Goal: Task Accomplishment & Management: Use online tool/utility

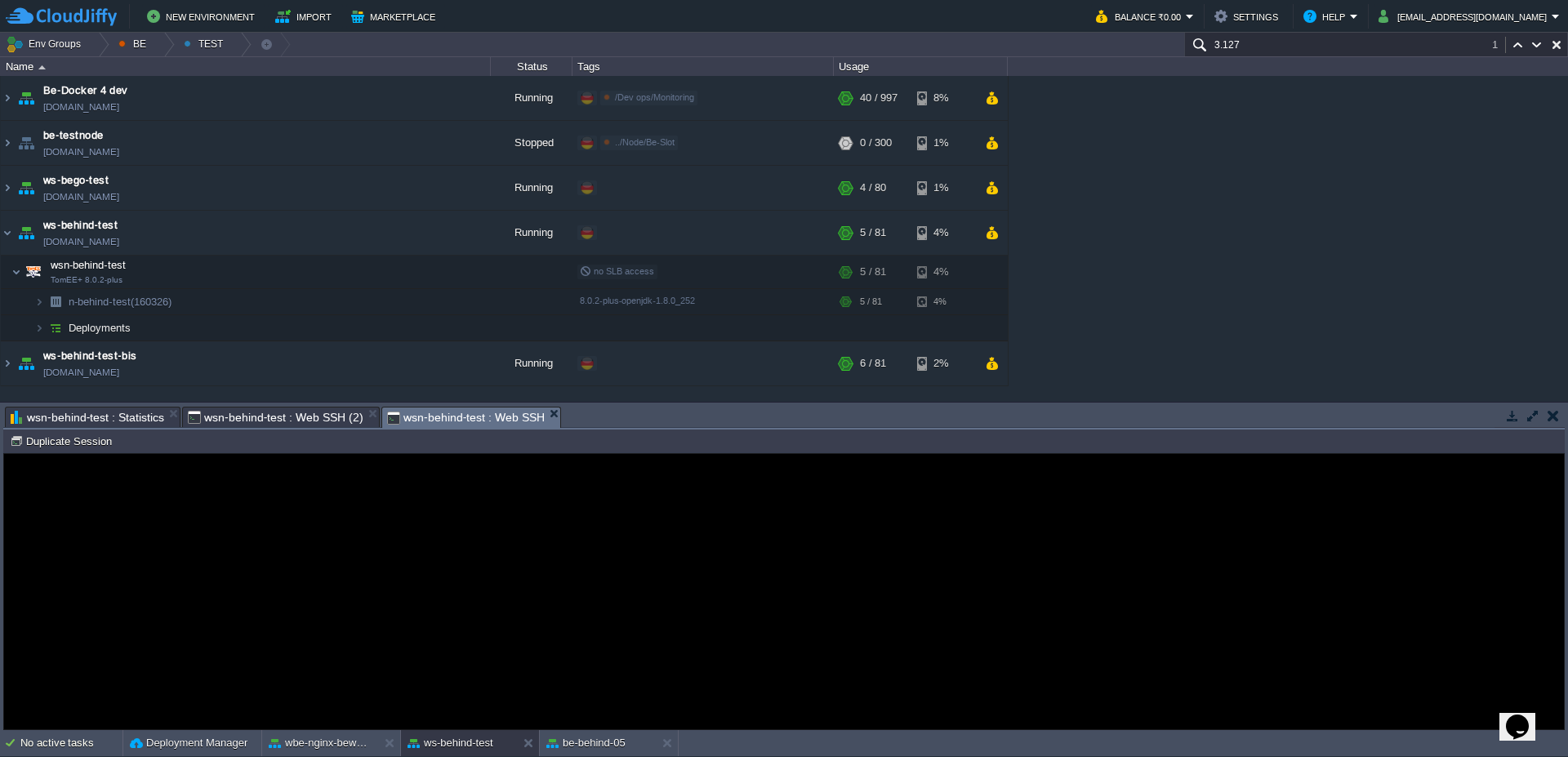
click at [472, 692] on guac-modal "Error An error has occurred and this action cannot be completed. If the problem…" at bounding box center [784, 592] width 1560 height 275
click at [18, 436] on button "Duplicate Session" at bounding box center [62, 441] width 107 height 15
type input "#000000"
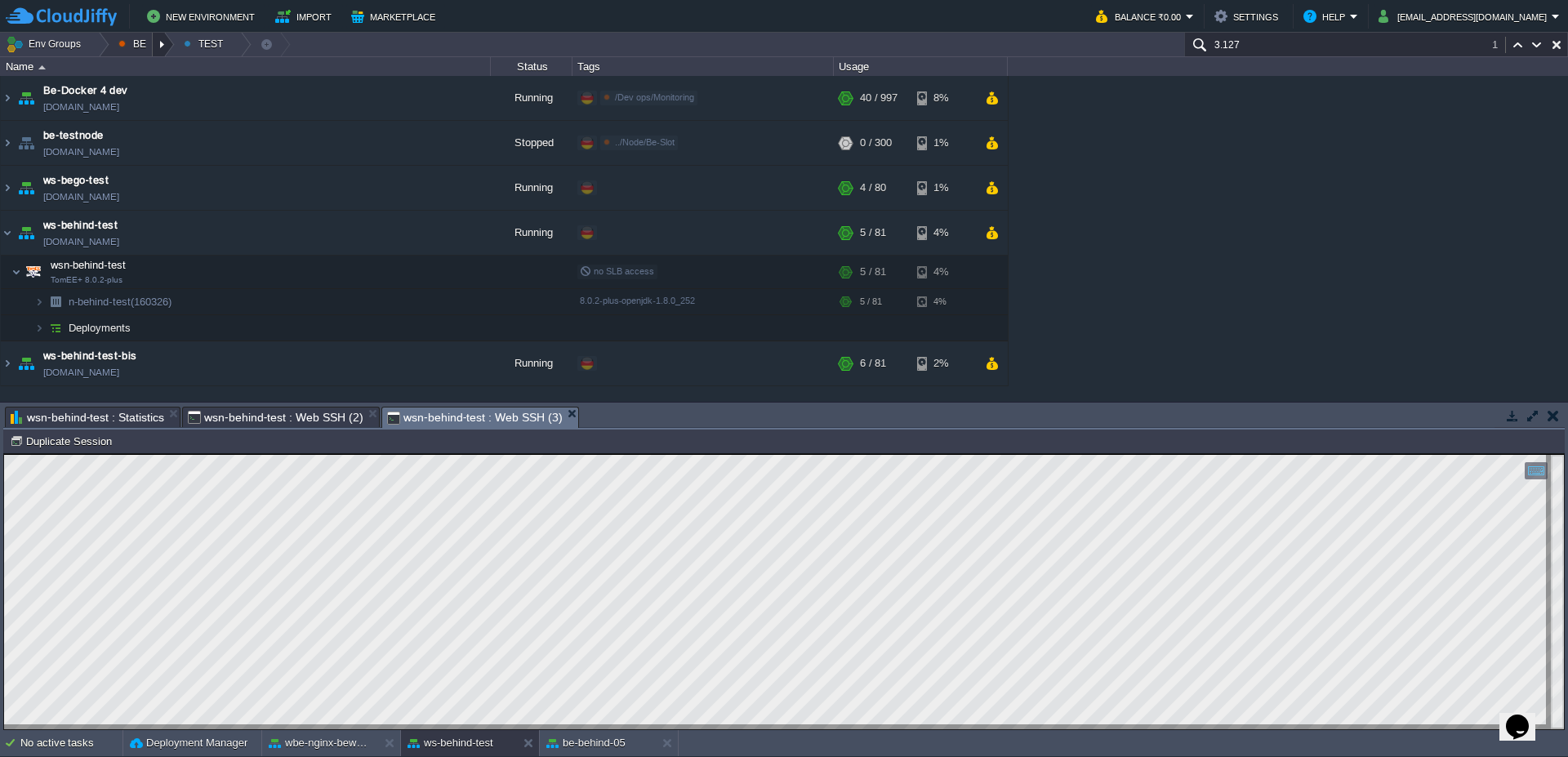
click at [163, 44] on div at bounding box center [163, 44] width 22 height 24
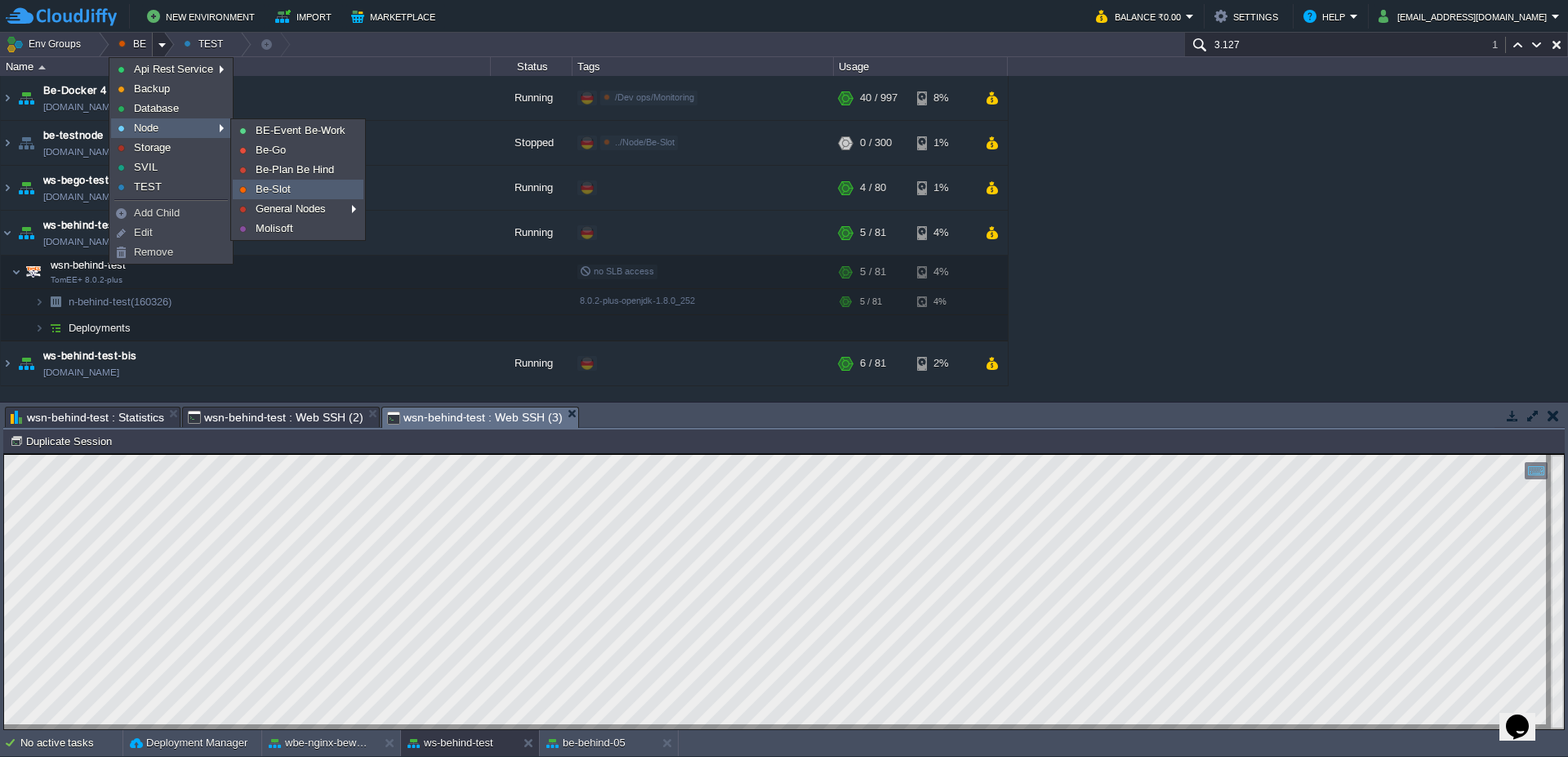
click at [270, 189] on span "Be-Slot" at bounding box center [272, 189] width 35 height 12
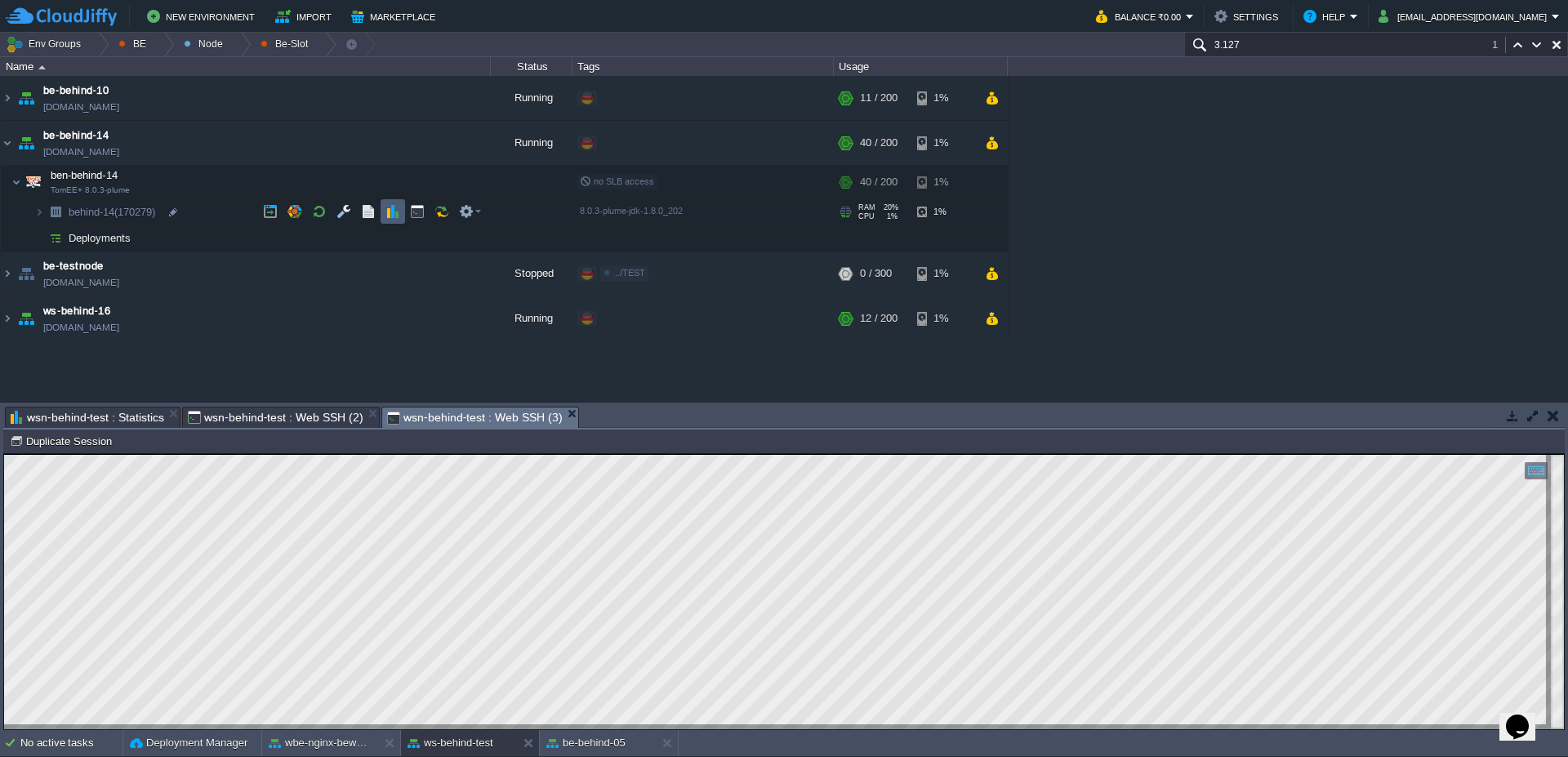
click at [387, 202] on td at bounding box center [393, 211] width 25 height 25
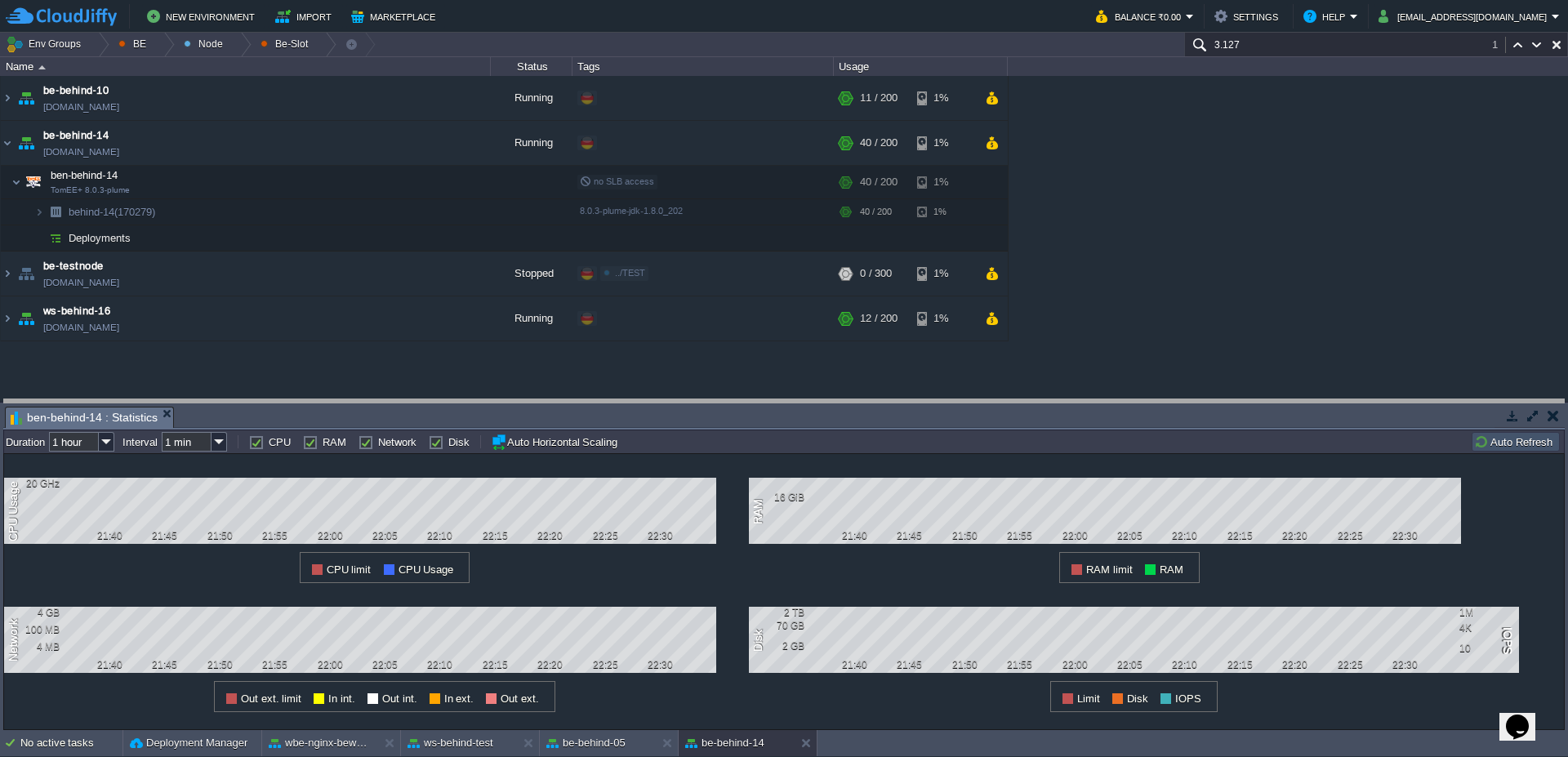
drag, startPoint x: 887, startPoint y: 418, endPoint x: 882, endPoint y: 317, distance: 101.1
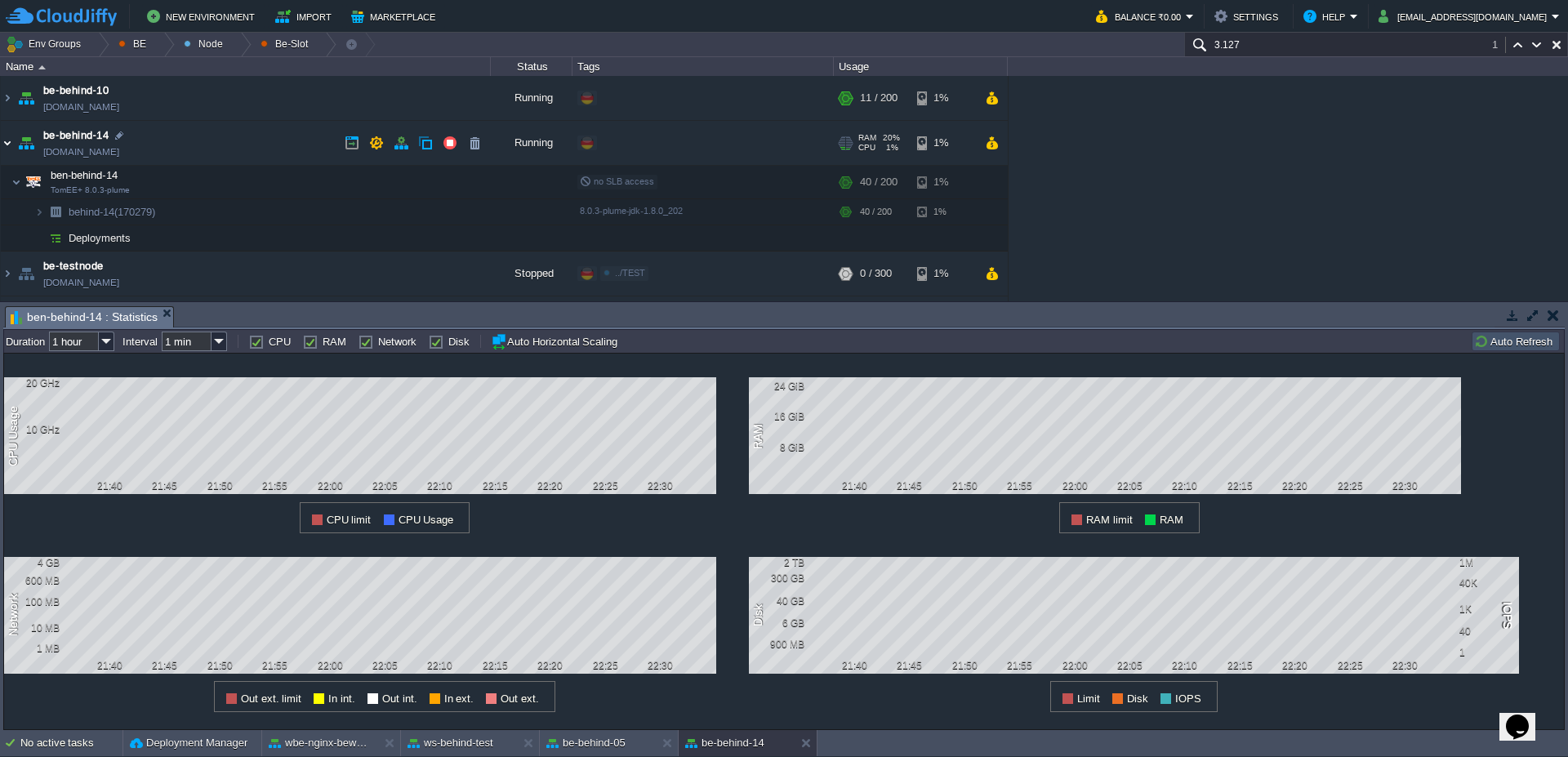
click at [3, 148] on img at bounding box center [8, 142] width 13 height 44
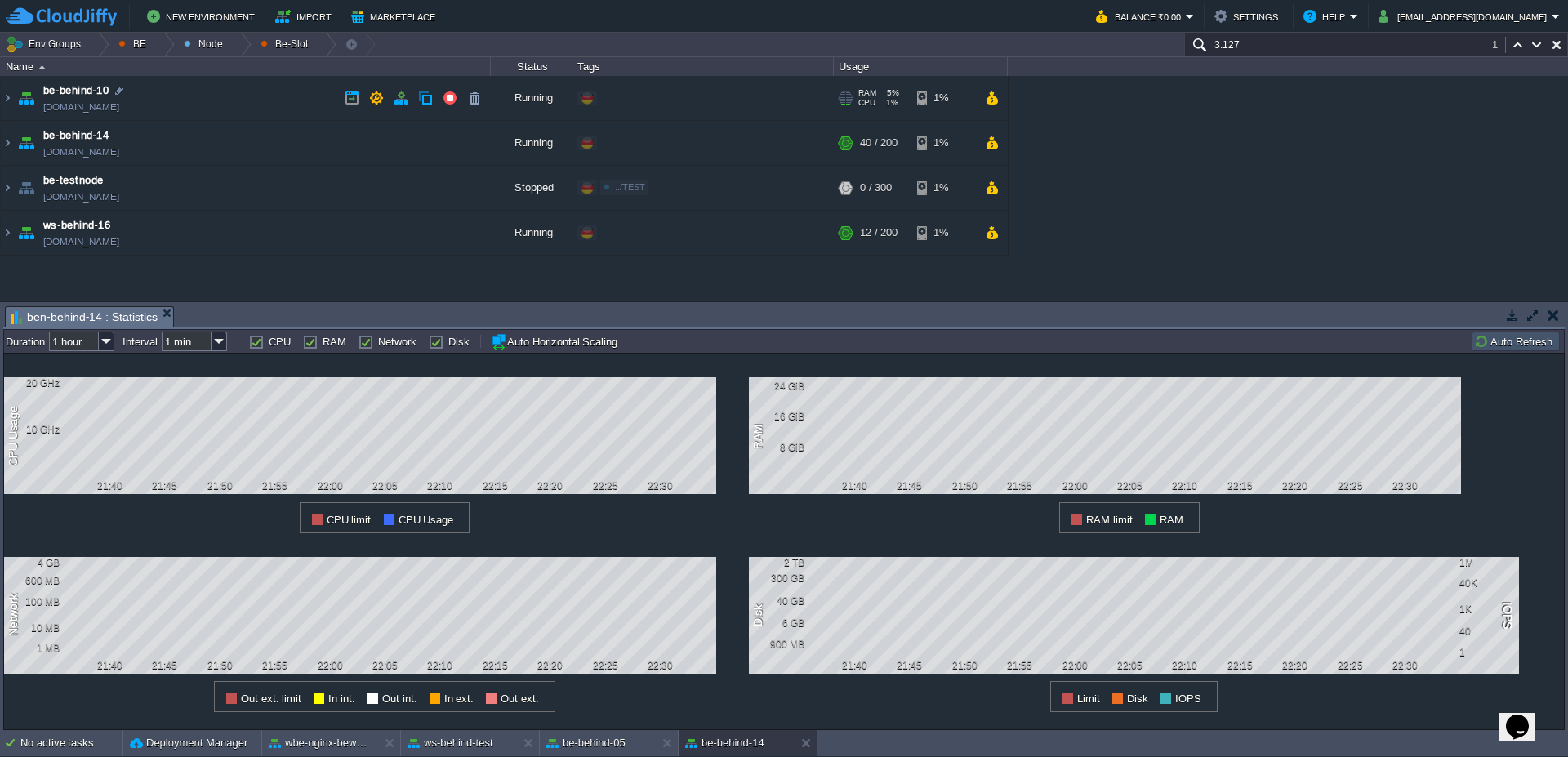
click at [17, 107] on img at bounding box center [26, 98] width 23 height 44
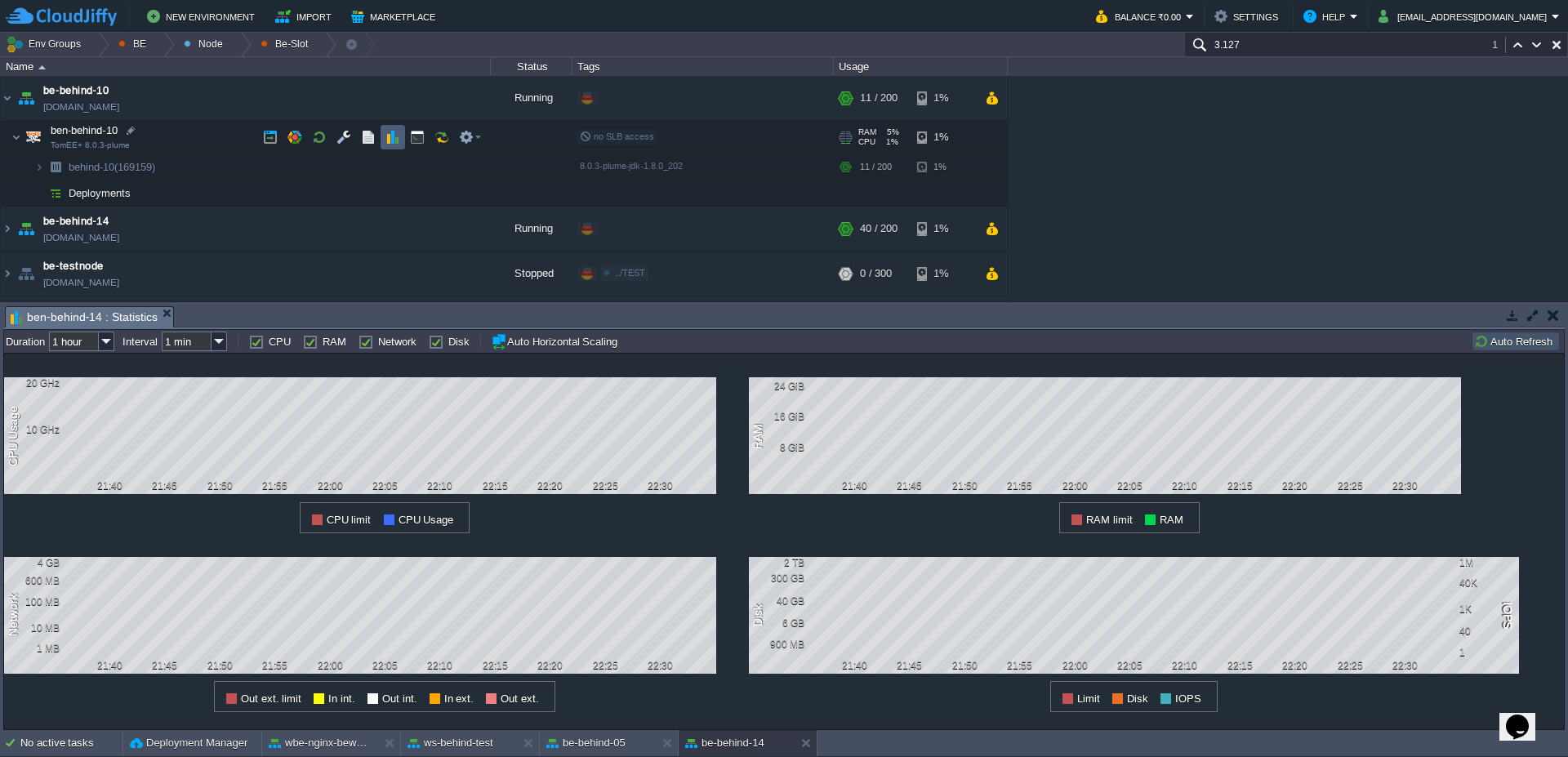
click at [392, 143] on button "button" at bounding box center [393, 138] width 15 height 15
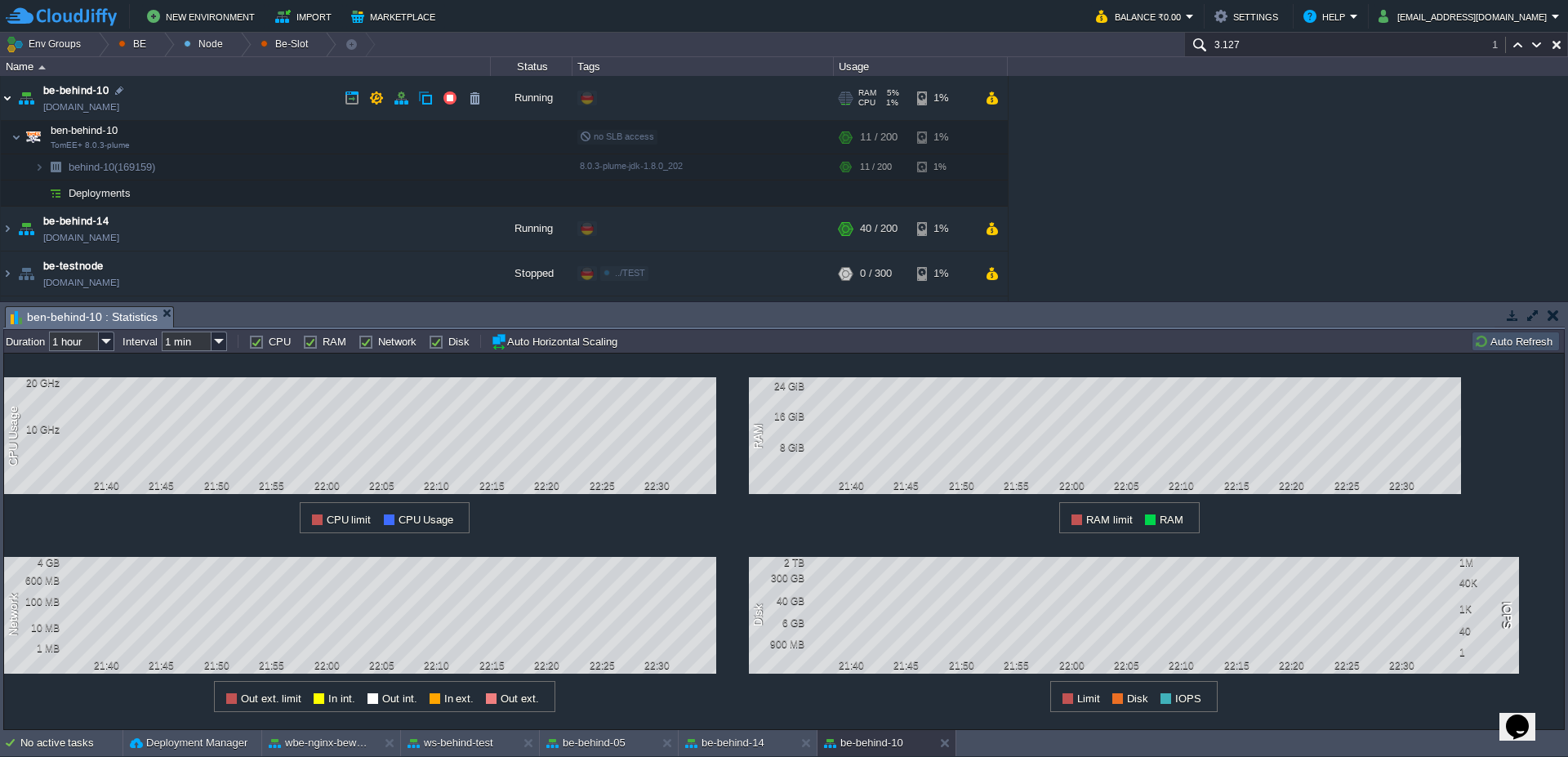
click at [1, 97] on img at bounding box center [8, 98] width 13 height 44
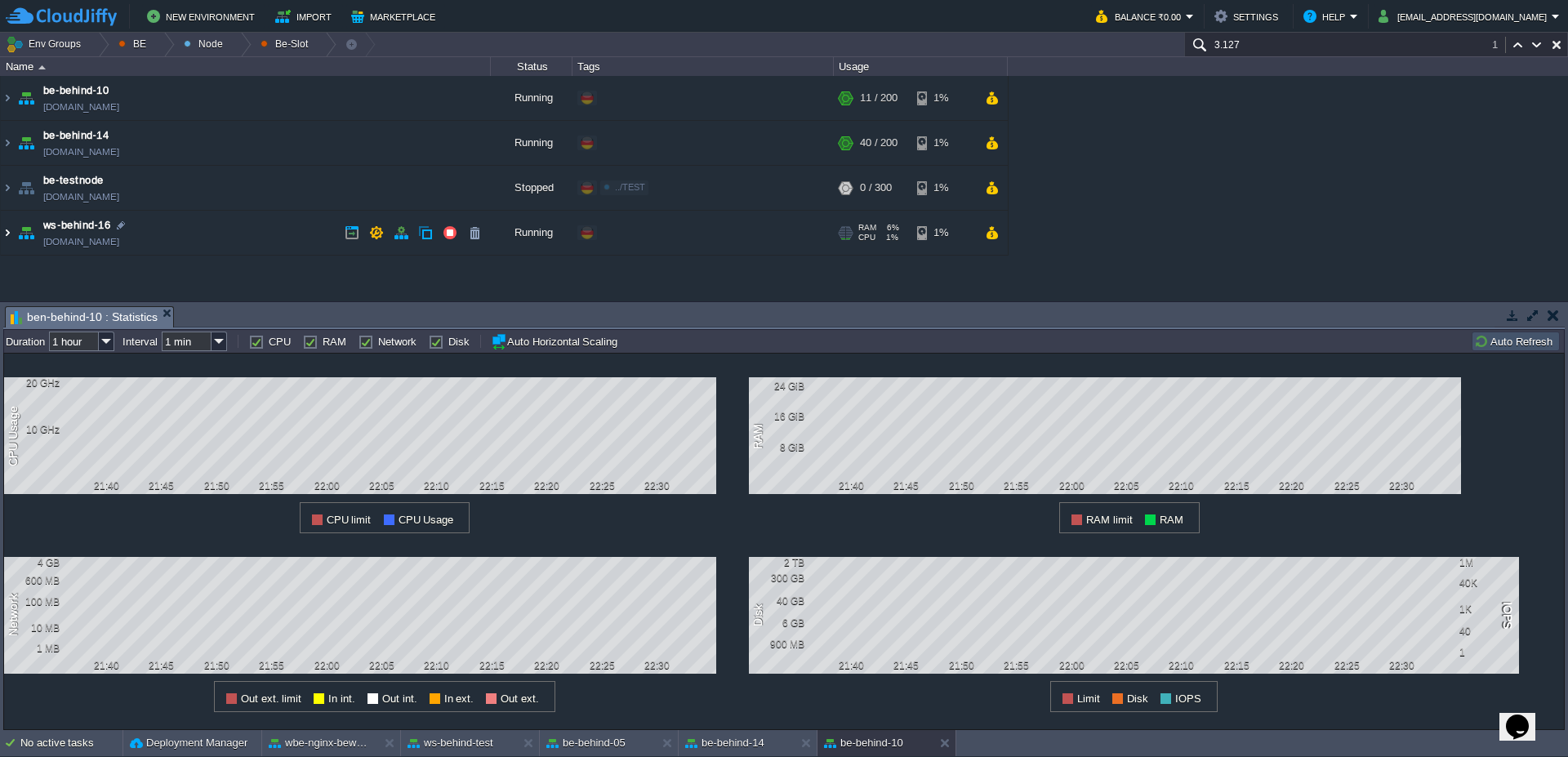
click at [1, 239] on img at bounding box center [8, 232] width 13 height 44
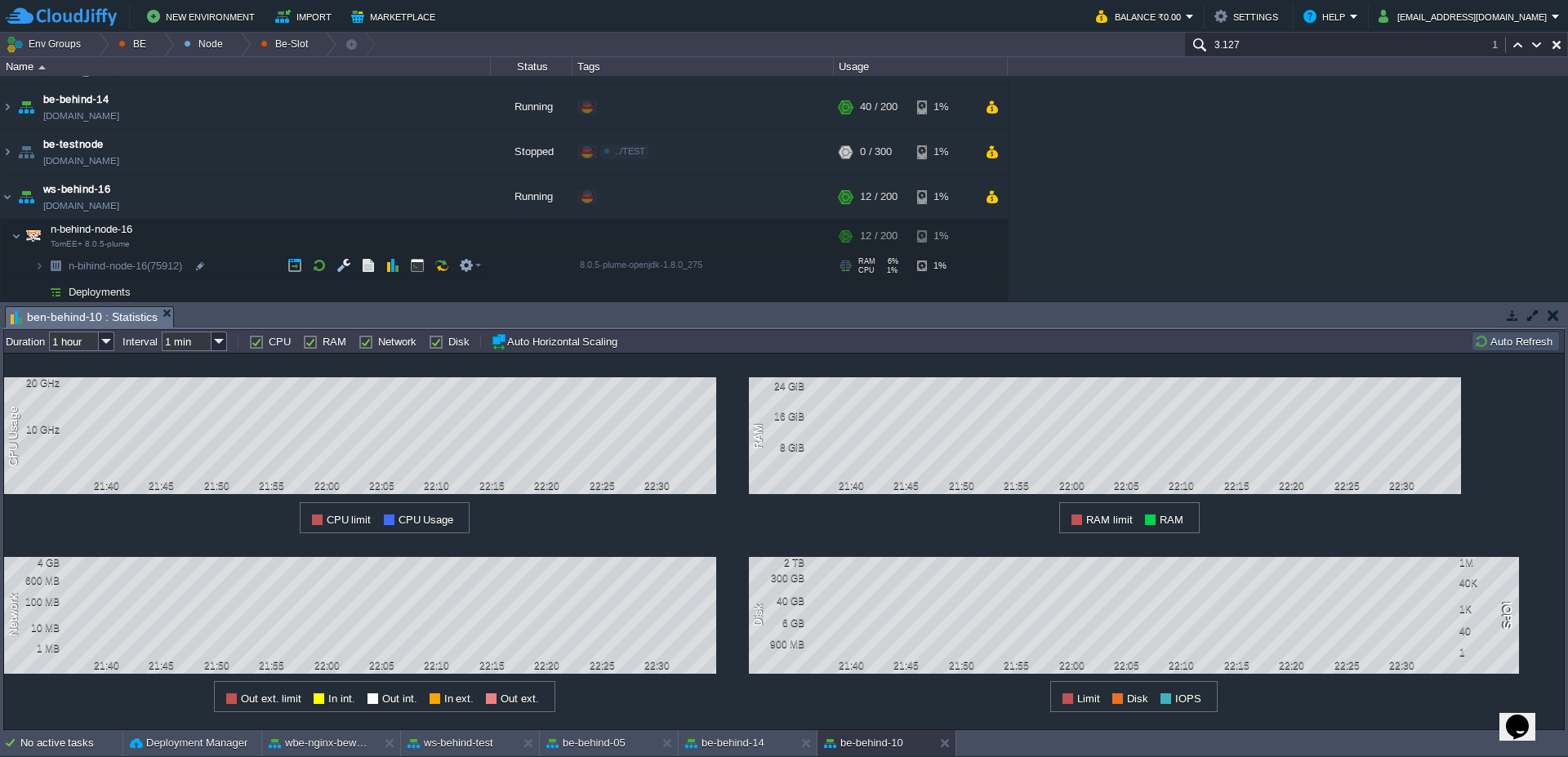
scroll to position [40, 0]
click at [385, 263] on td at bounding box center [393, 261] width 25 height 25
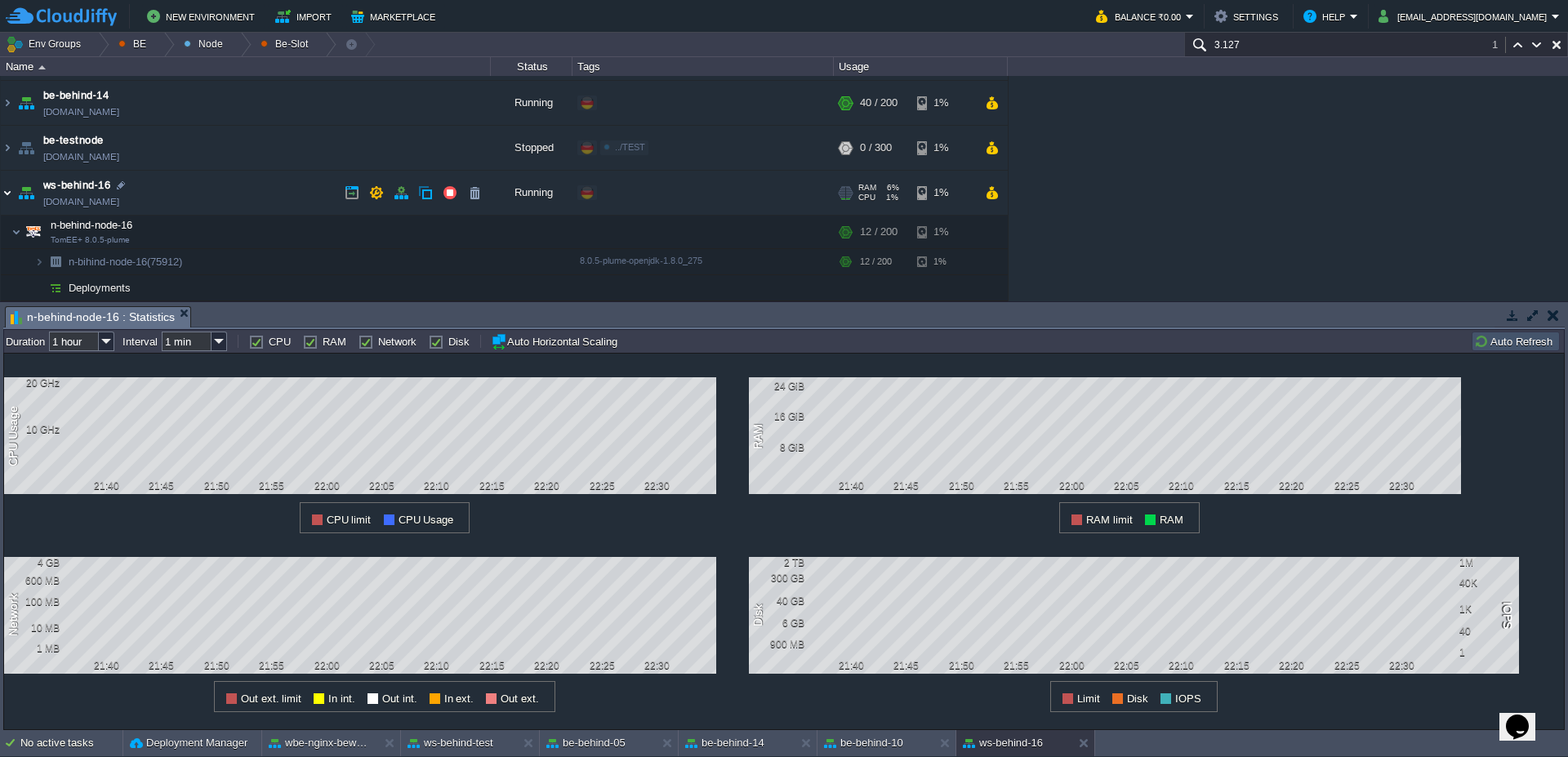
click at [1, 198] on img at bounding box center [8, 192] width 13 height 44
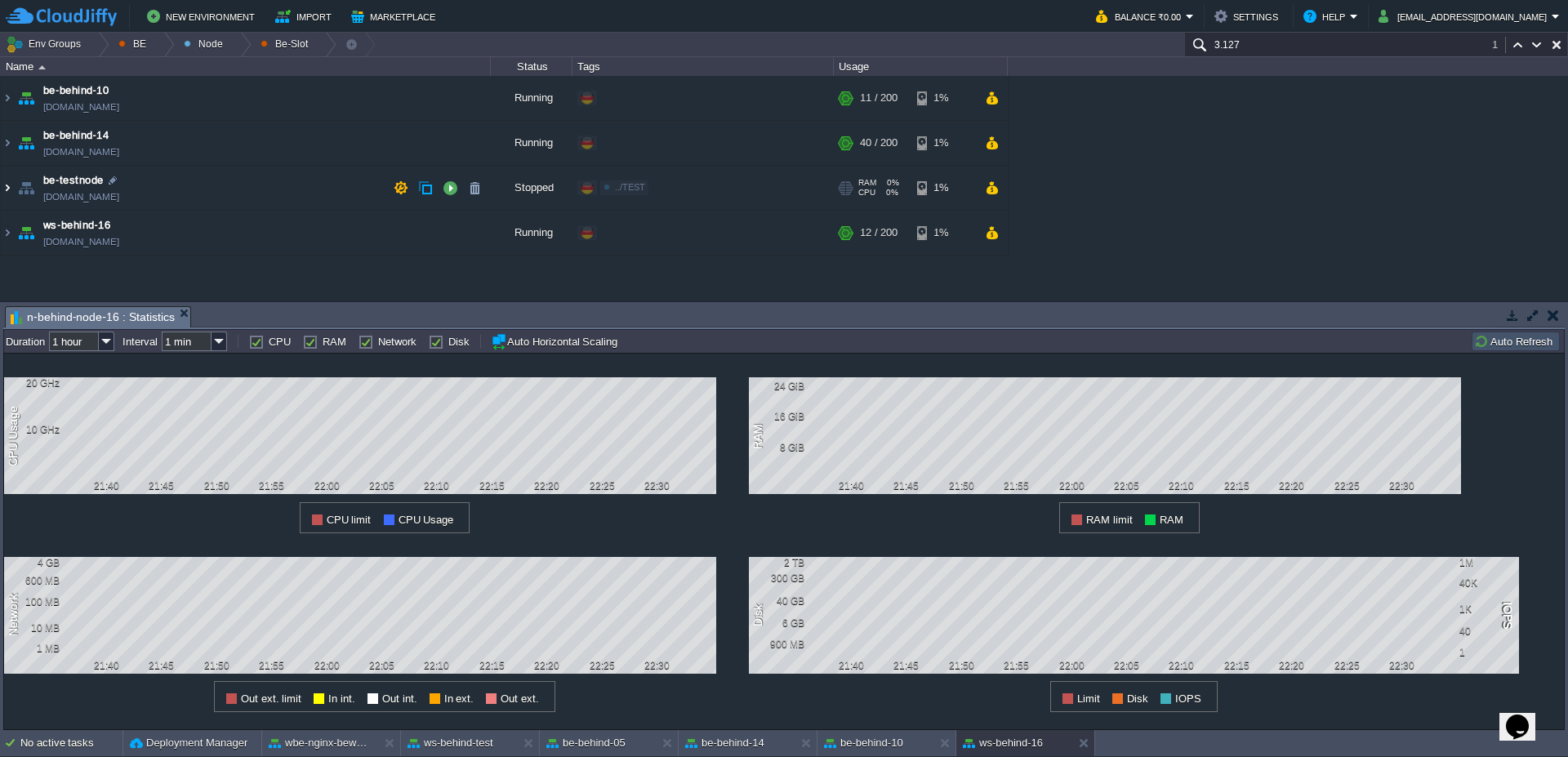
scroll to position [0, 0]
click at [119, 44] on em "BE" at bounding box center [146, 44] width 56 height 24
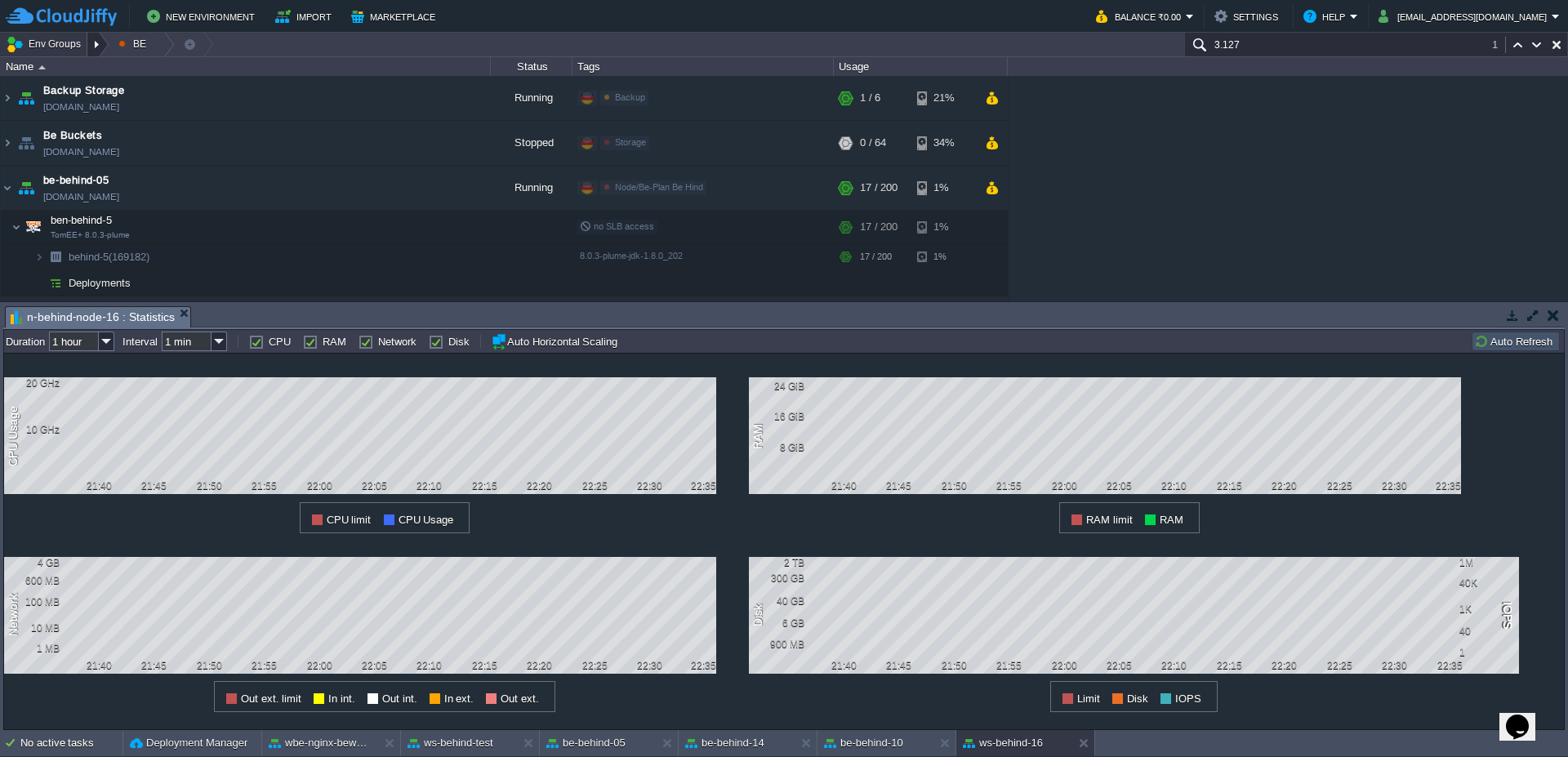
click at [106, 45] on div at bounding box center [98, 44] width 22 height 24
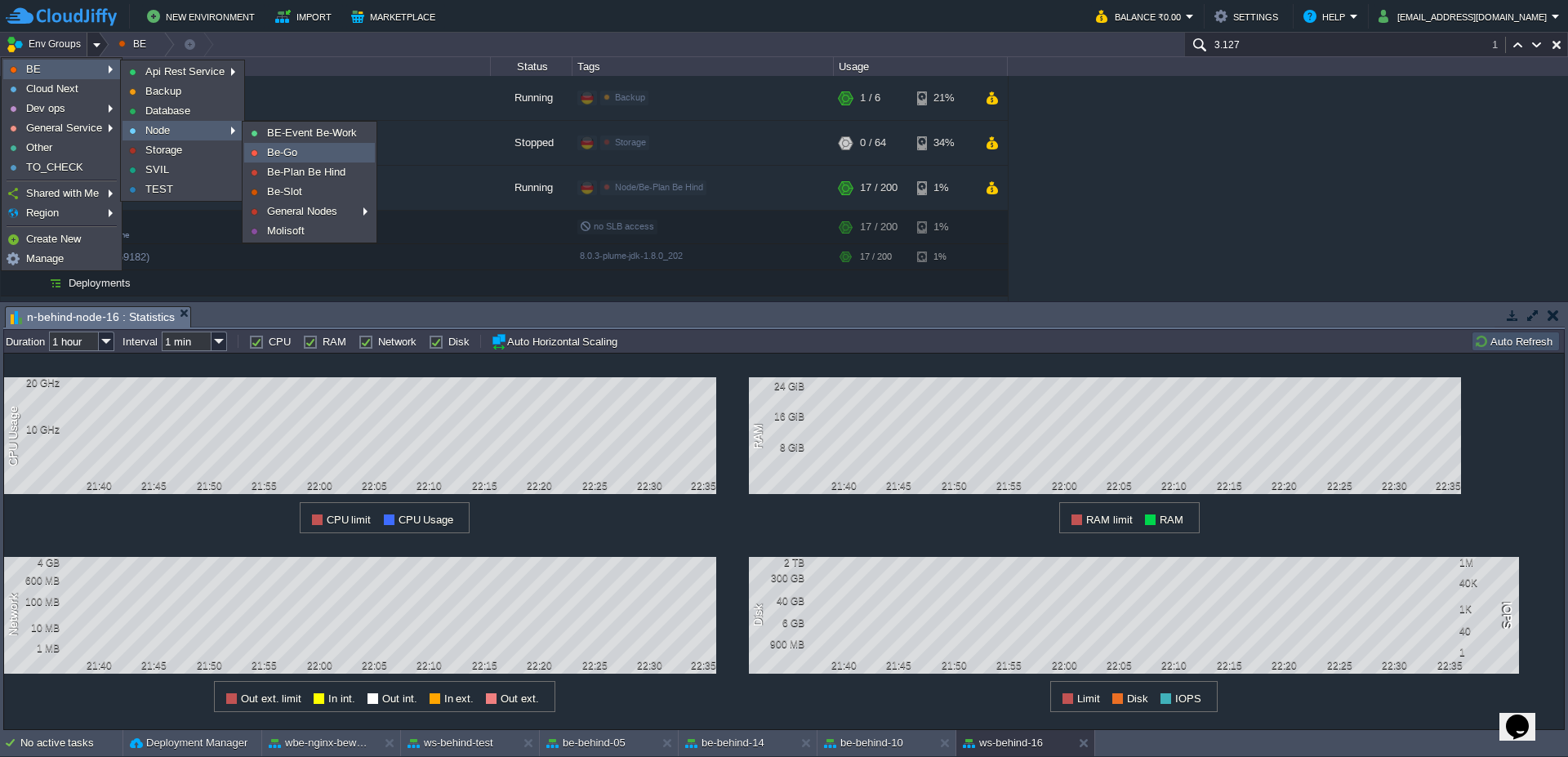
click at [289, 160] on link "Be-Go" at bounding box center [309, 152] width 129 height 18
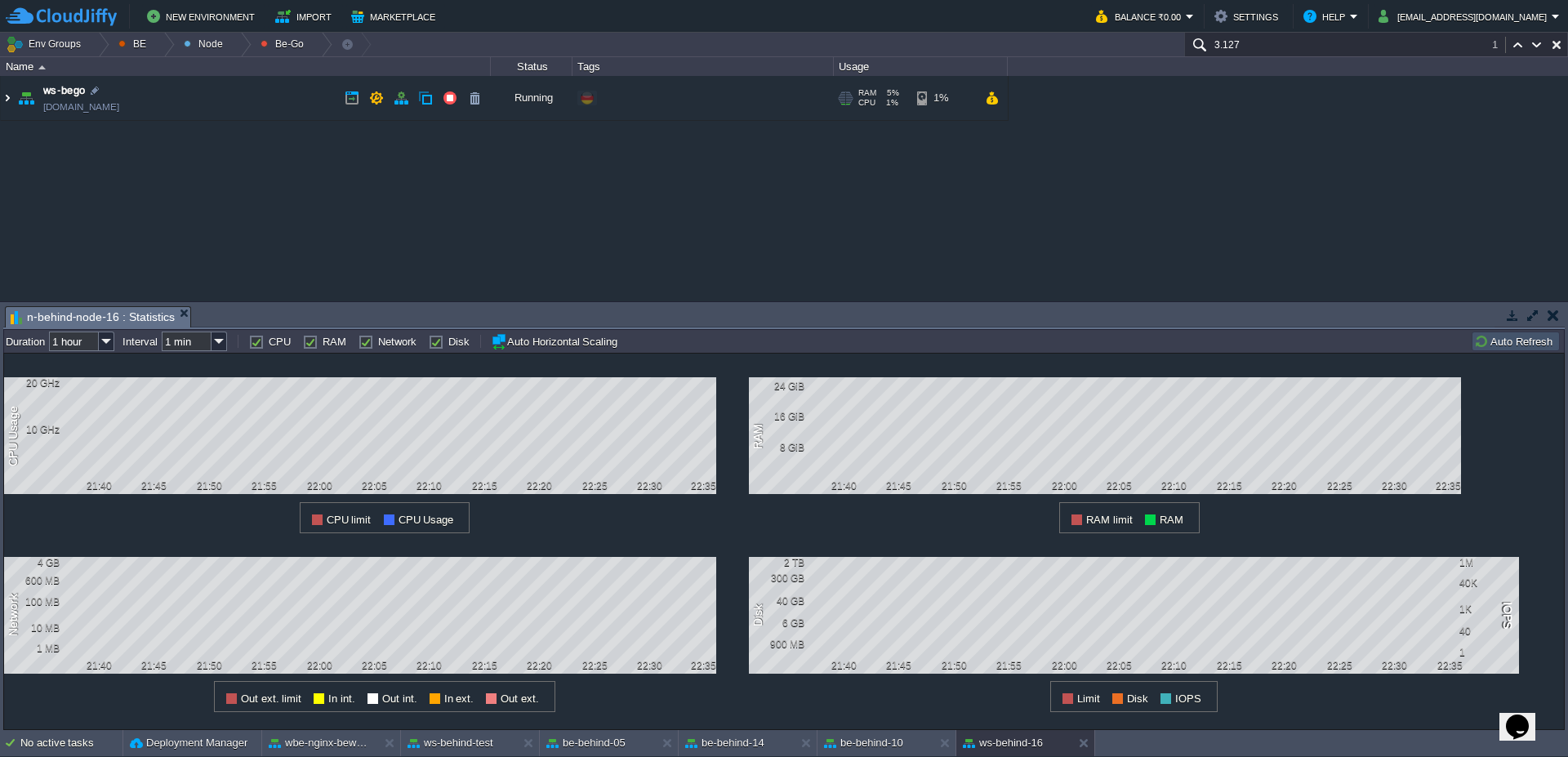
click at [4, 104] on img at bounding box center [8, 98] width 13 height 44
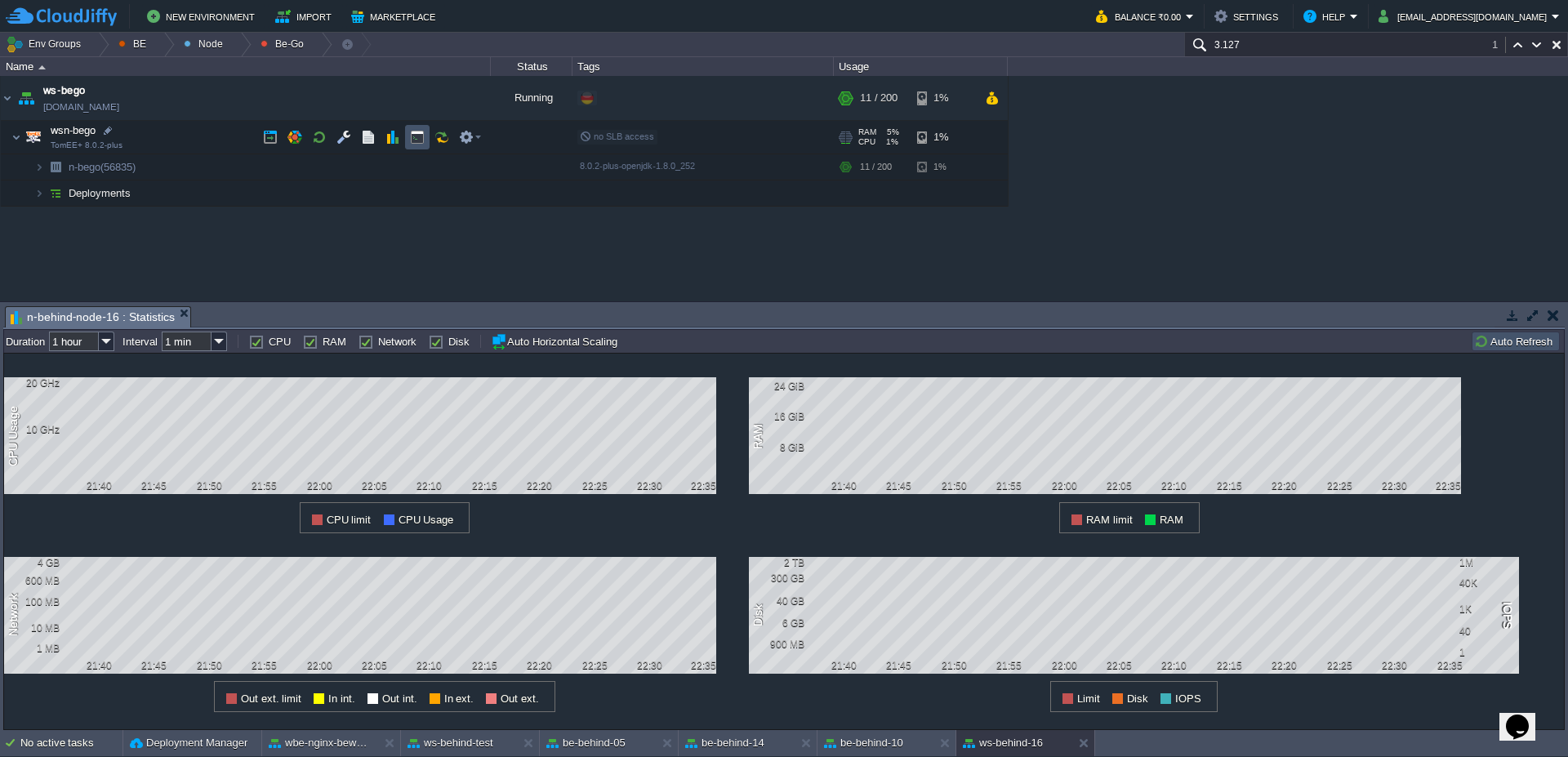
click at [417, 141] on button "button" at bounding box center [418, 138] width 15 height 15
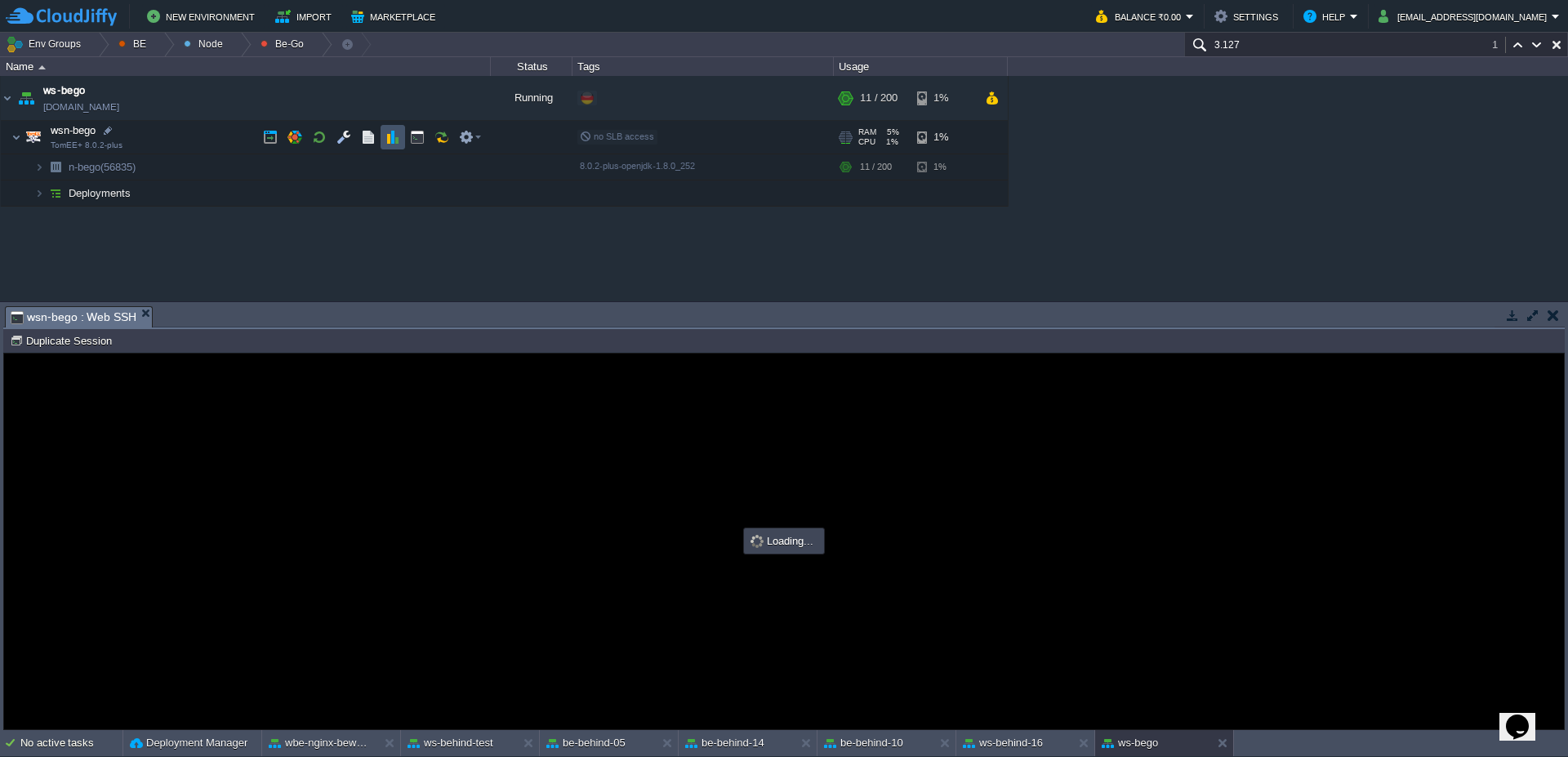
click at [399, 140] on button "button" at bounding box center [393, 138] width 15 height 15
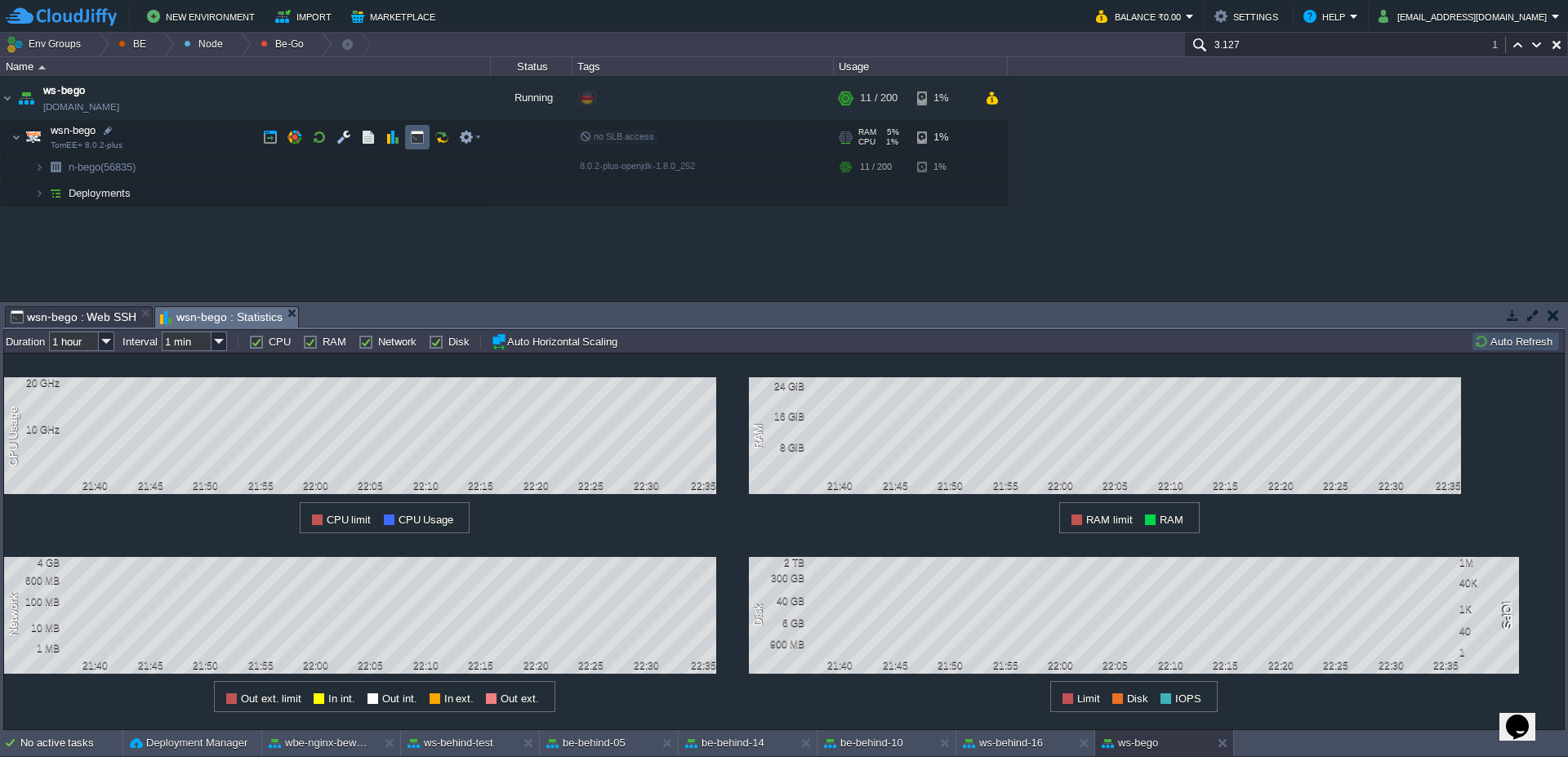
click at [409, 141] on td at bounding box center [418, 138] width 25 height 25
type input "#000000"
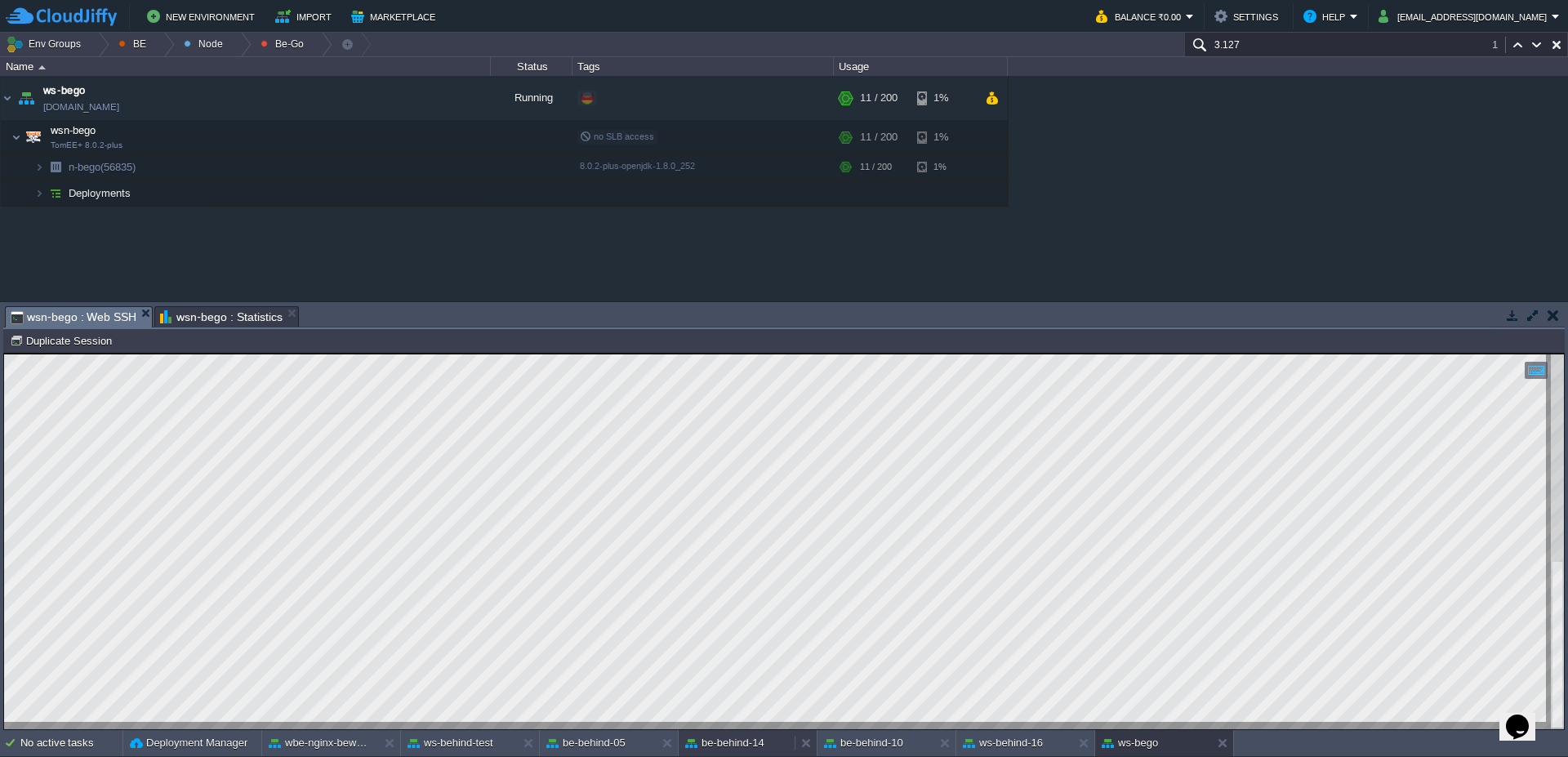
click at [728, 740] on button "be-behind-14" at bounding box center [725, 743] width 79 height 16
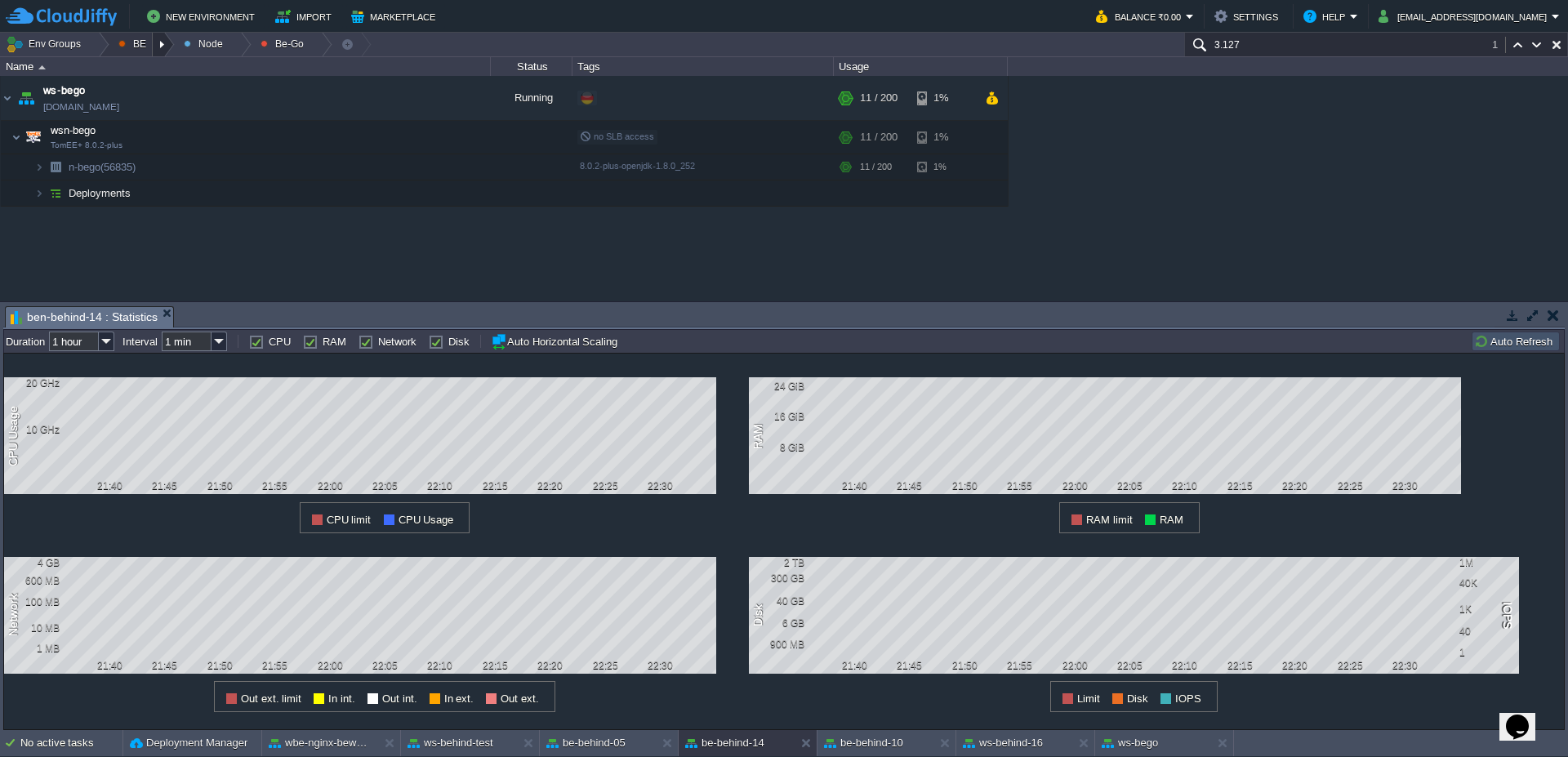
click at [157, 45] on div at bounding box center [163, 44] width 22 height 24
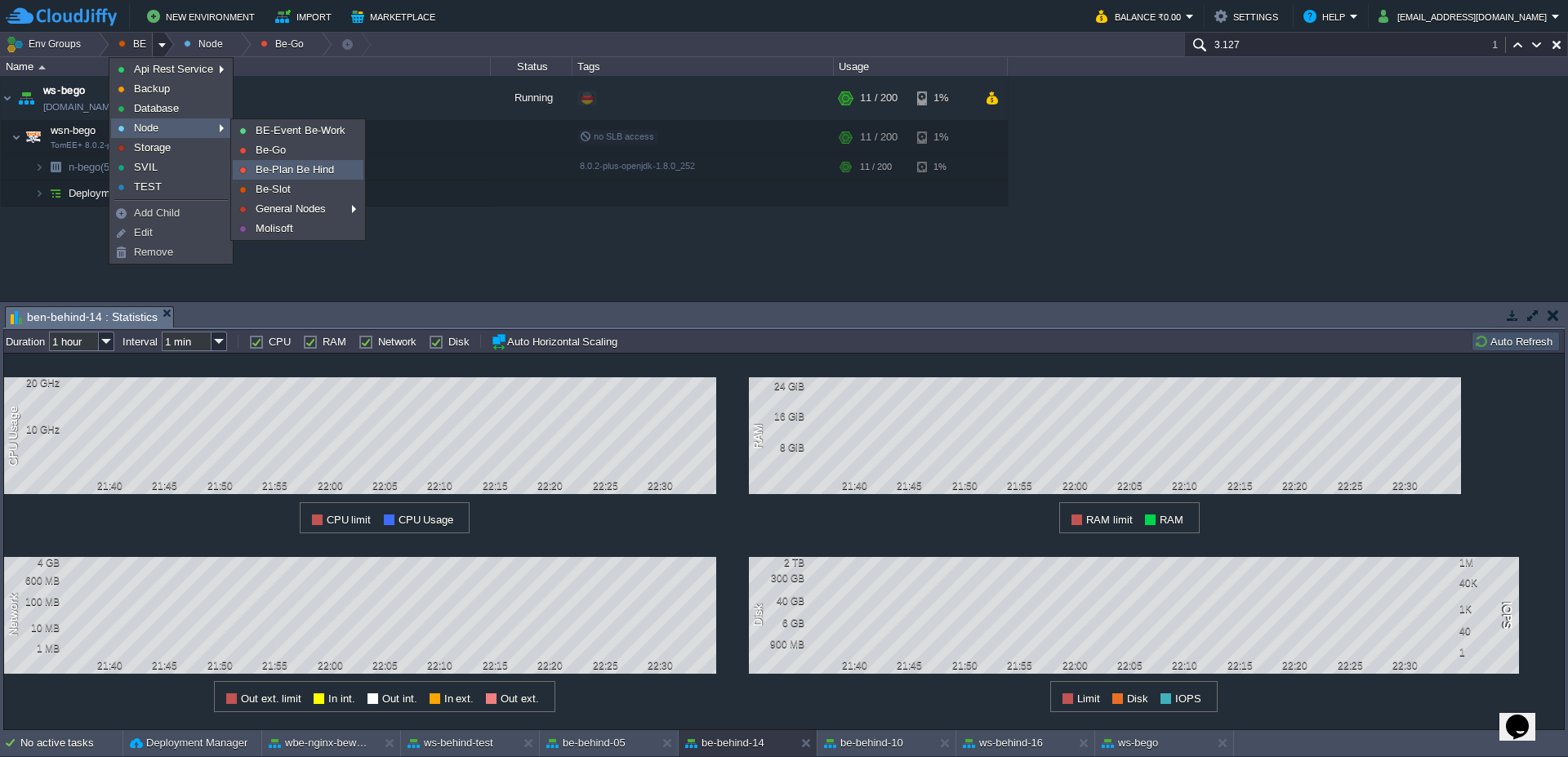
click at [305, 165] on span "Be-Plan Be Hind" at bounding box center [294, 169] width 78 height 12
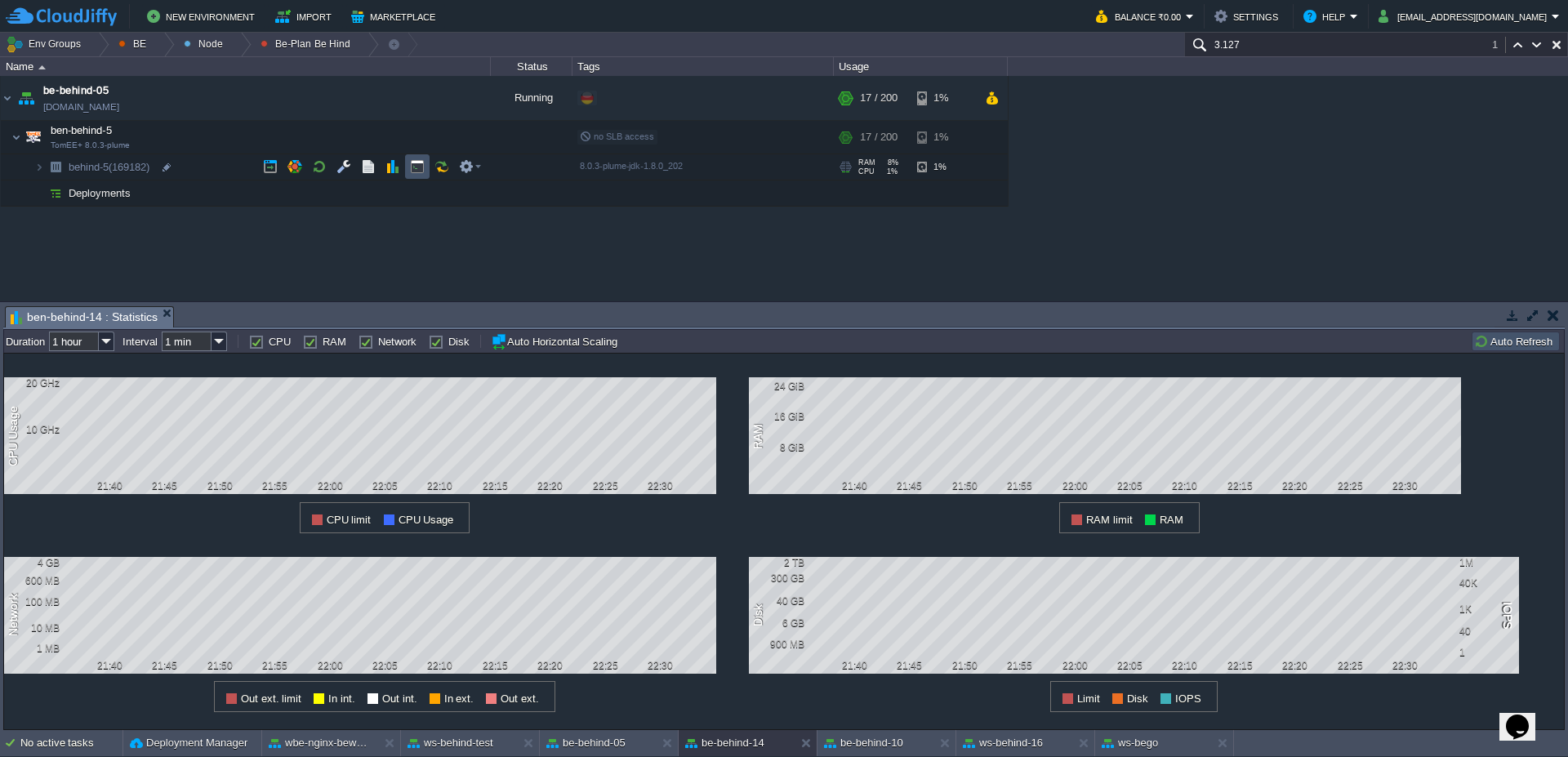
click at [412, 161] on button "button" at bounding box center [418, 167] width 15 height 15
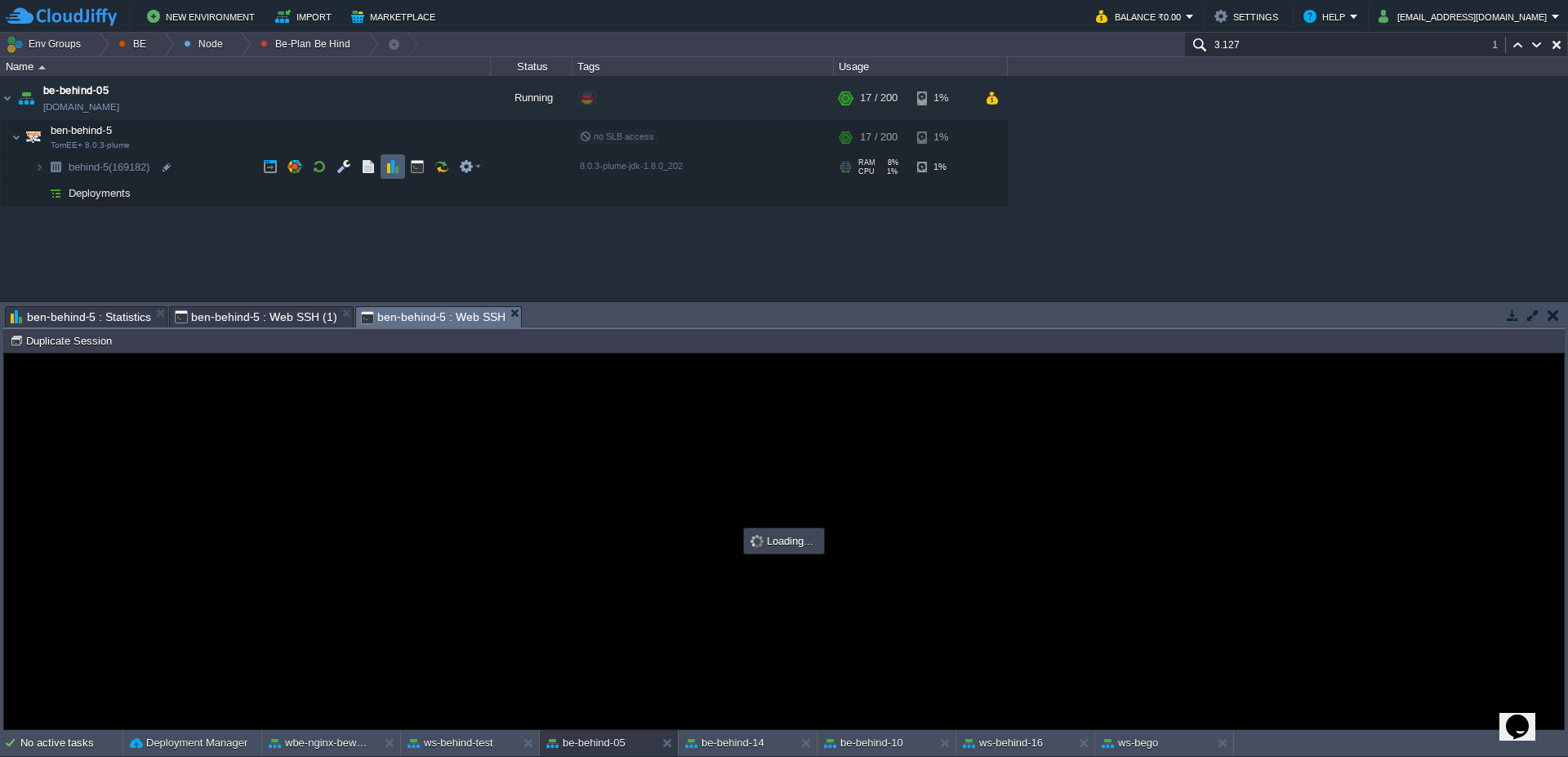
click at [402, 162] on td at bounding box center [393, 167] width 25 height 25
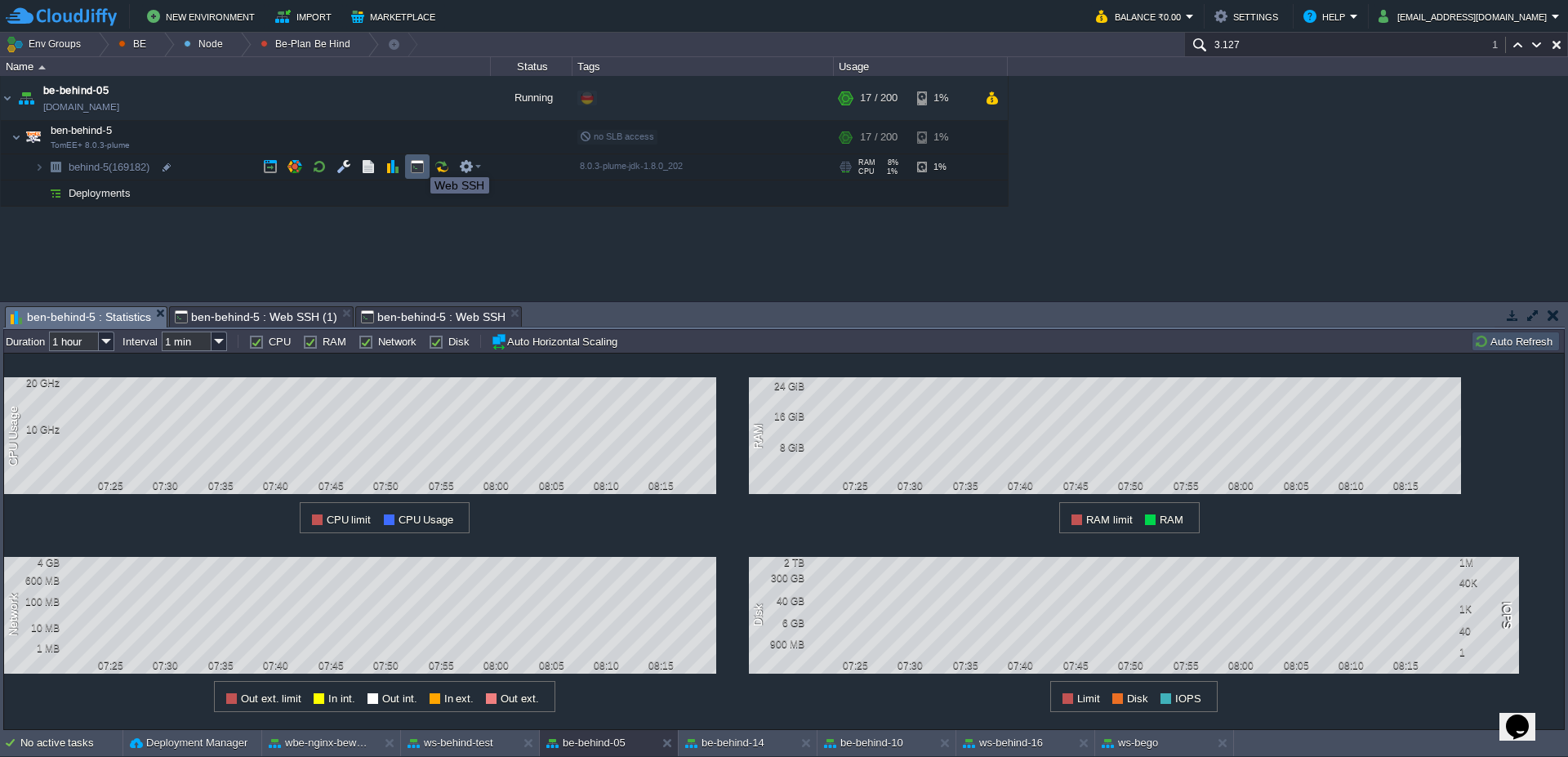
click at [418, 162] on button "button" at bounding box center [418, 167] width 15 height 15
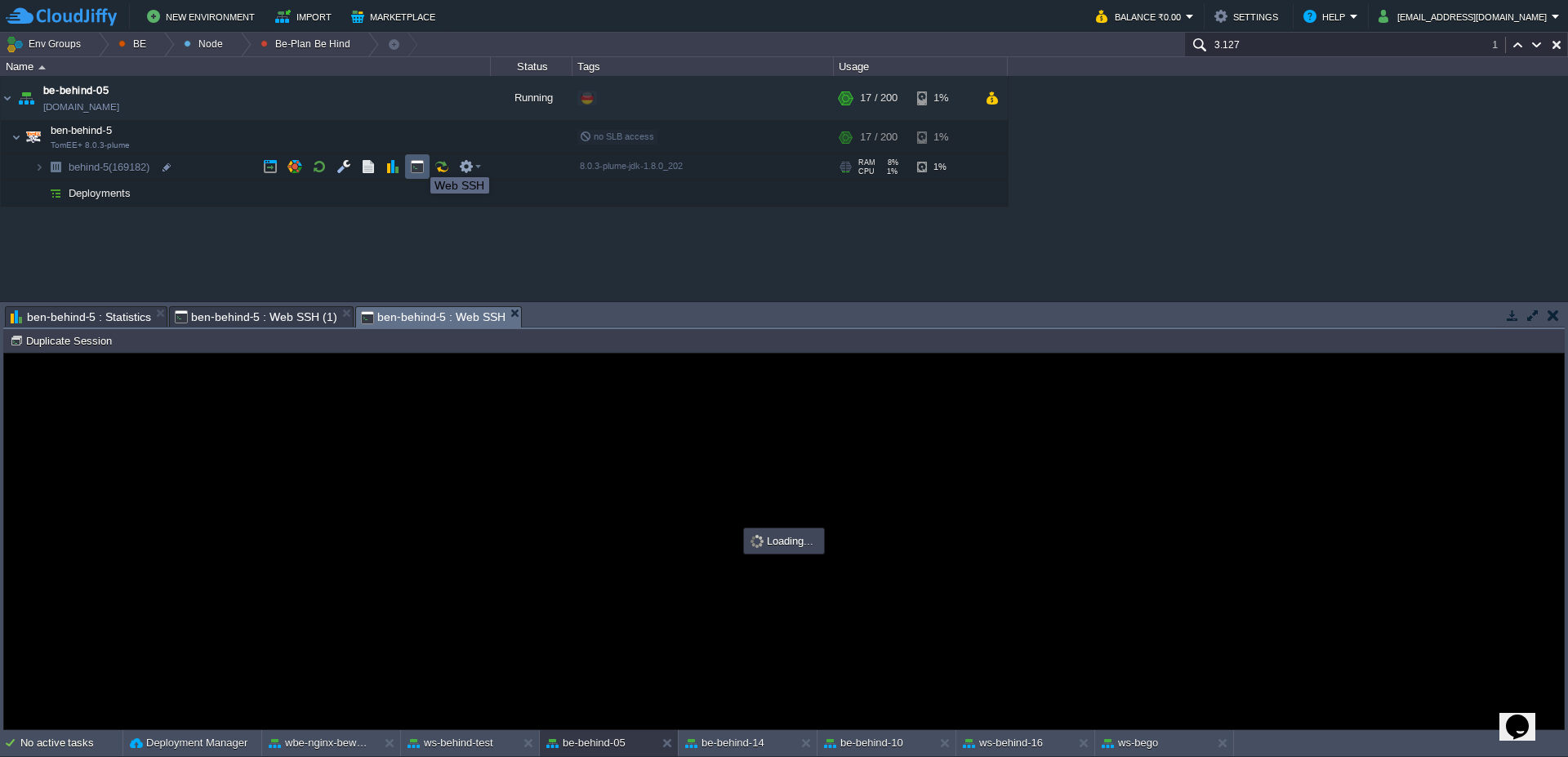
type input "#000000"
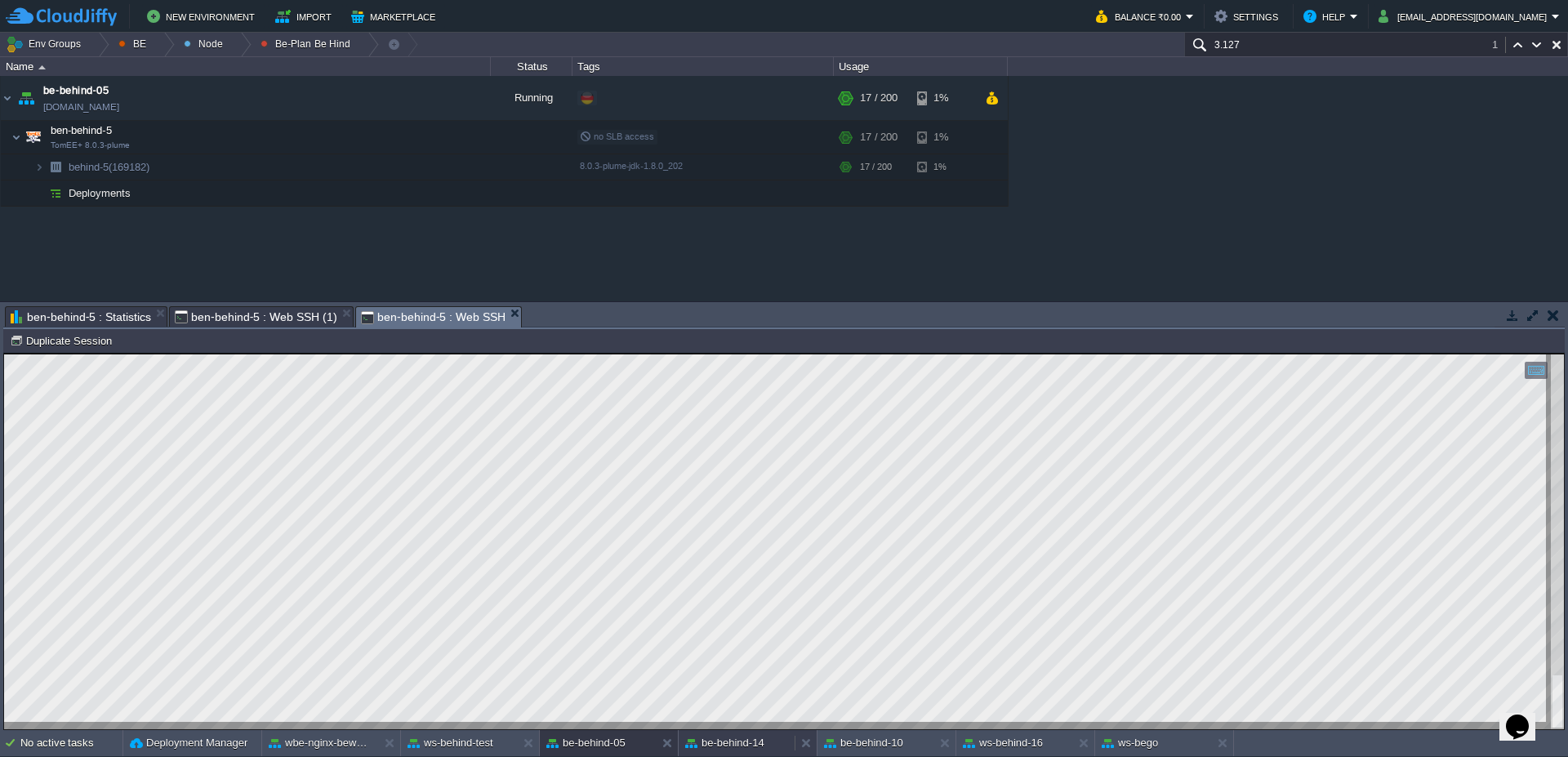
click at [766, 744] on div "be-behind-14" at bounding box center [736, 743] width 116 height 26
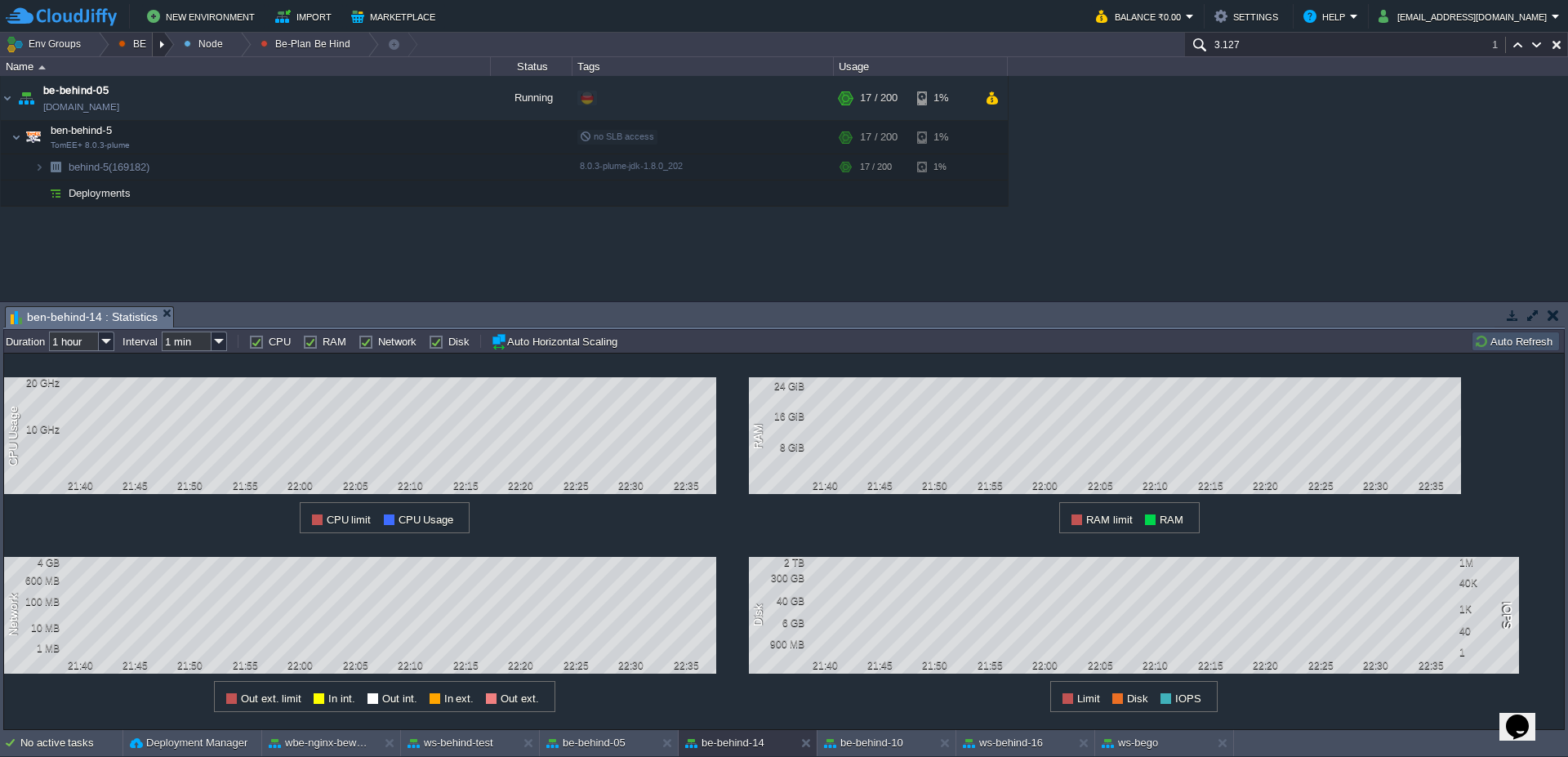
click at [157, 49] on div at bounding box center [163, 44] width 22 height 24
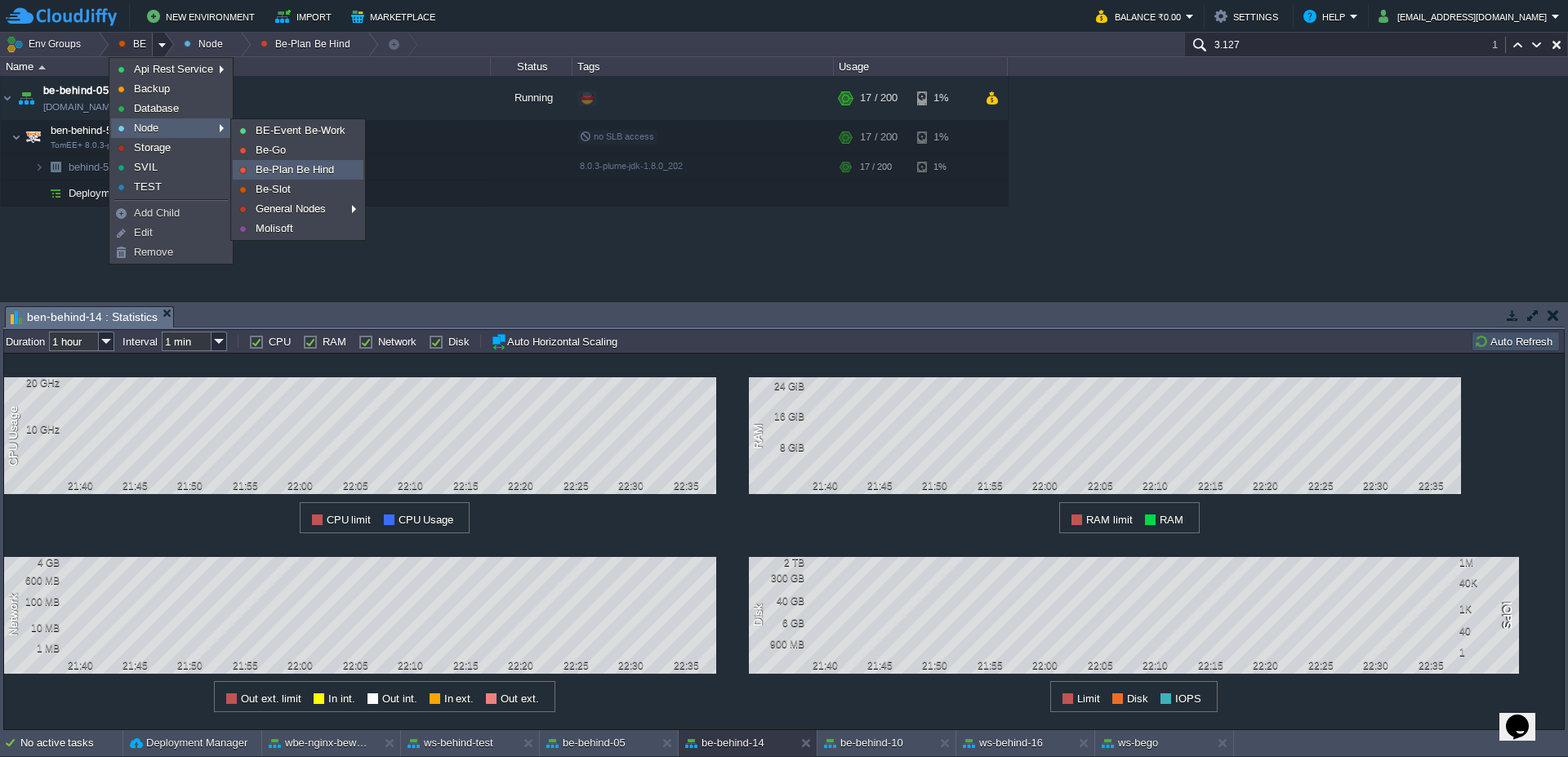
click at [274, 163] on span "Be-Plan Be Hind" at bounding box center [294, 169] width 78 height 12
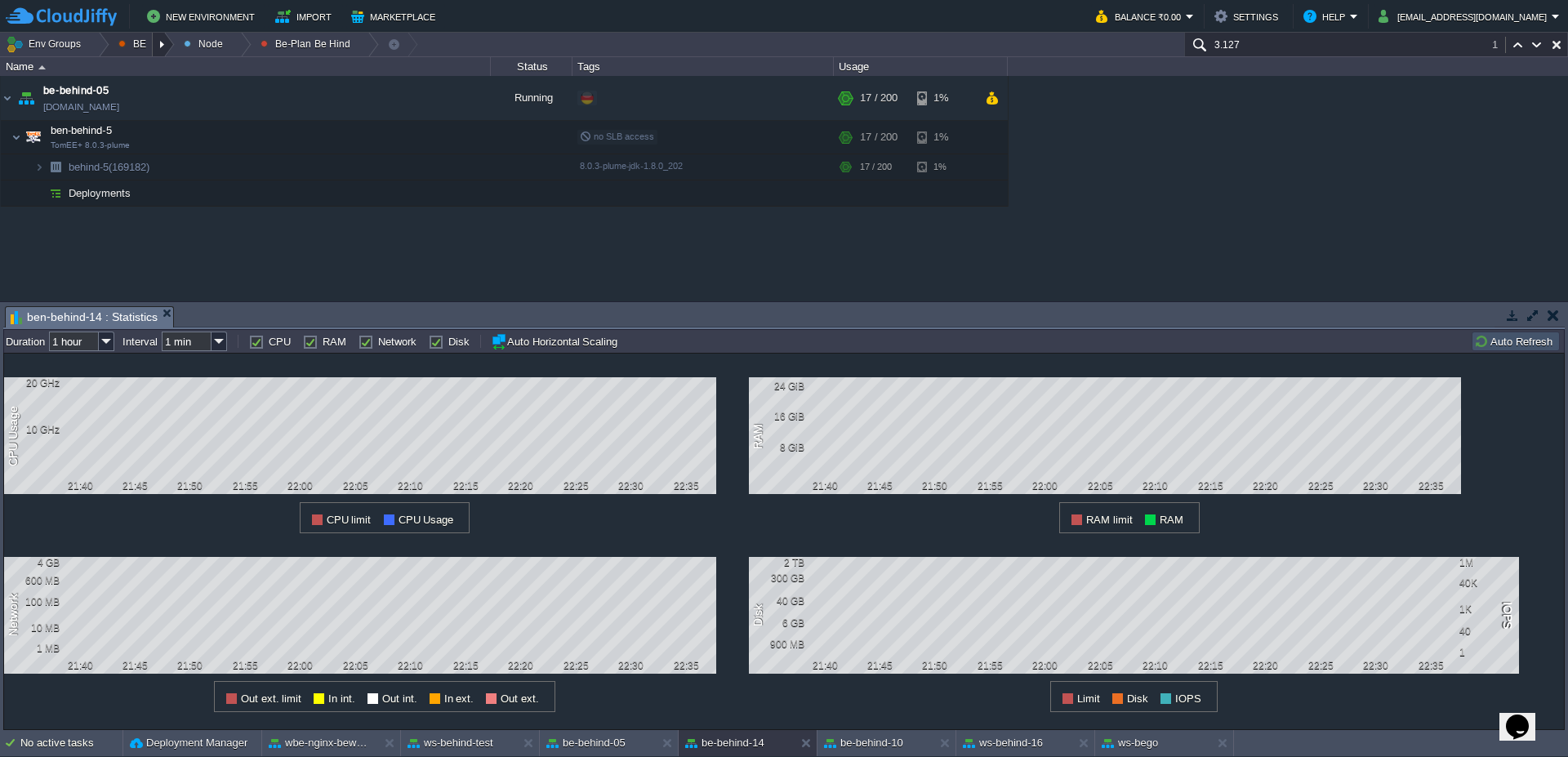
click at [154, 54] on div at bounding box center [163, 44] width 22 height 24
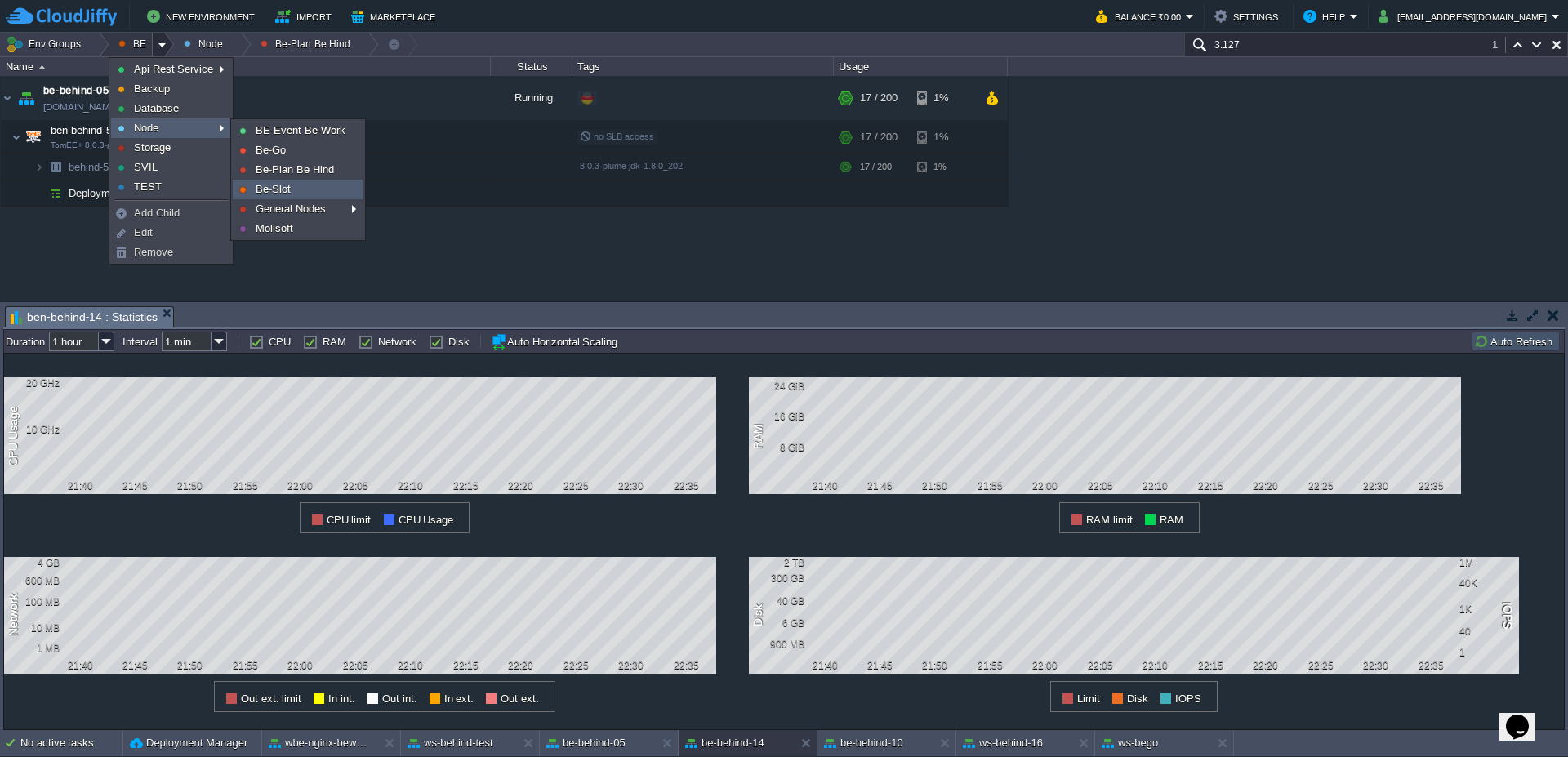
click at [257, 192] on span "Be-Slot" at bounding box center [272, 189] width 35 height 12
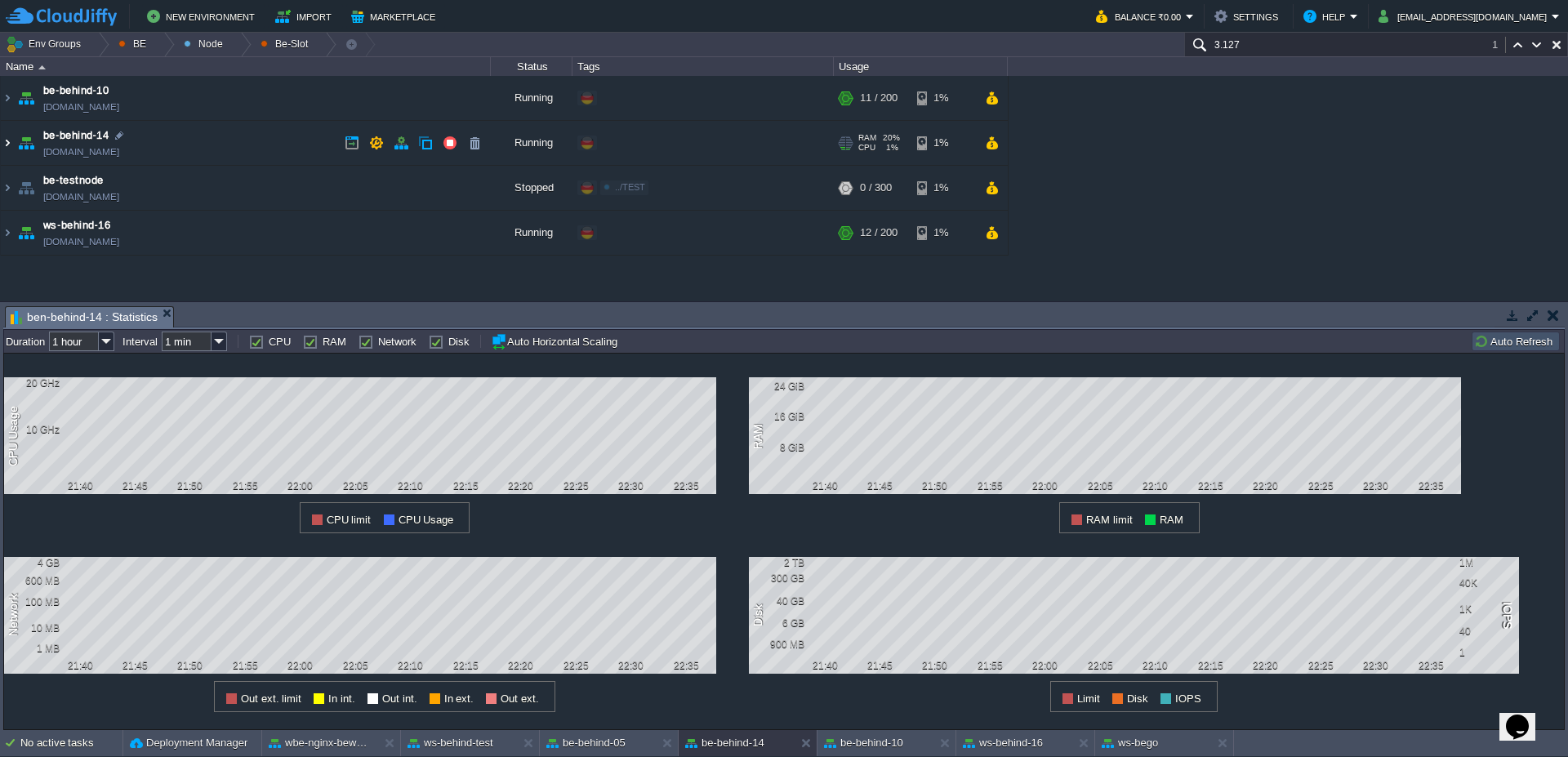
click at [1, 149] on img at bounding box center [8, 142] width 13 height 44
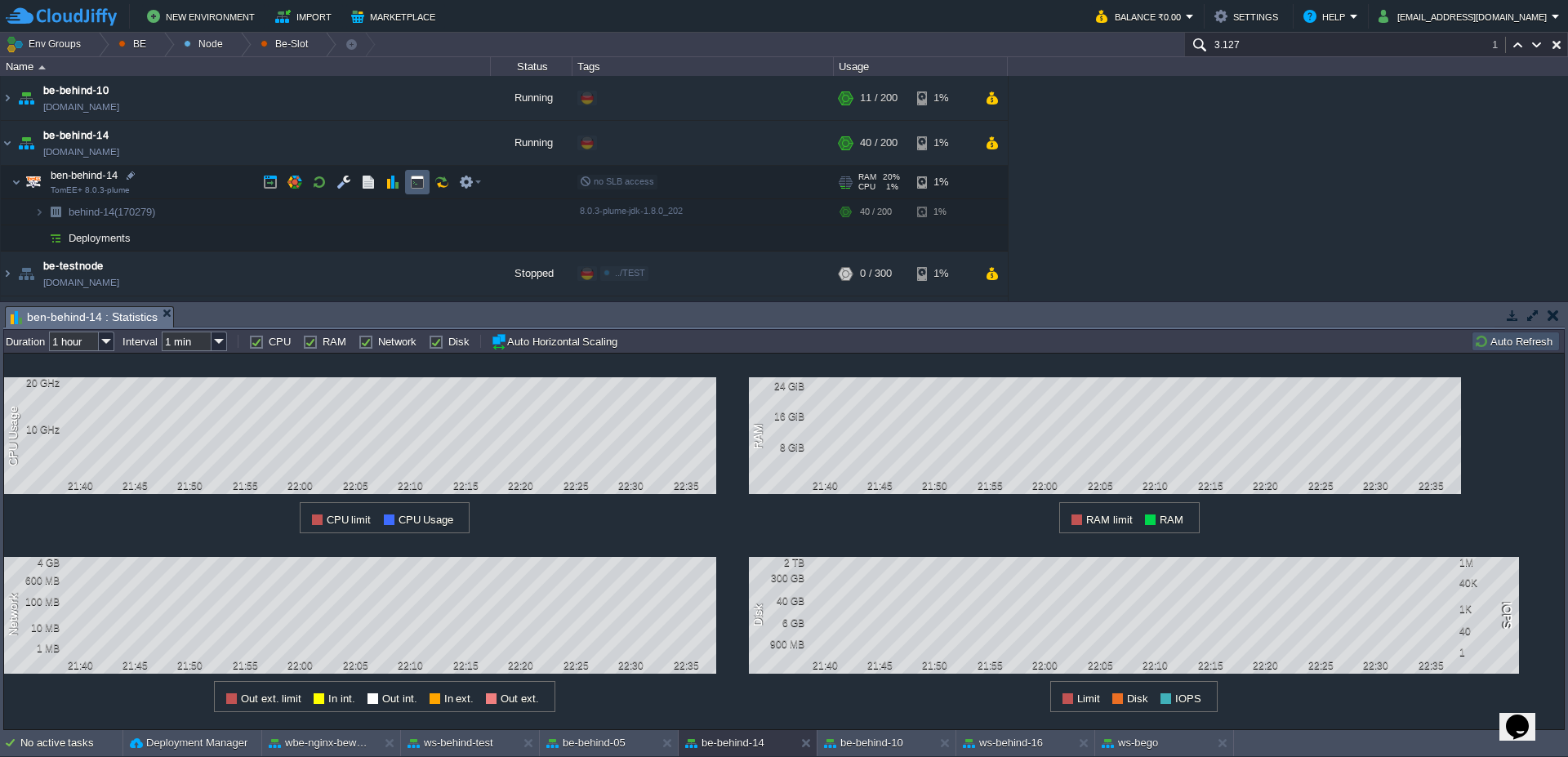
click at [412, 184] on button "button" at bounding box center [418, 182] width 15 height 15
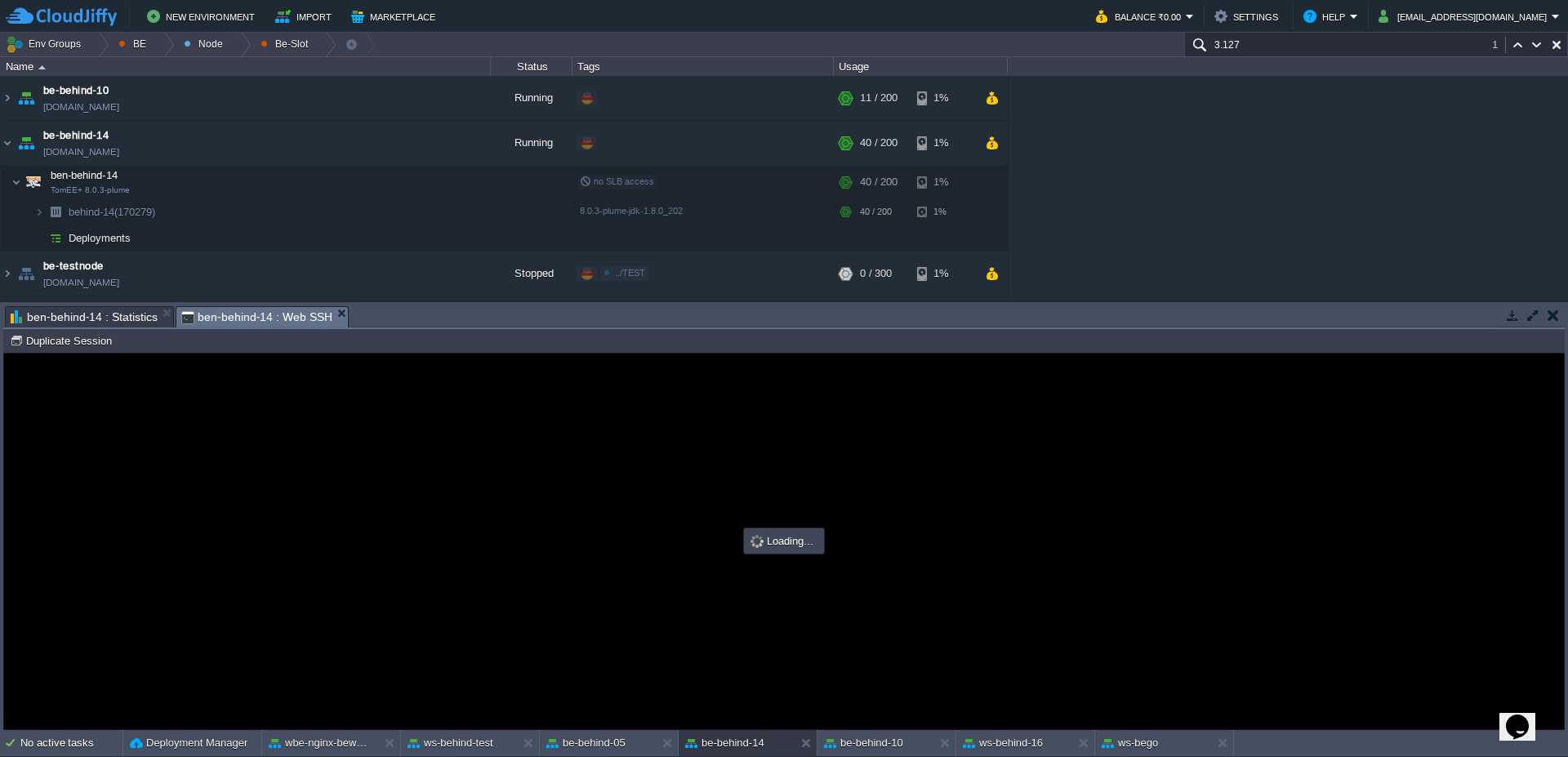
type input "#000000"
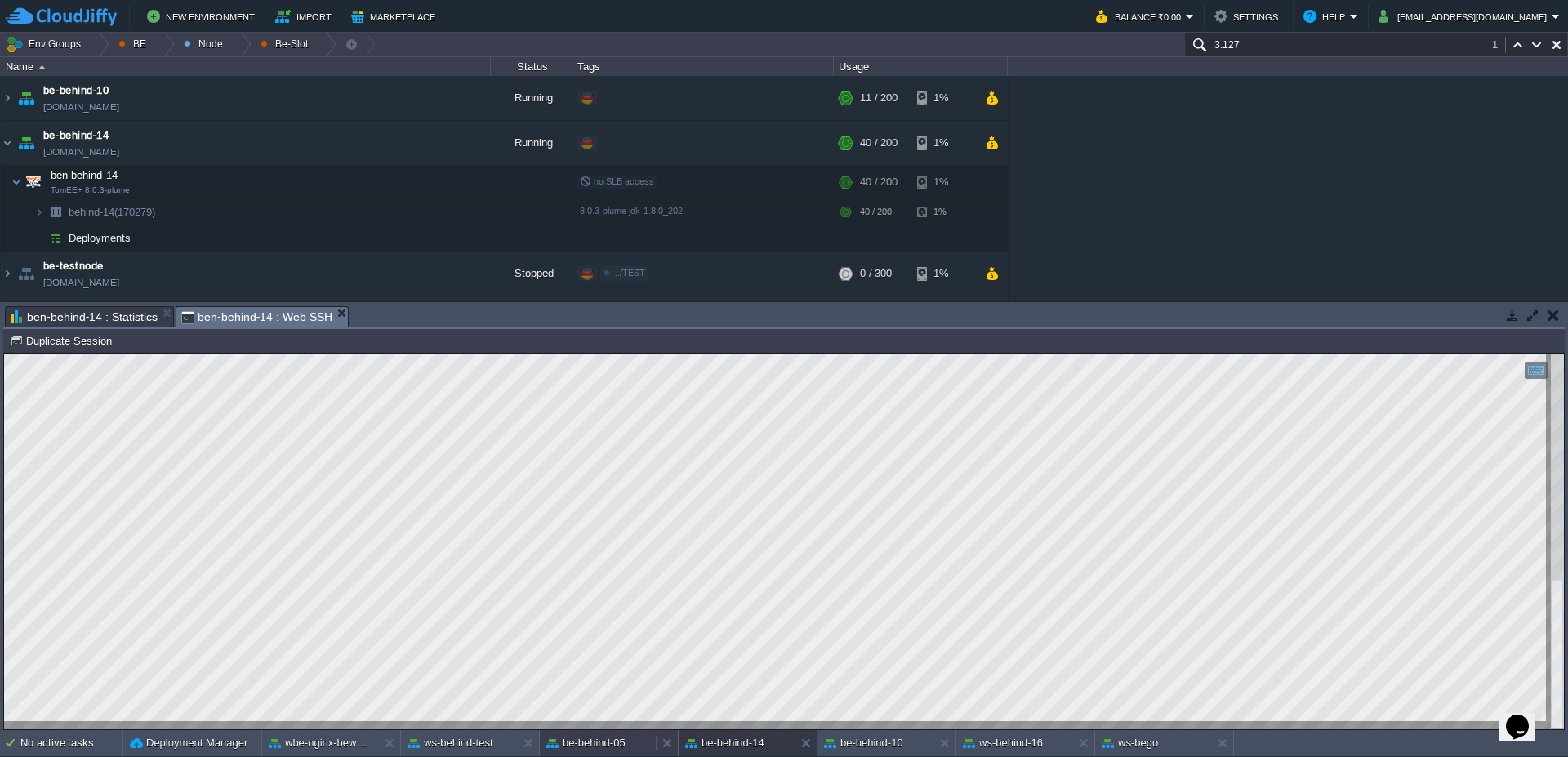
click at [564, 749] on button "be-behind-05" at bounding box center [586, 743] width 79 height 16
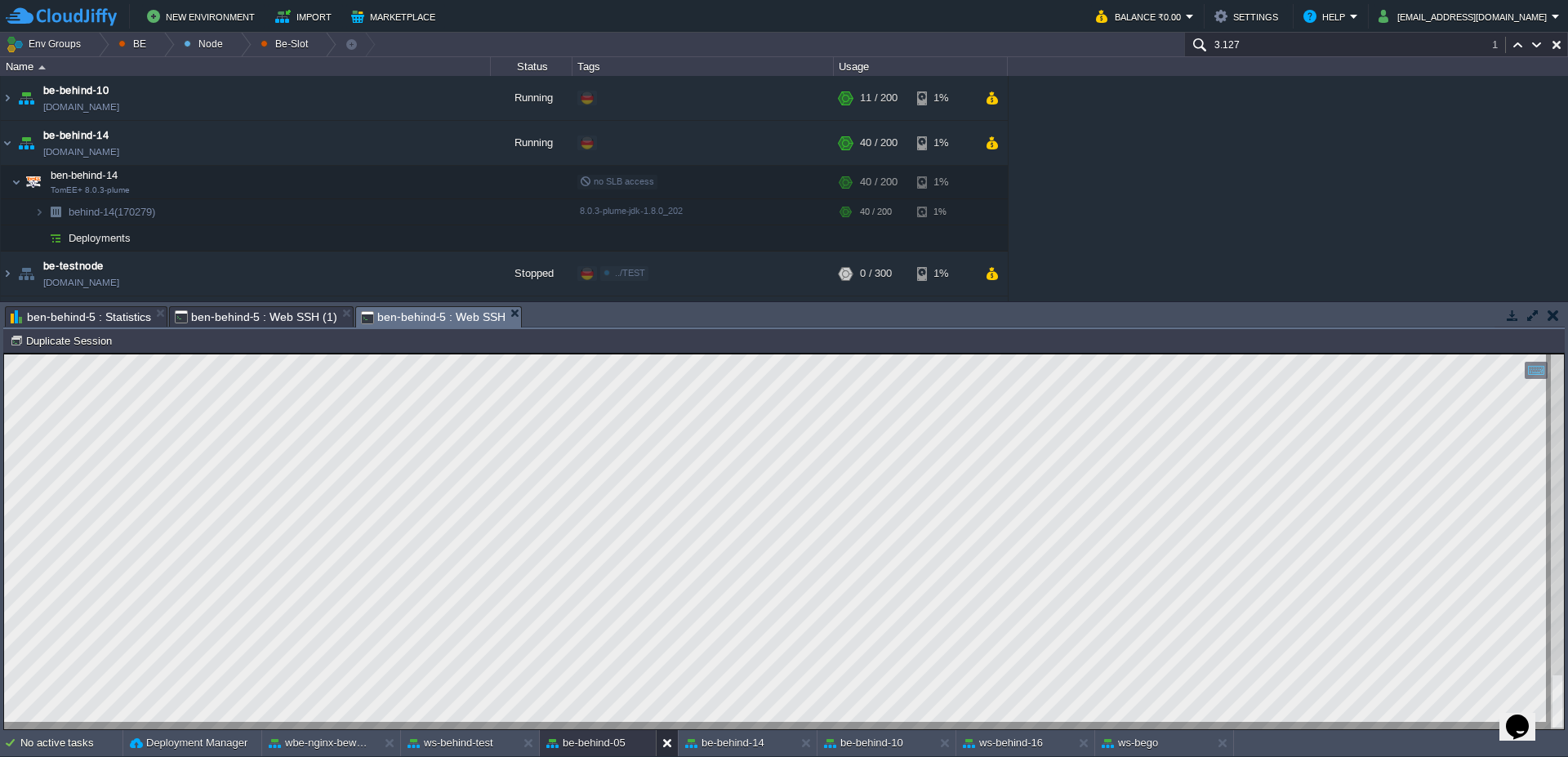
click at [666, 742] on button at bounding box center [669, 743] width 16 height 16
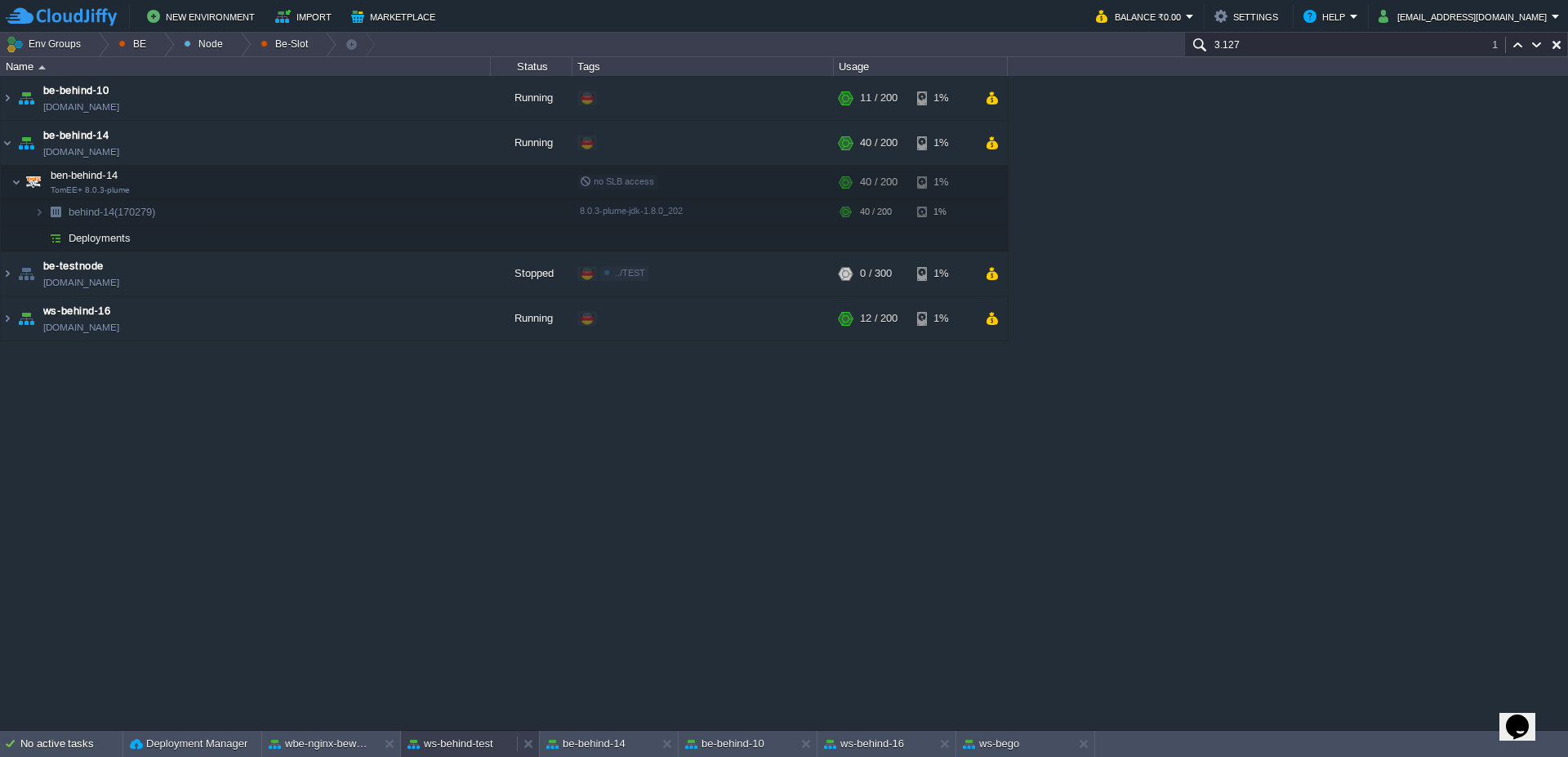
click at [447, 739] on button "ws-behind-test" at bounding box center [450, 743] width 86 height 16
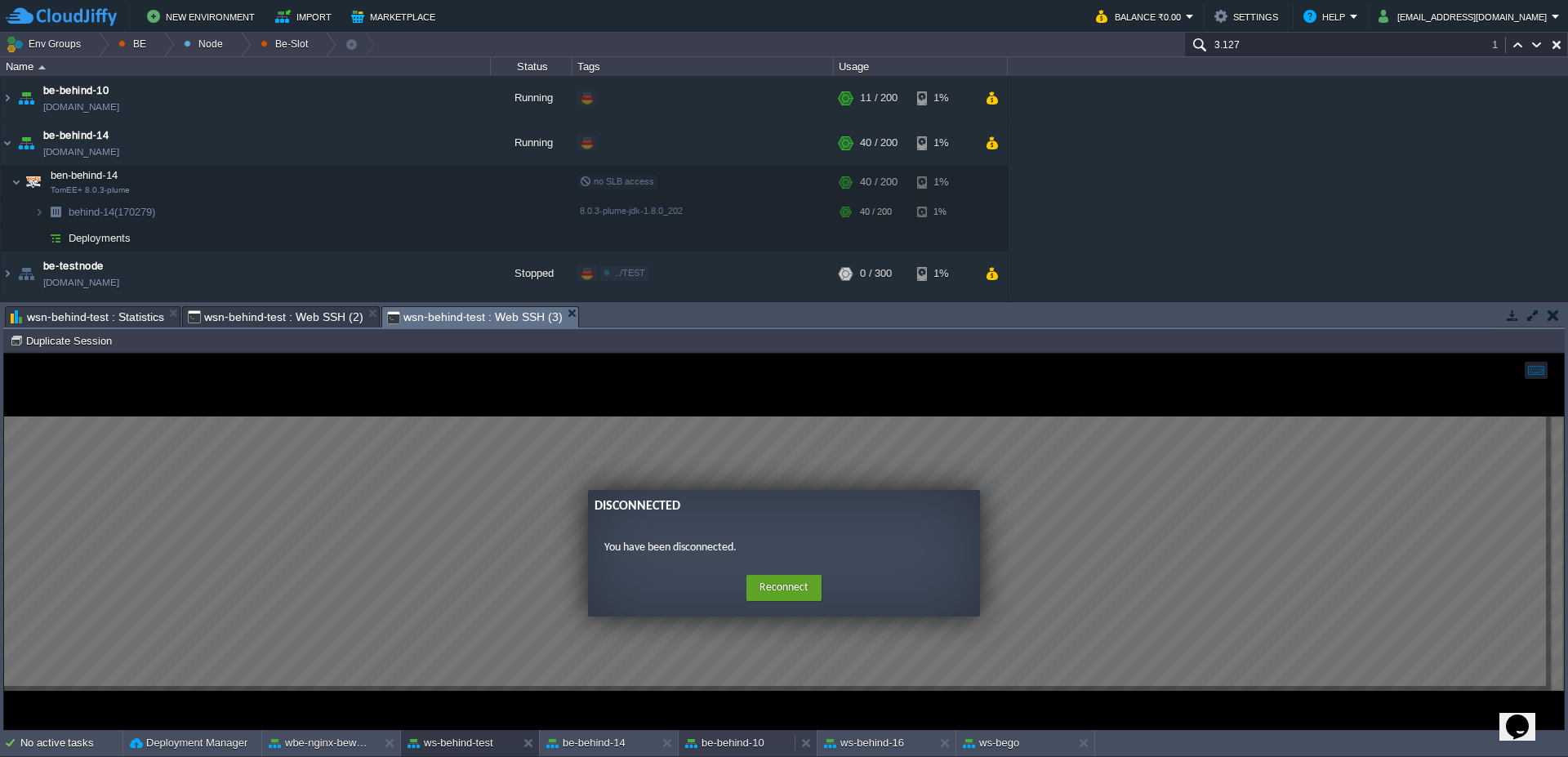
click at [753, 741] on button "be-behind-10" at bounding box center [725, 743] width 79 height 16
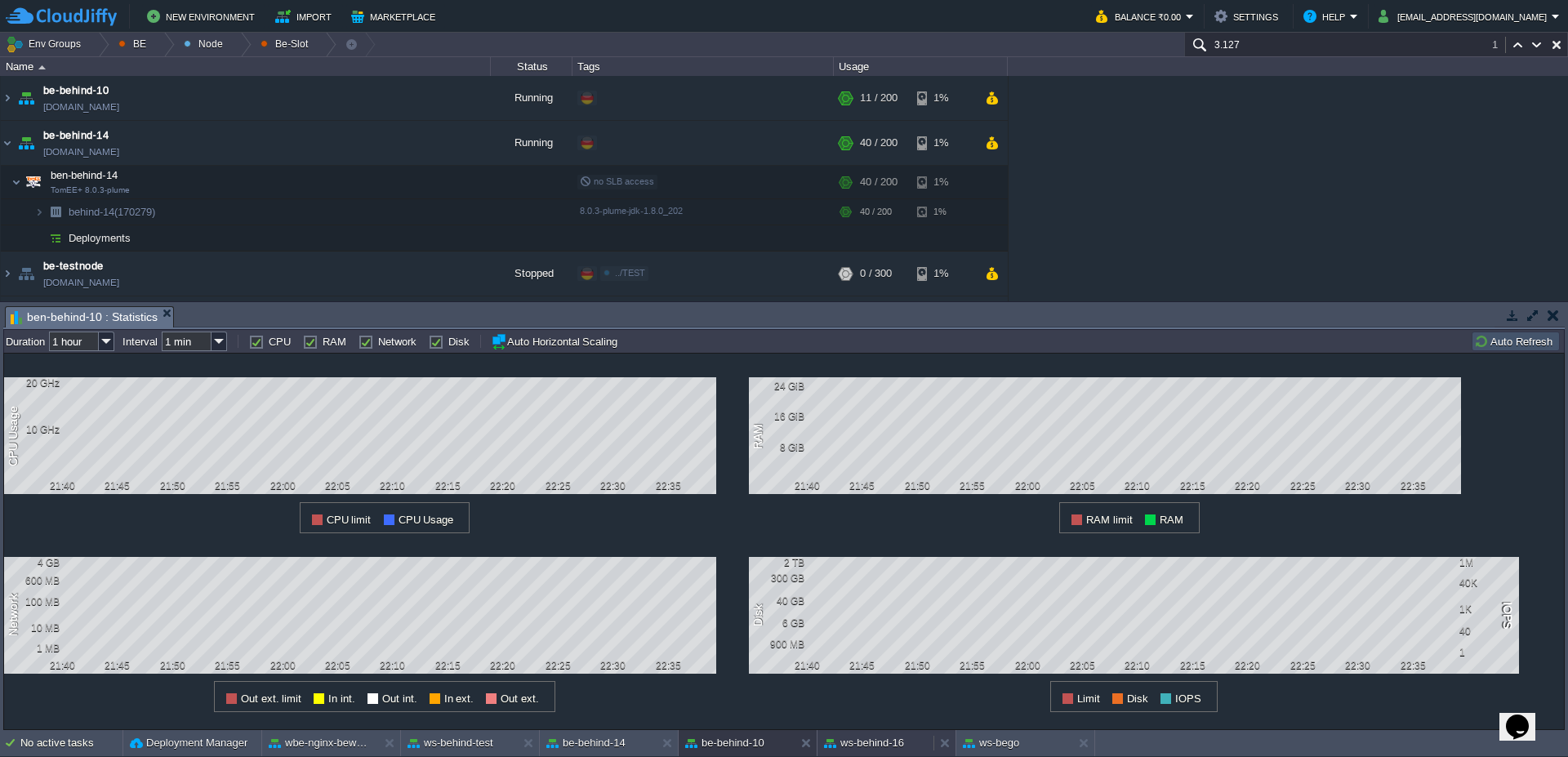
click at [903, 743] on button "ws-behind-16" at bounding box center [864, 743] width 80 height 16
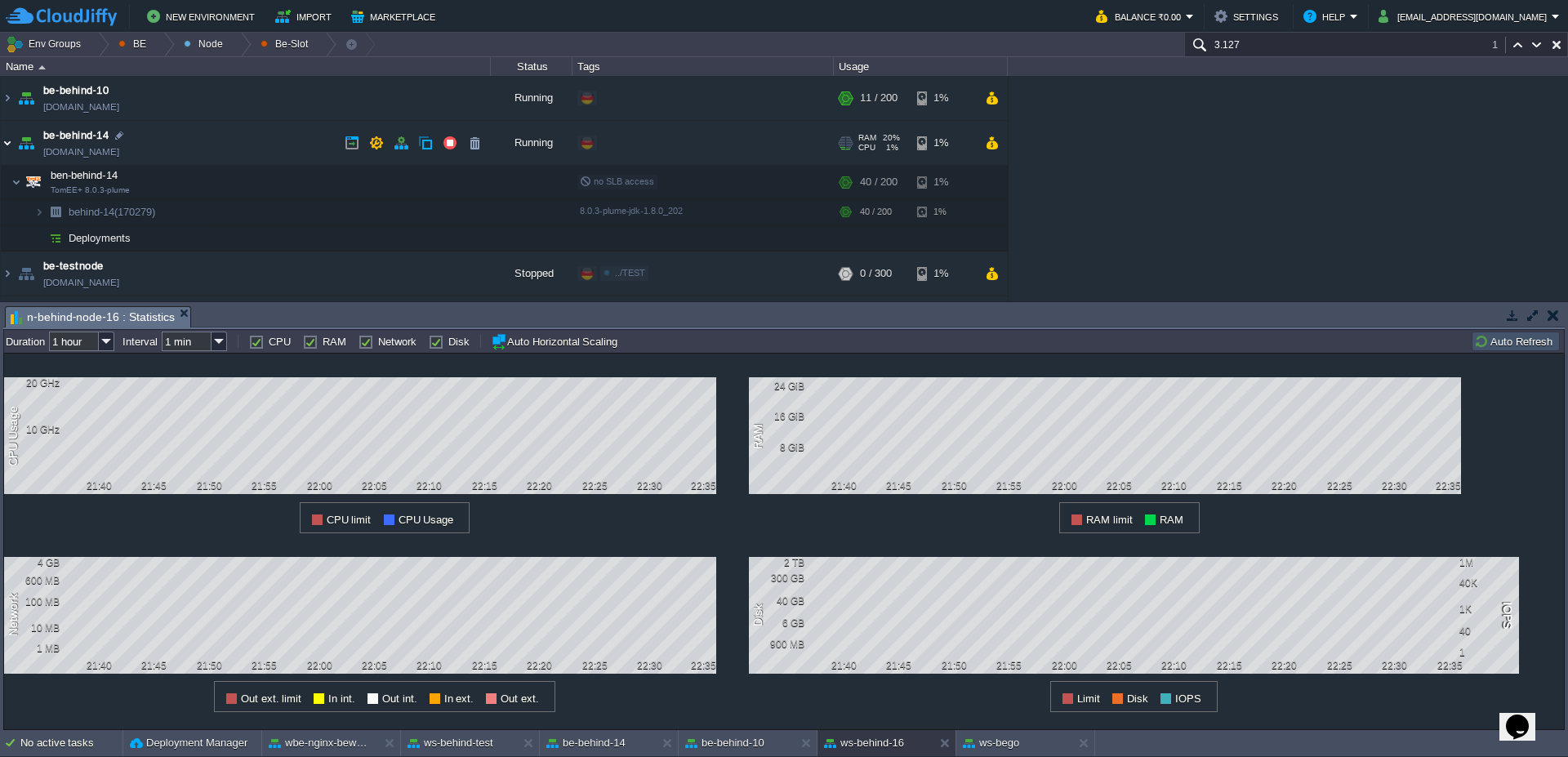
click at [3, 146] on img at bounding box center [8, 142] width 13 height 44
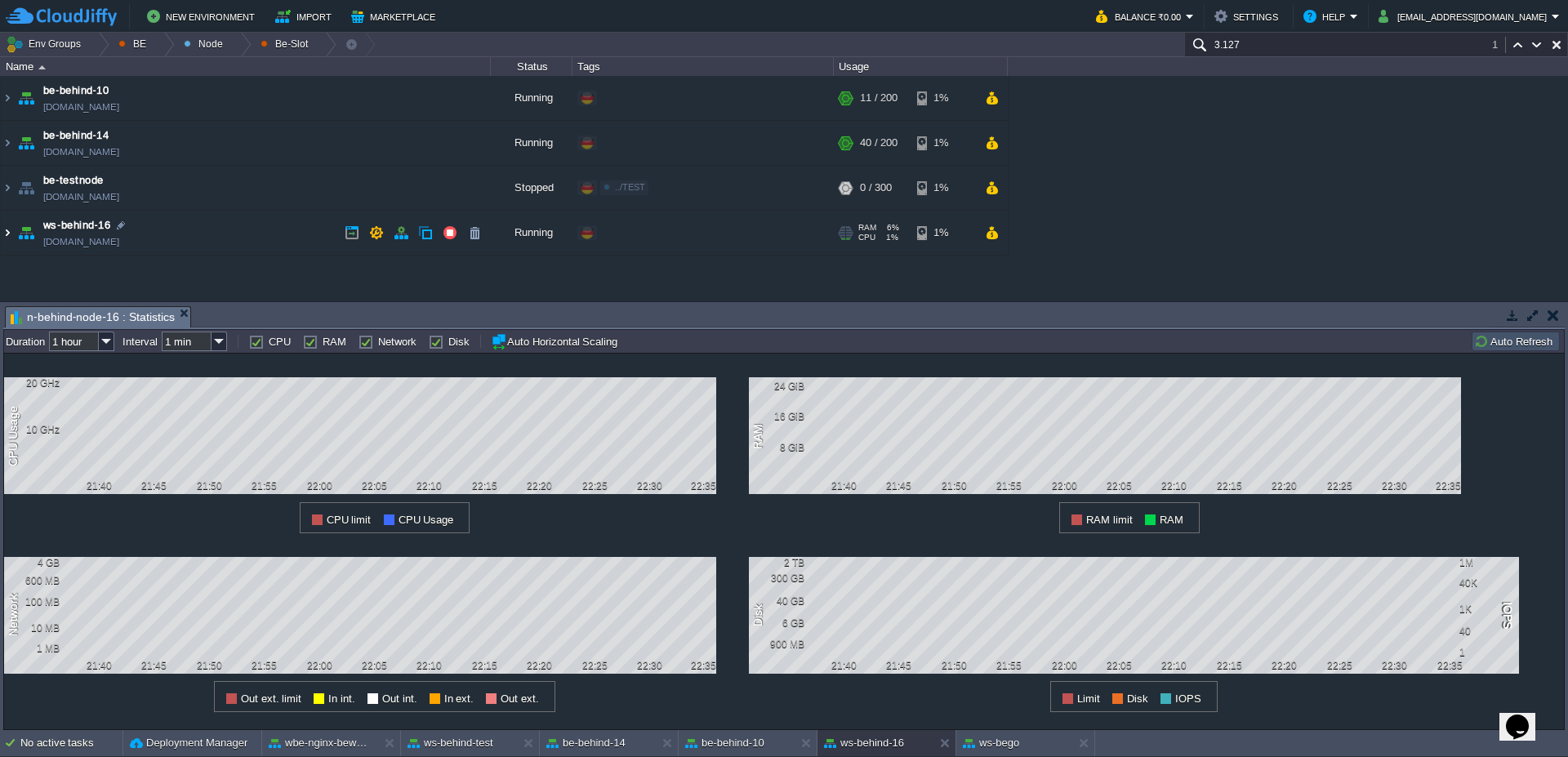
click at [1, 241] on img at bounding box center [8, 232] width 13 height 44
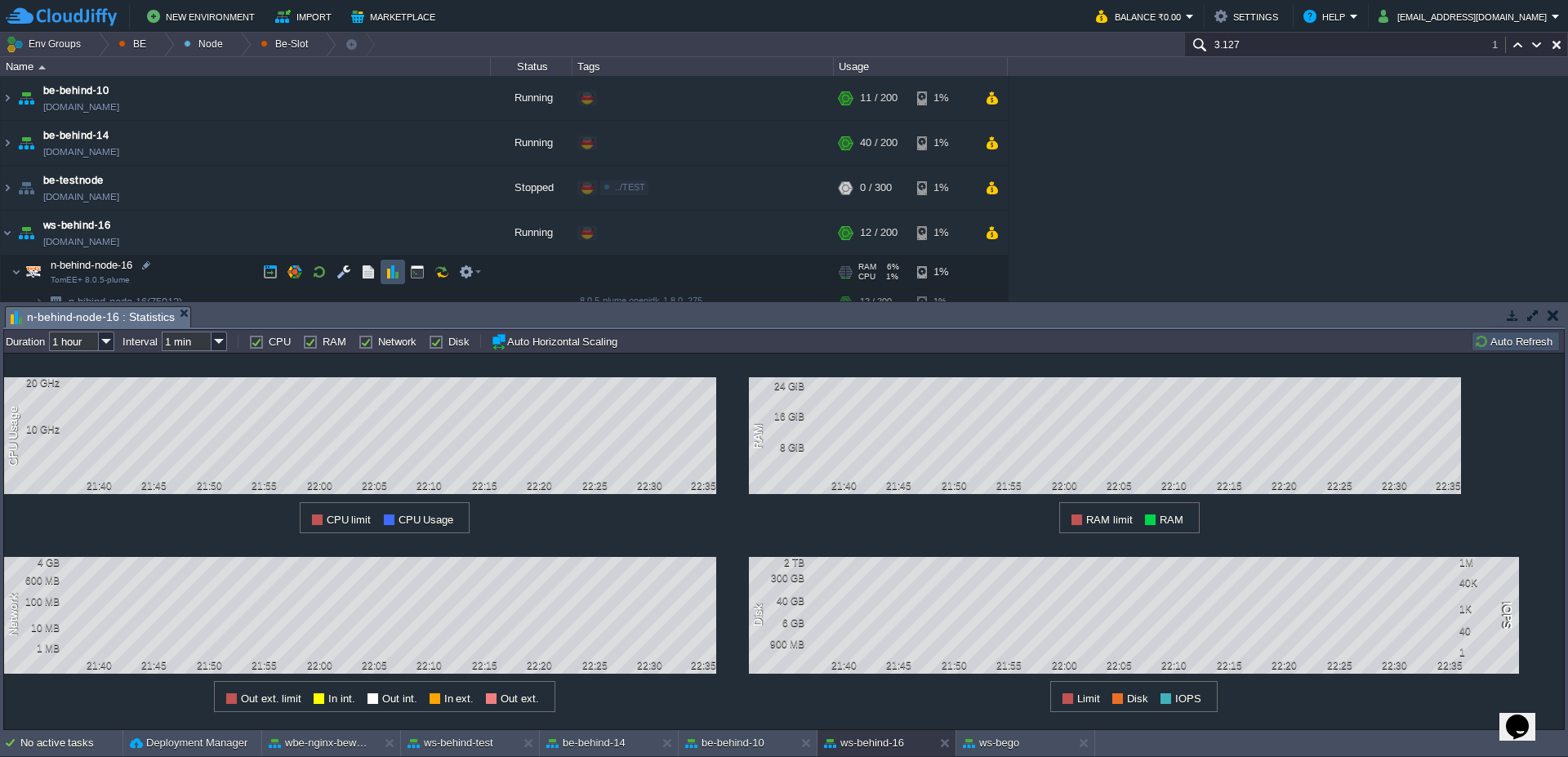
click at [388, 276] on button "button" at bounding box center [393, 272] width 15 height 15
click at [429, 274] on td at bounding box center [418, 272] width 25 height 25
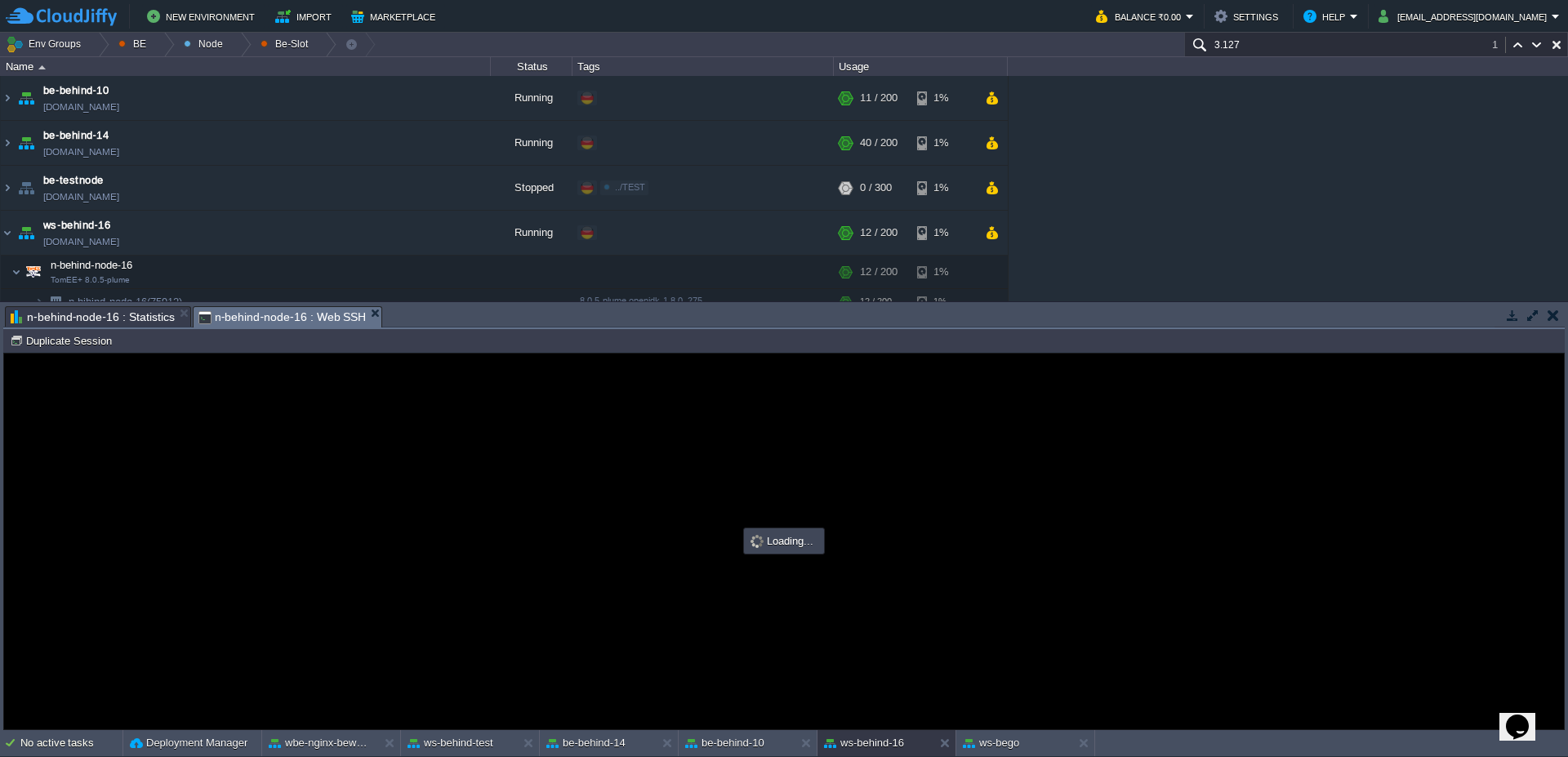
type input "#000000"
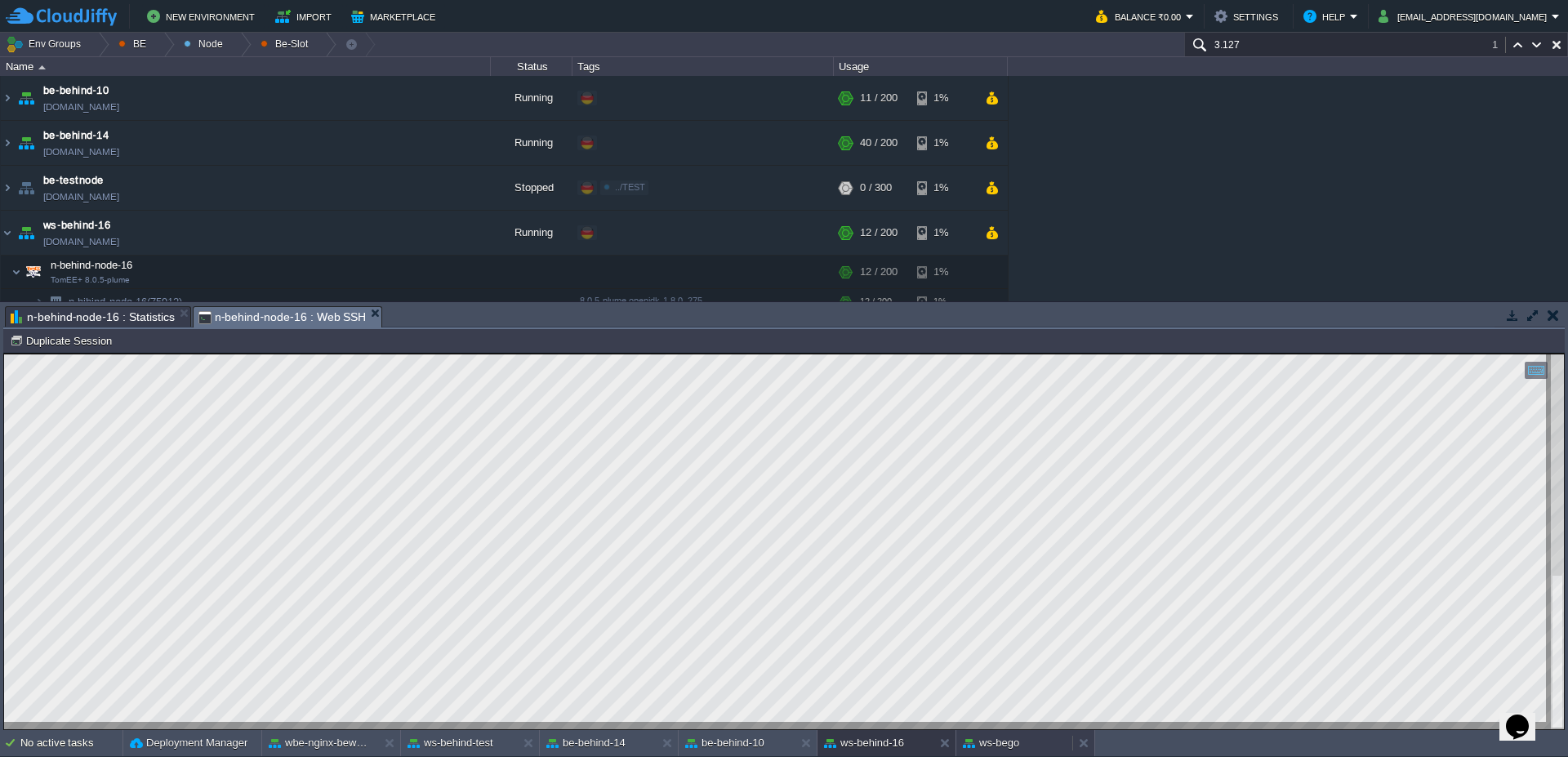
click at [1026, 743] on div "ws-bego" at bounding box center [1014, 743] width 116 height 26
click at [592, 756] on div "No active tasks Deployment Manager wbe-nginx-beworld ws-behind-test be-behind-1…" at bounding box center [784, 743] width 1568 height 27
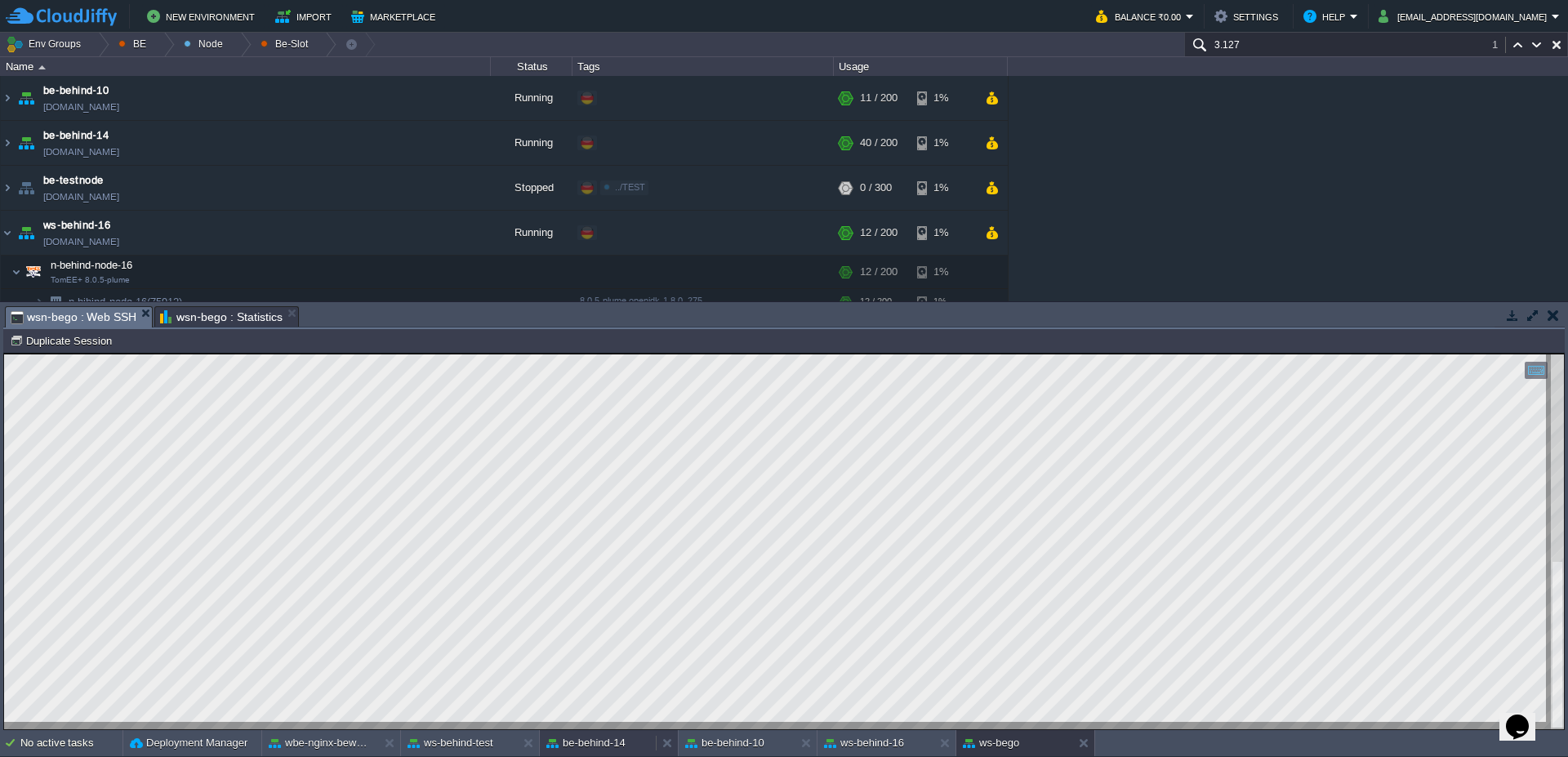
click at [595, 749] on button "be-behind-14" at bounding box center [586, 743] width 79 height 16
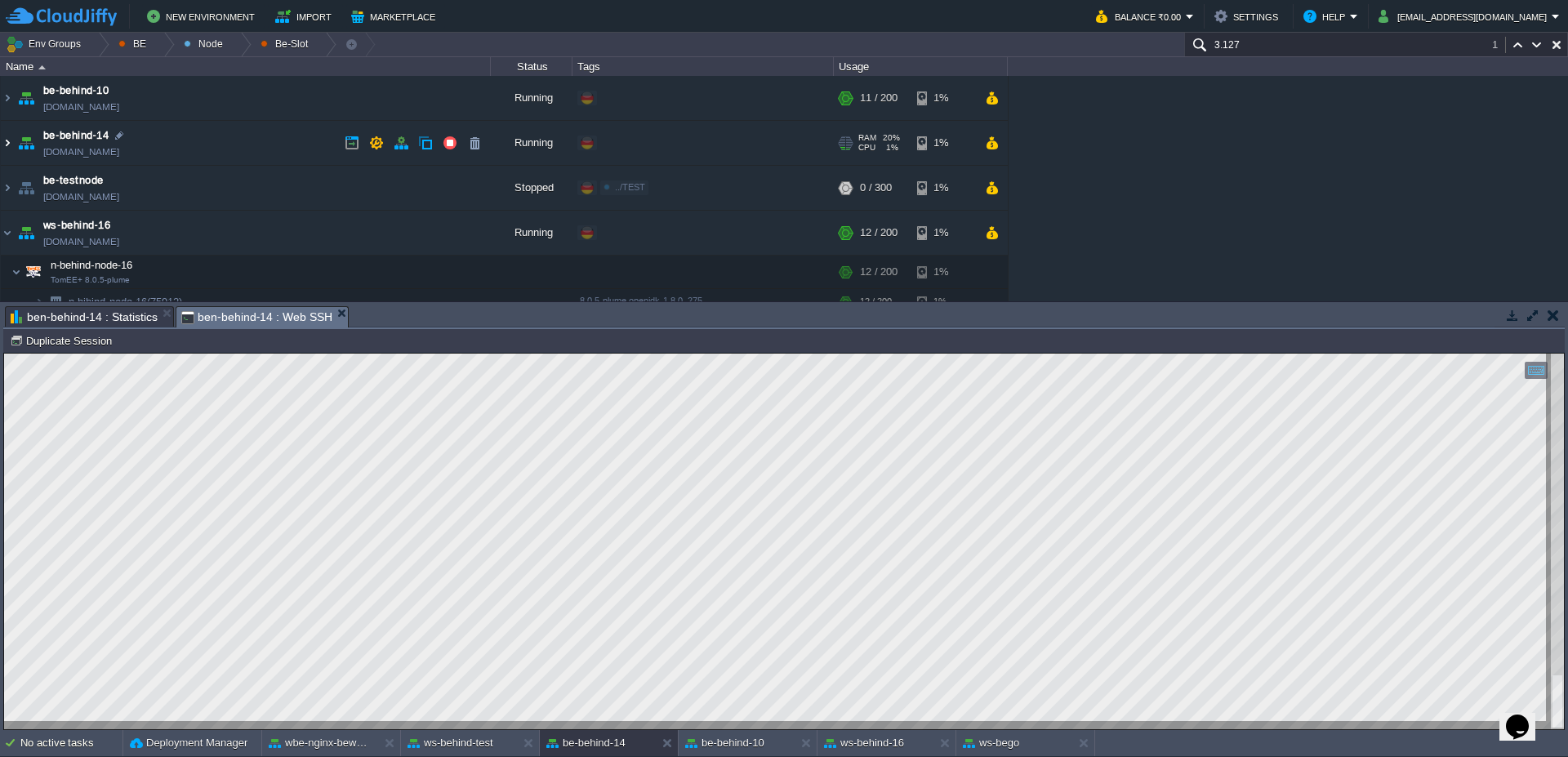
click at [1, 143] on img at bounding box center [8, 142] width 13 height 44
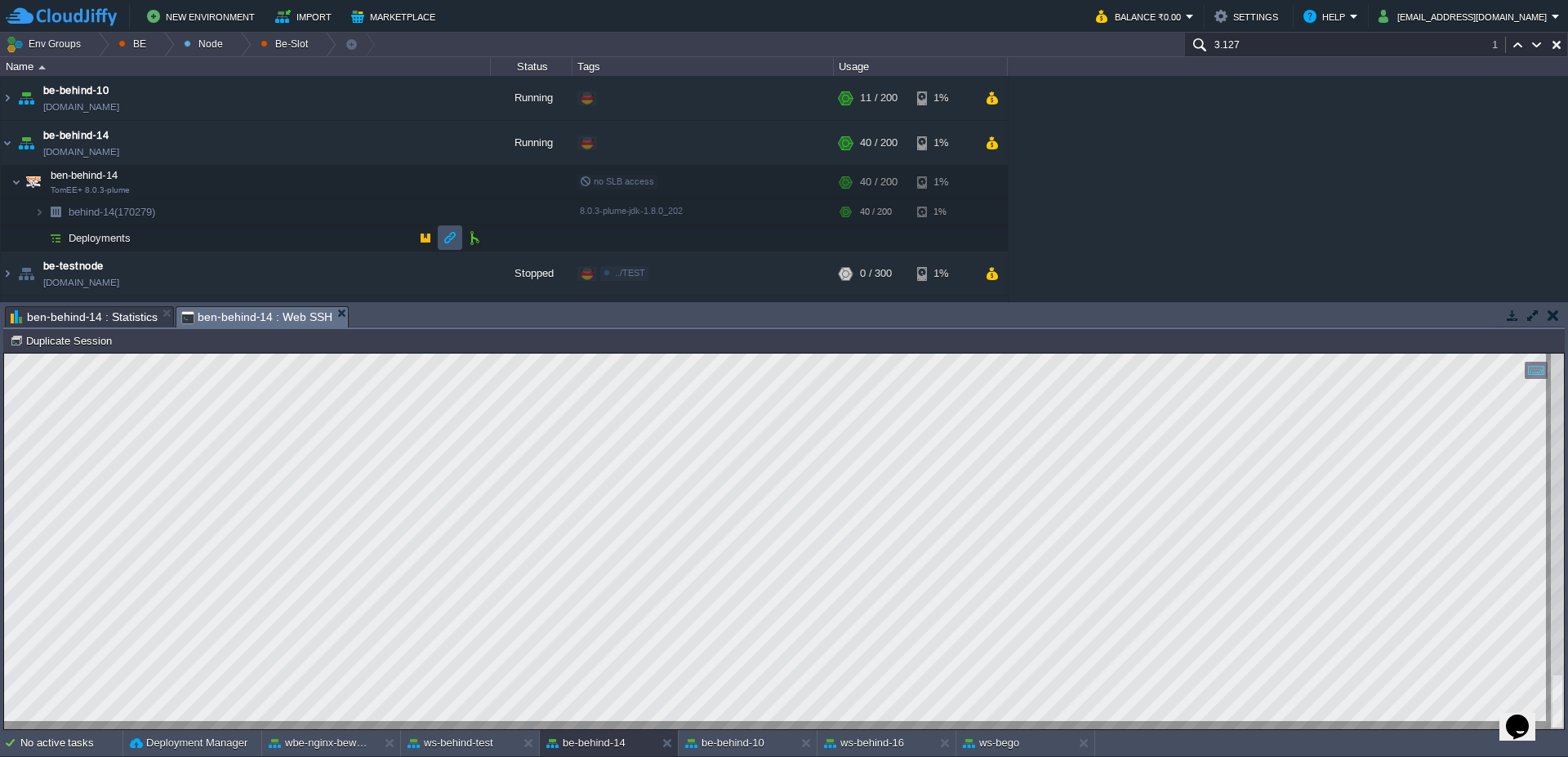
click at [448, 241] on button "button" at bounding box center [450, 238] width 15 height 15
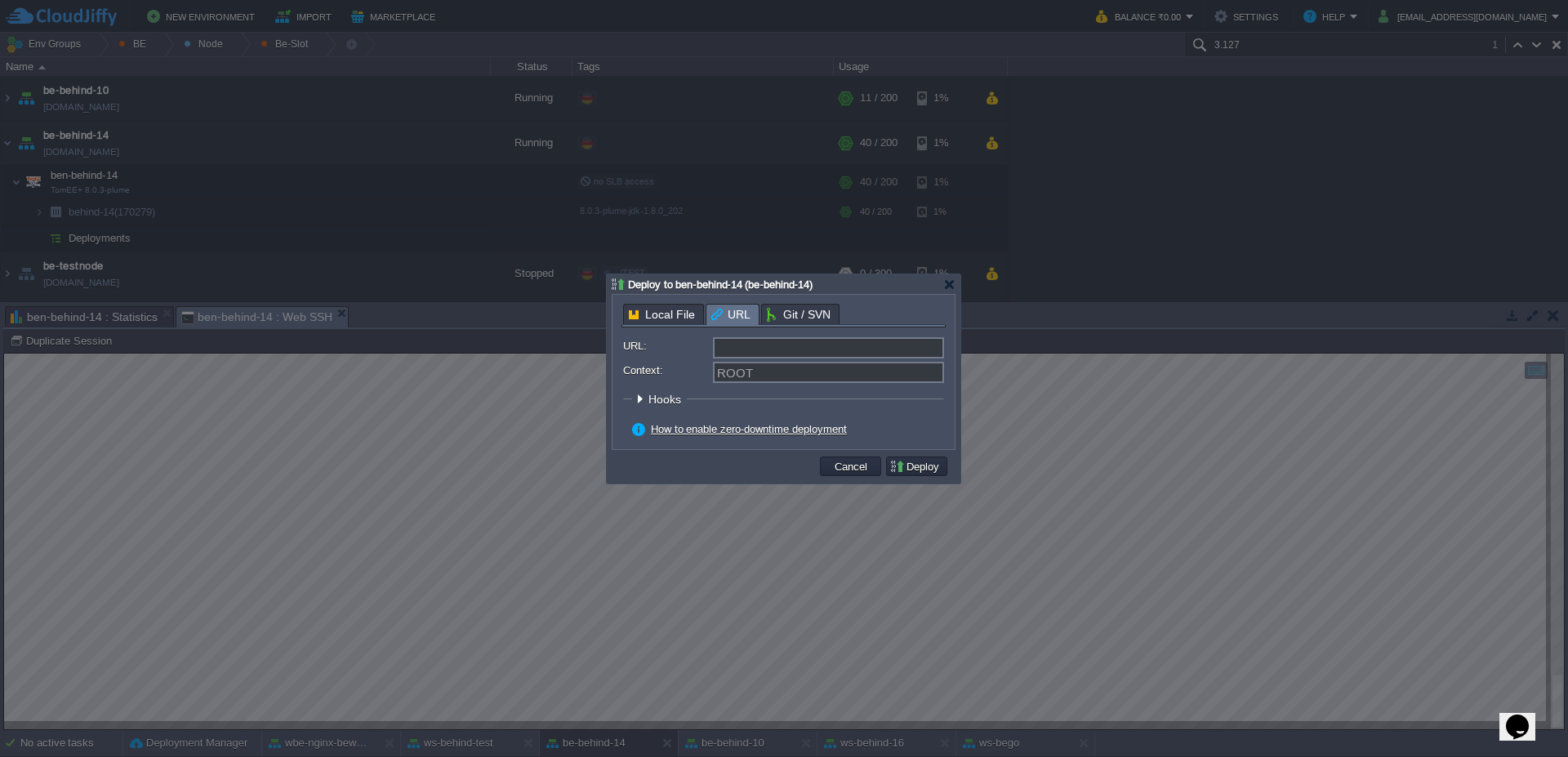
click at [824, 356] on input "URL:" at bounding box center [828, 348] width 231 height 22
type input "[URL][DOMAIN_NAME]"
click at [784, 376] on input "Context:" at bounding box center [828, 372] width 231 height 22
type input "web"
click at [892, 419] on form "URL: [URL][DOMAIN_NAME] Context: web Hooks Pre Build Post Pre Deploy Post Pre U…" at bounding box center [784, 388] width 321 height 103
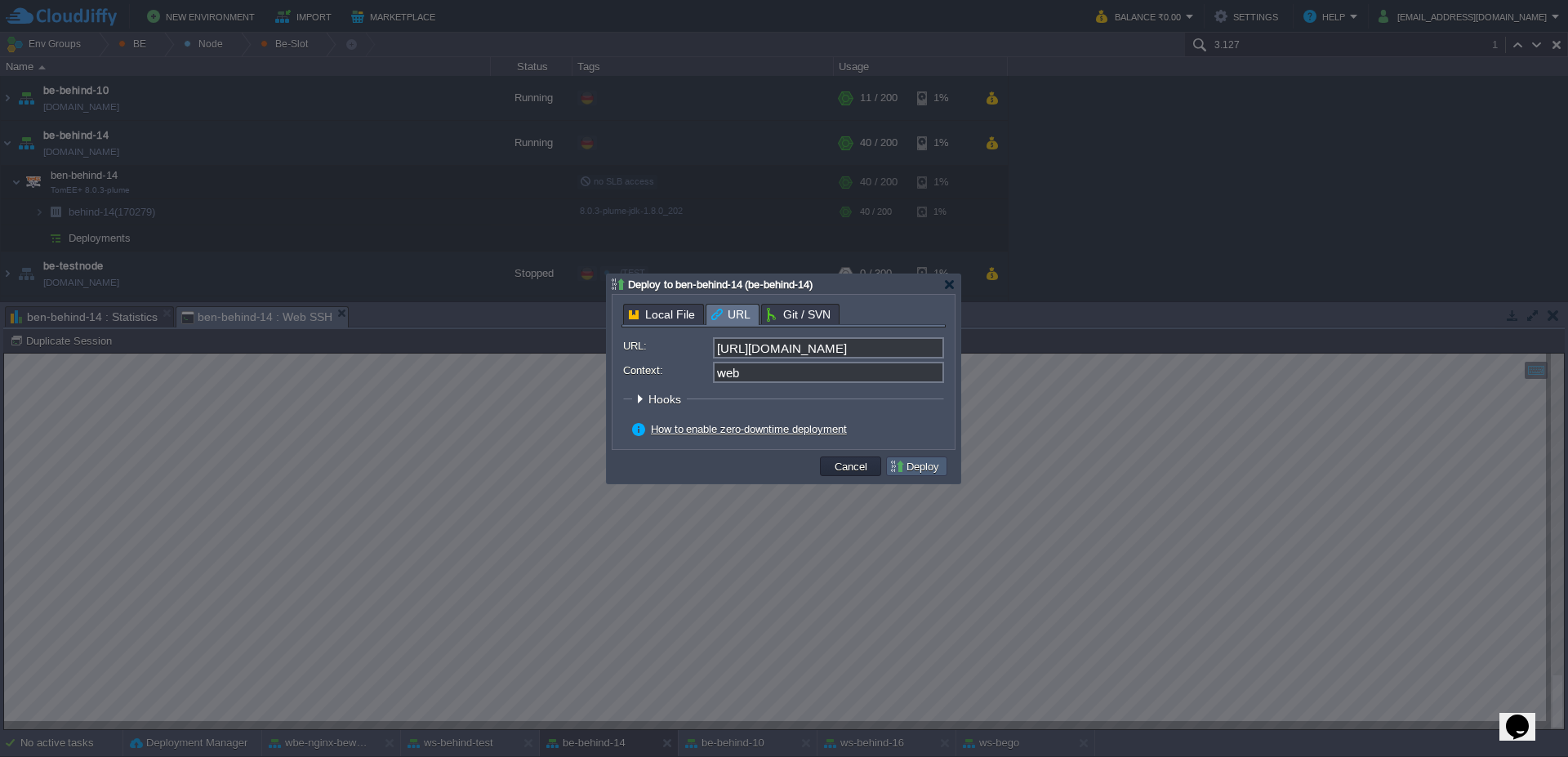
click at [936, 467] on button "Deploy" at bounding box center [916, 467] width 55 height 15
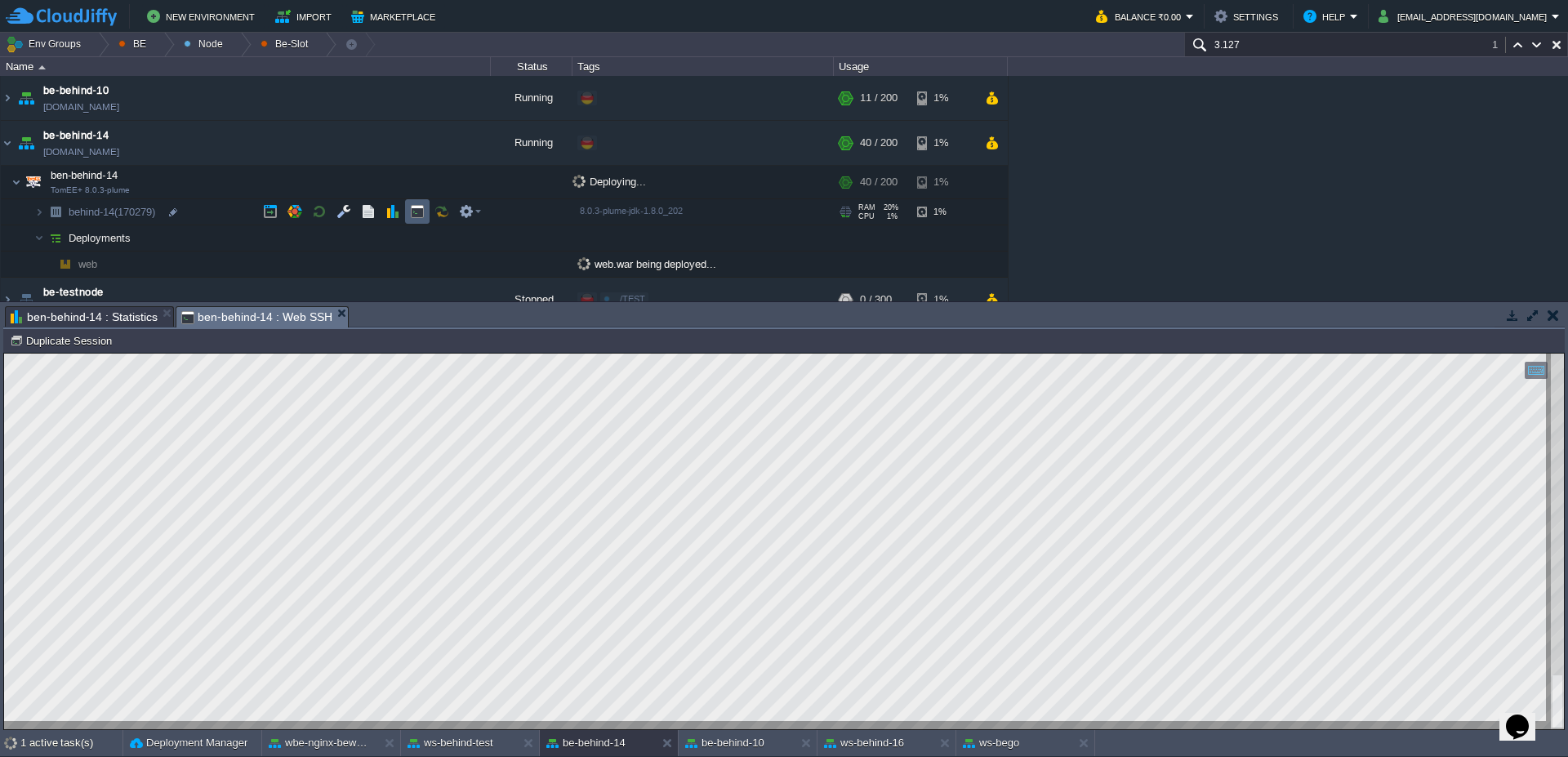
click at [417, 218] on button "button" at bounding box center [418, 212] width 15 height 15
click at [742, 751] on div "be-behind-10" at bounding box center [736, 743] width 116 height 26
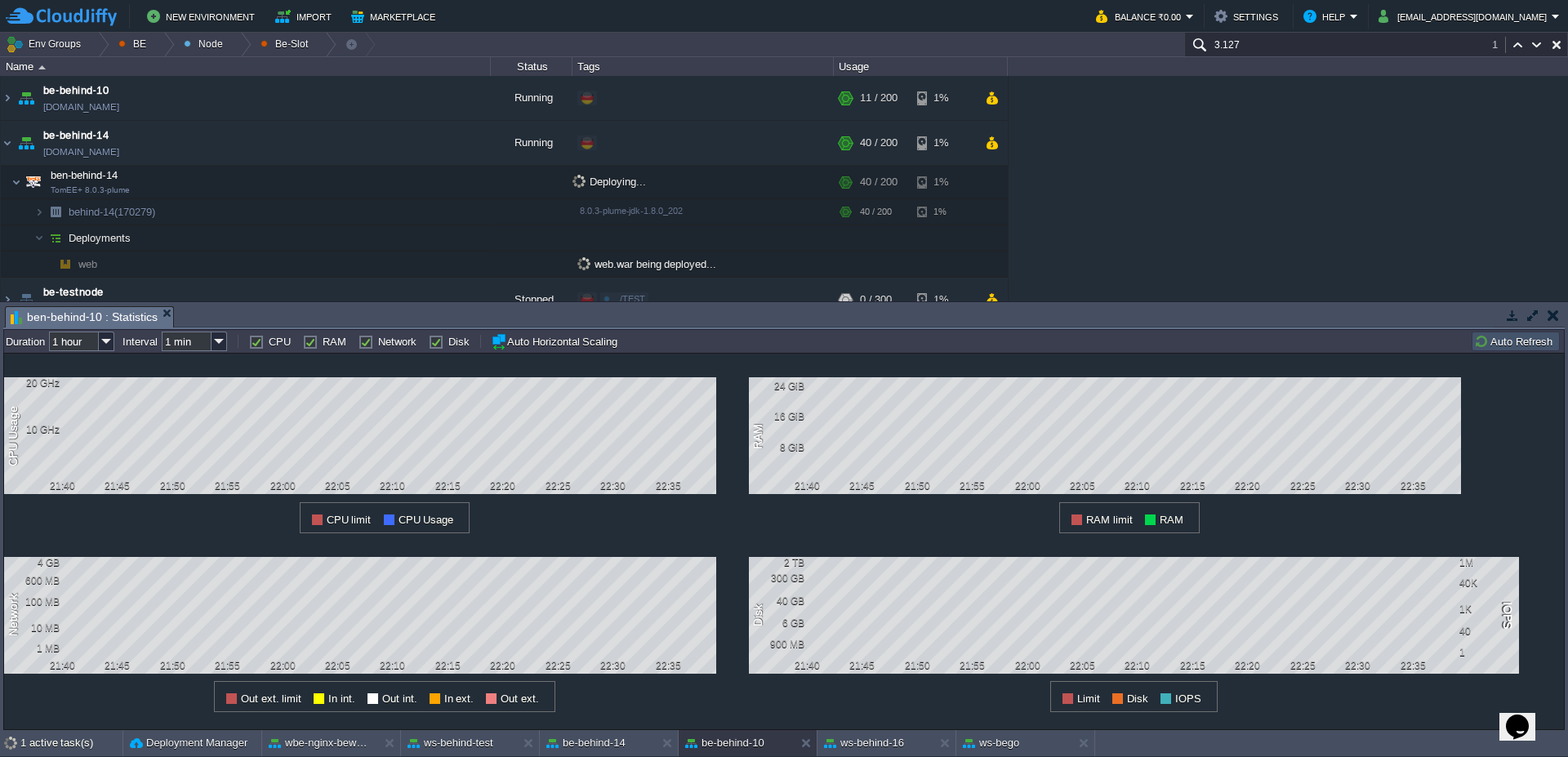
click at [1508, 337] on button "Auto Refresh" at bounding box center [1515, 341] width 83 height 15
click at [1508, 337] on button "Auto Refresh" at bounding box center [1515, 341] width 83 height 15
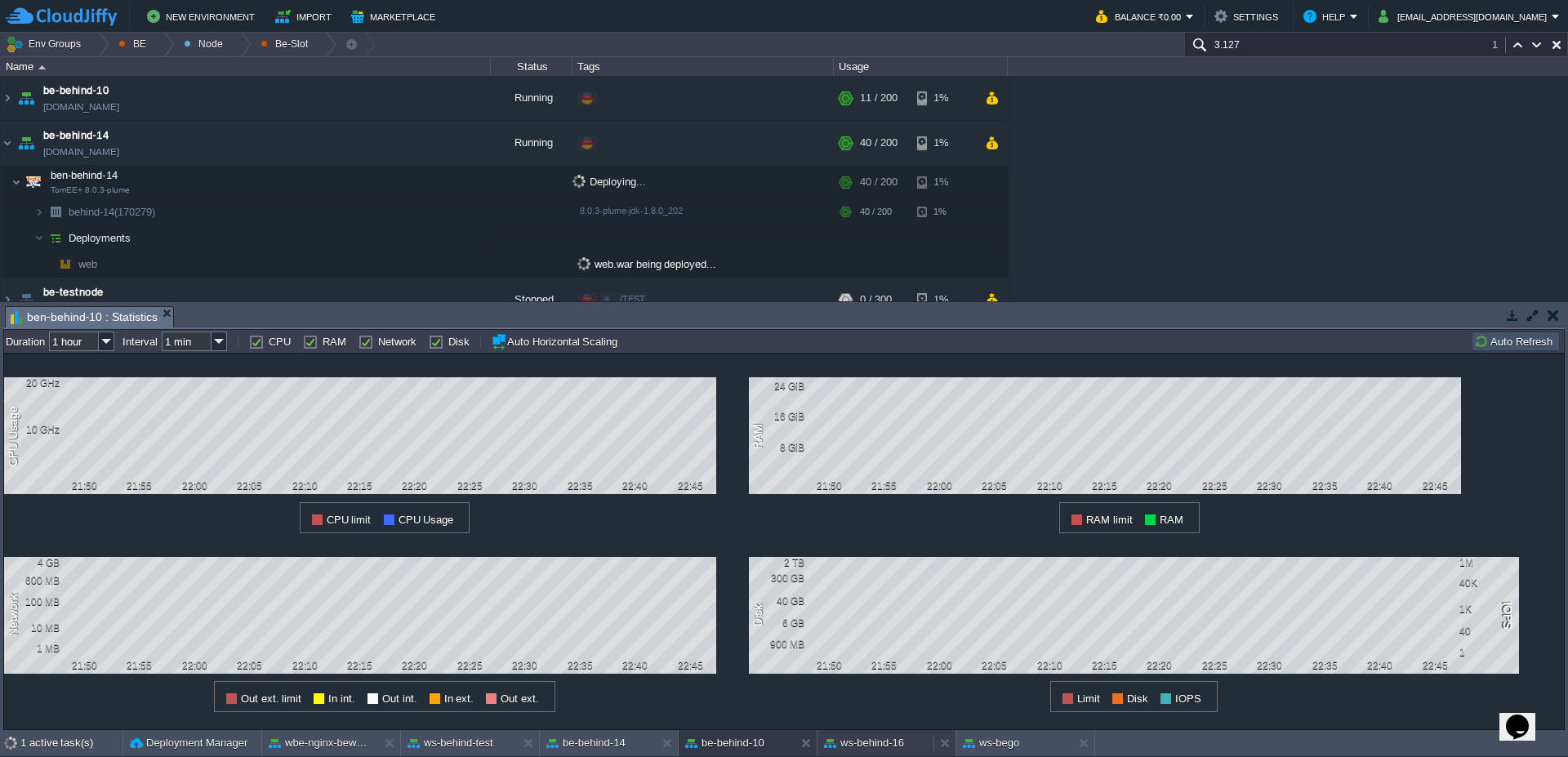
click at [865, 736] on button "ws-behind-16" at bounding box center [864, 743] width 80 height 16
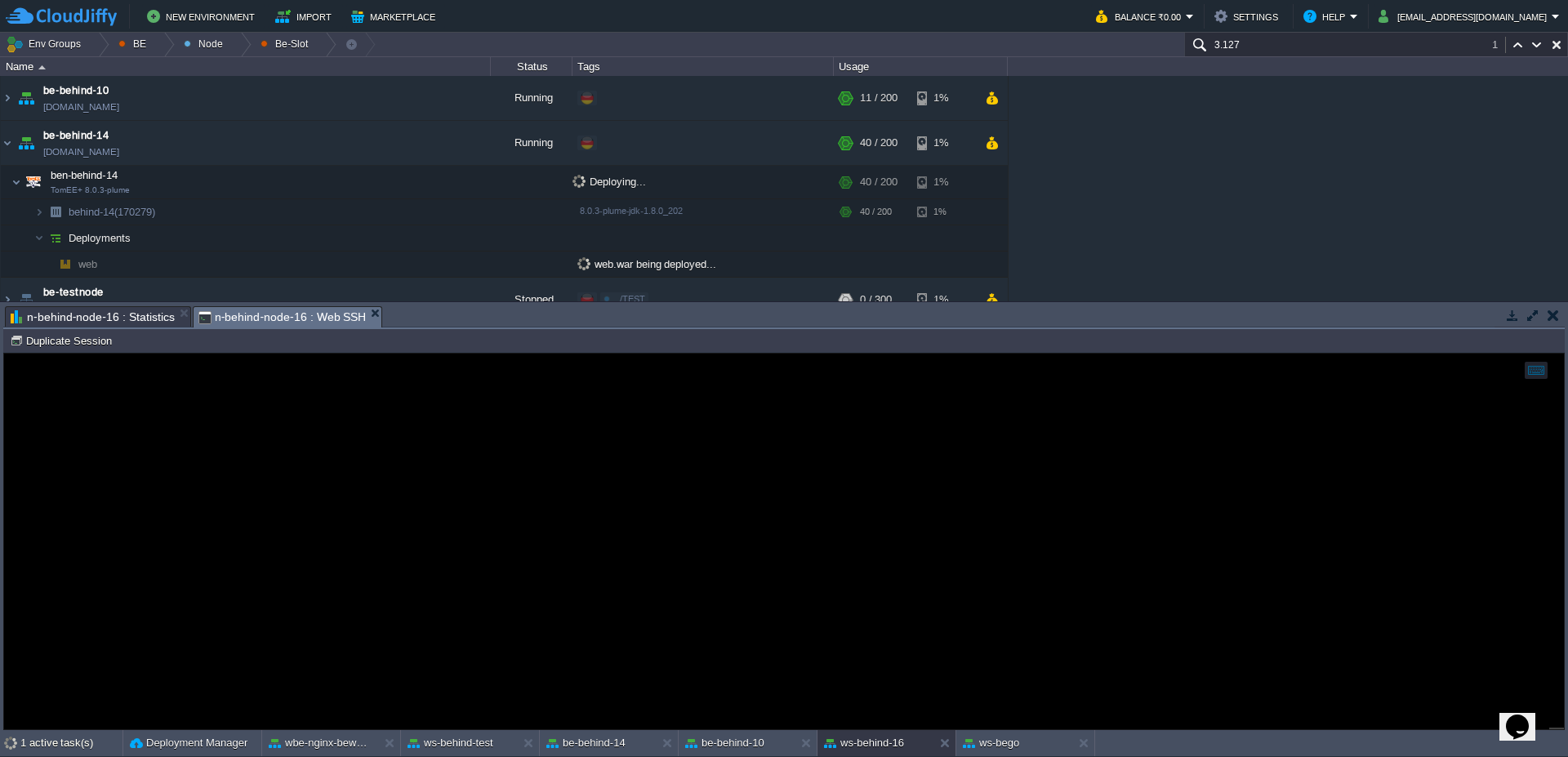
click at [50, 319] on span "n-behind-node-16 : Statistics" at bounding box center [92, 317] width 164 height 20
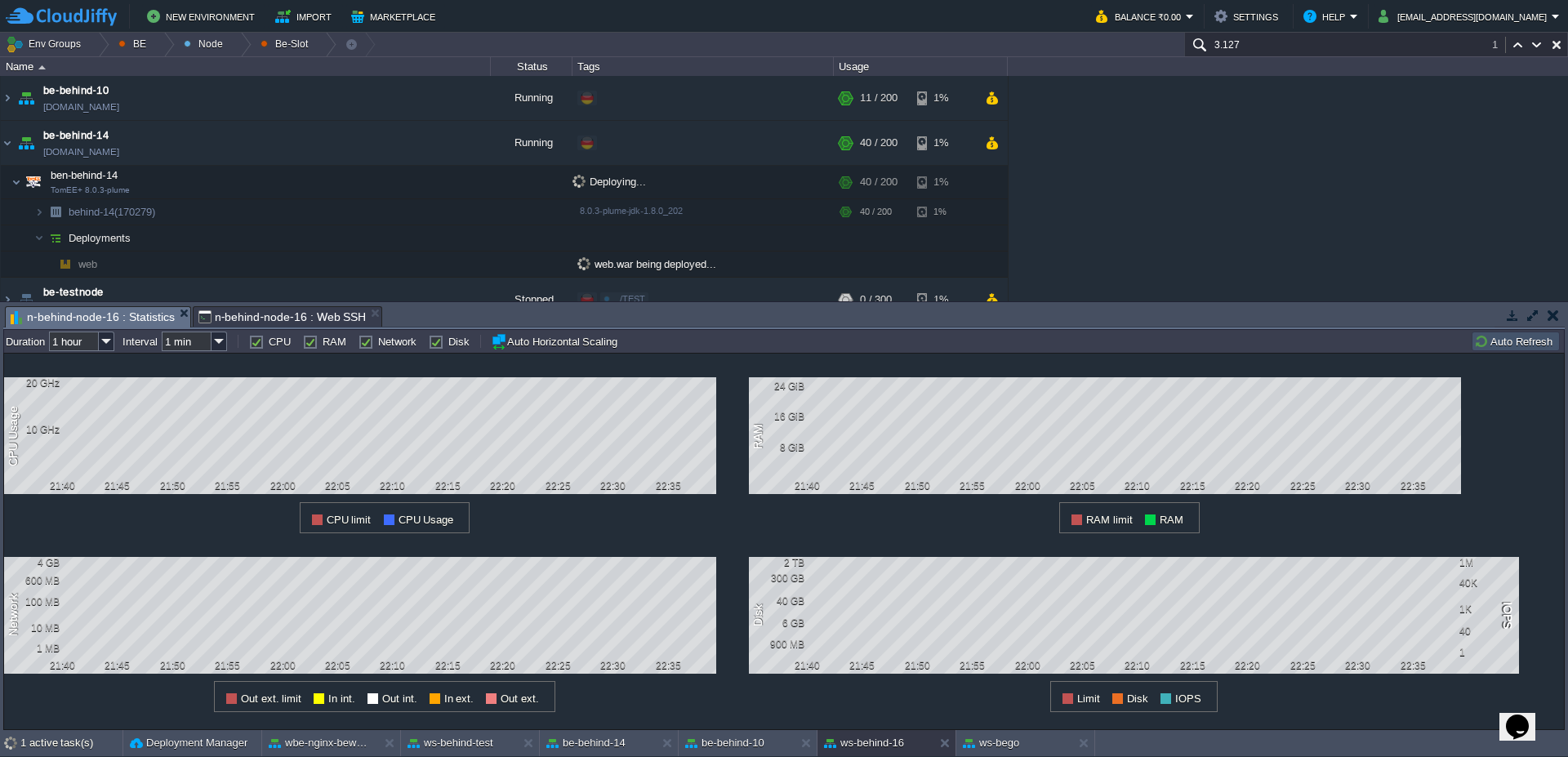
click at [1535, 345] on button "Auto Refresh" at bounding box center [1515, 341] width 83 height 15
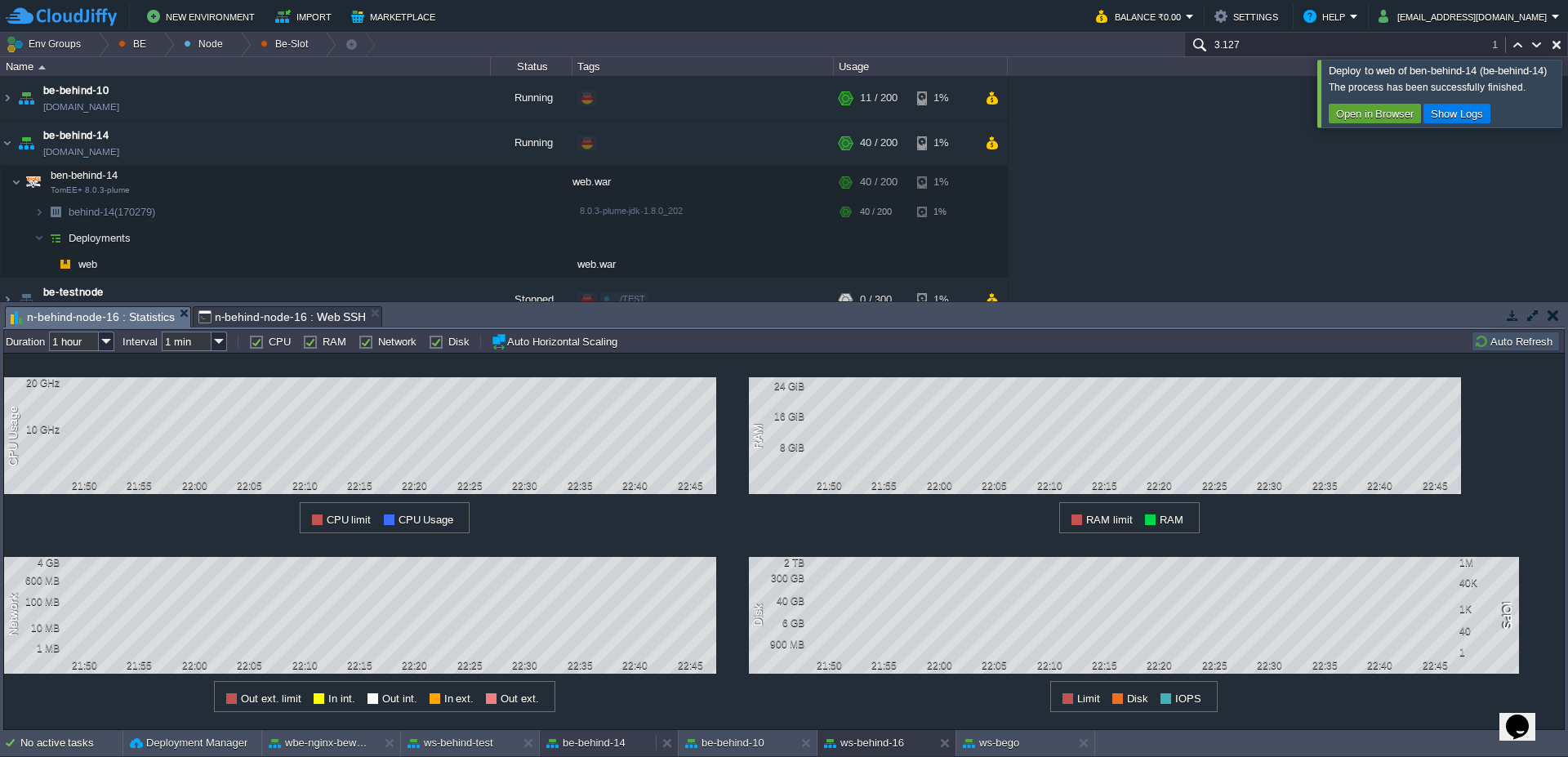
click at [586, 743] on button "be-behind-14" at bounding box center [586, 743] width 79 height 16
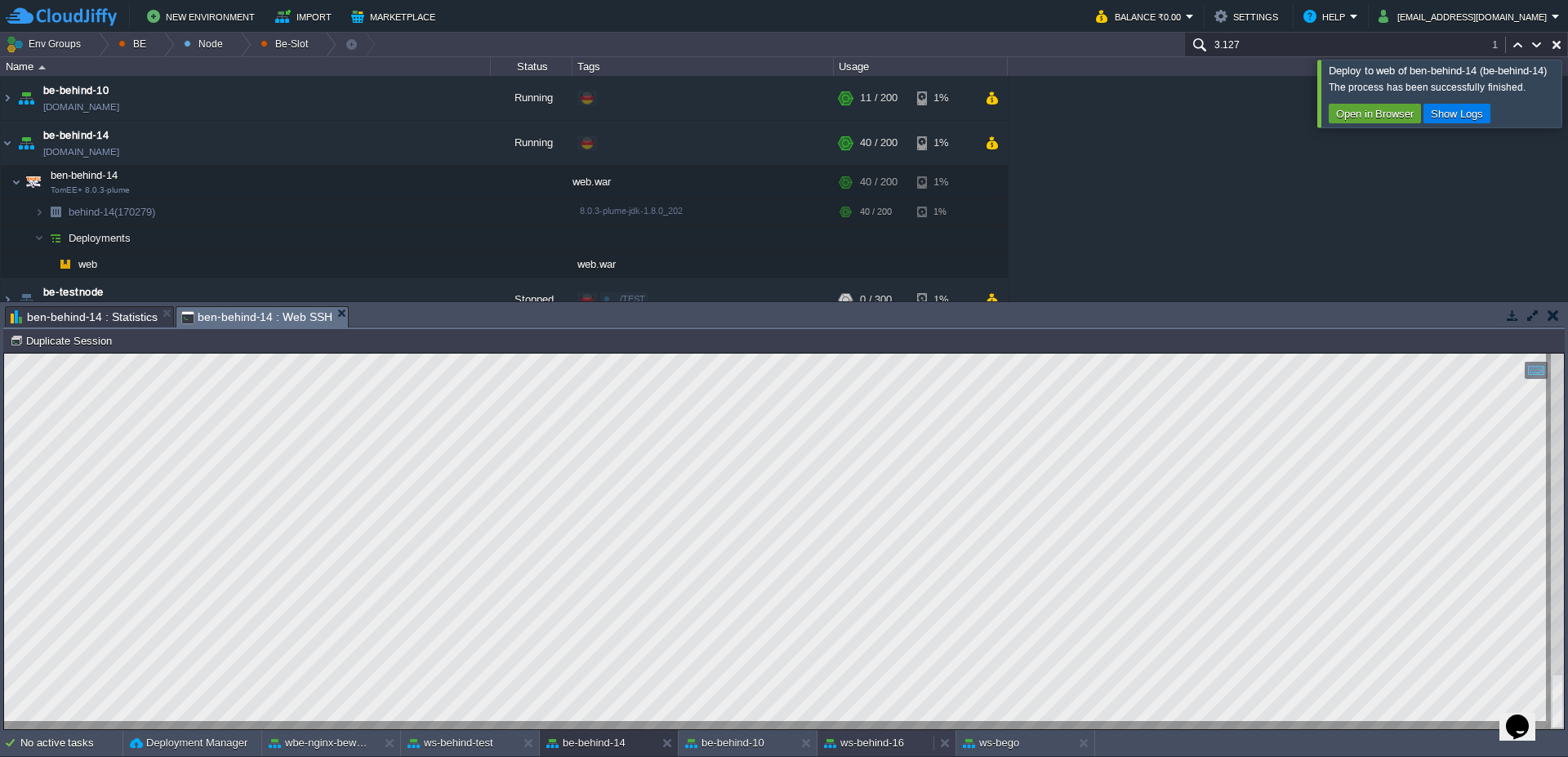
click at [844, 752] on div "ws-behind-16" at bounding box center [875, 743] width 116 height 26
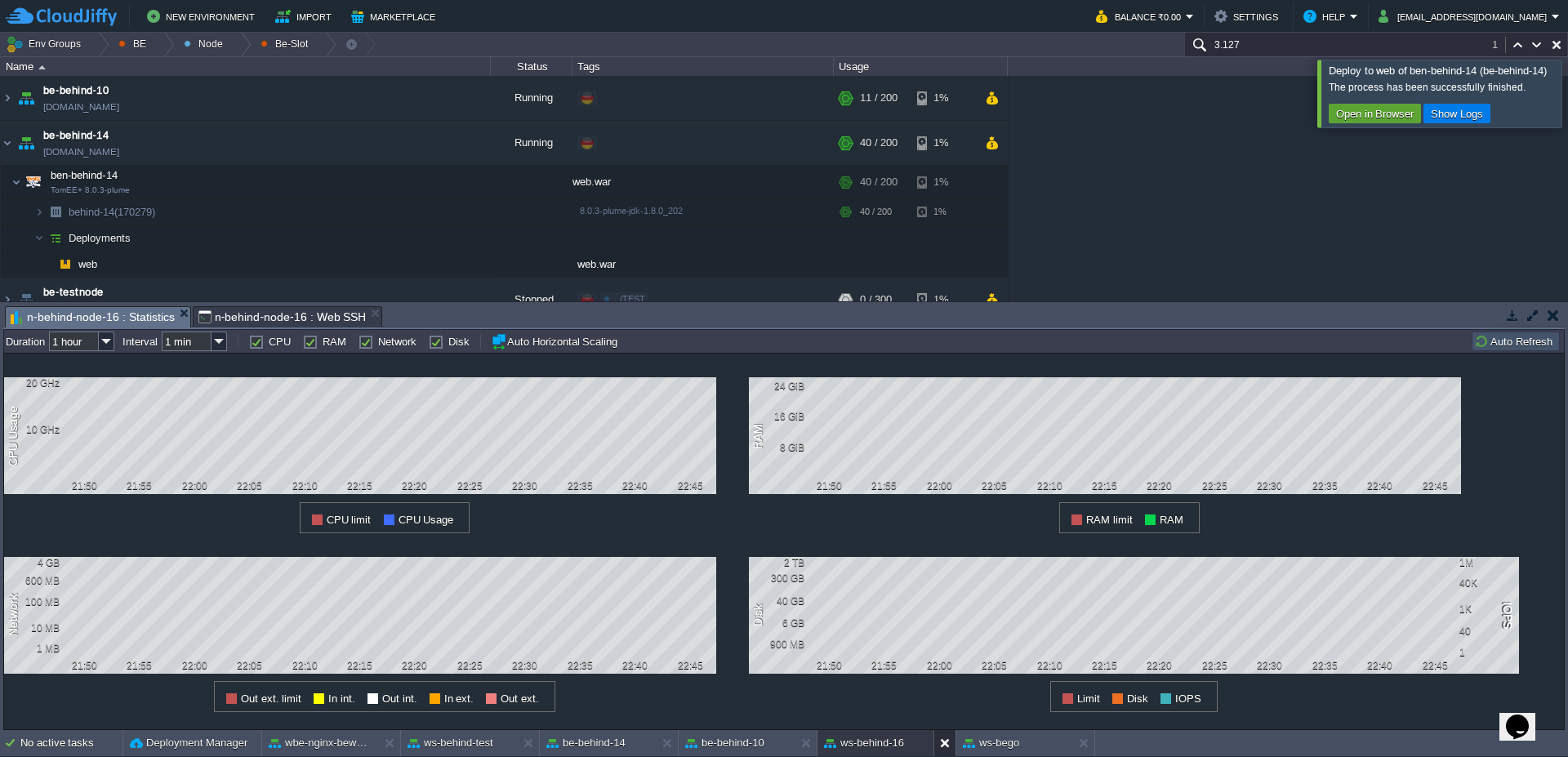
click at [942, 749] on button at bounding box center [948, 743] width 16 height 16
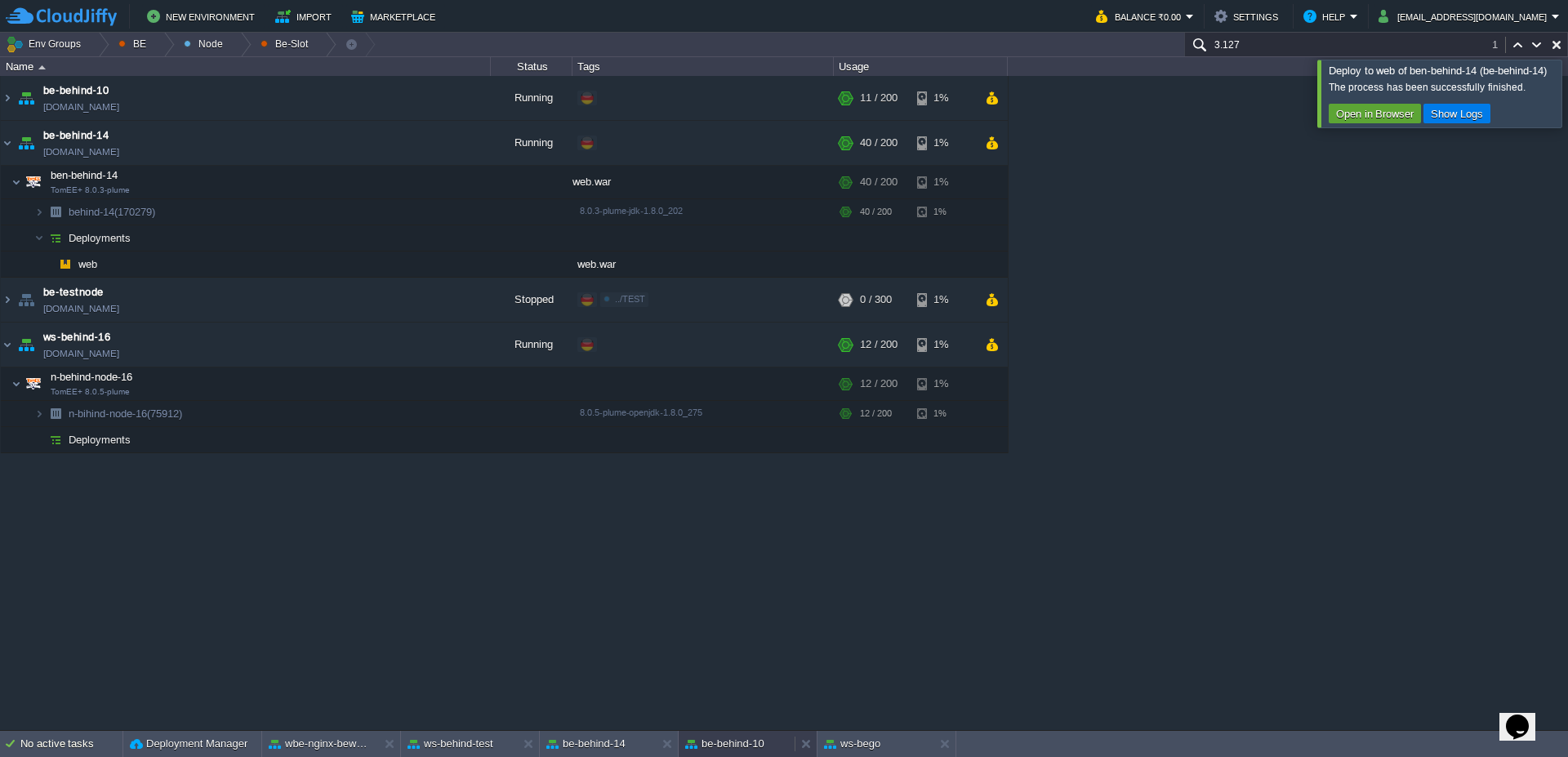
click at [738, 735] on button "be-behind-10" at bounding box center [725, 743] width 79 height 16
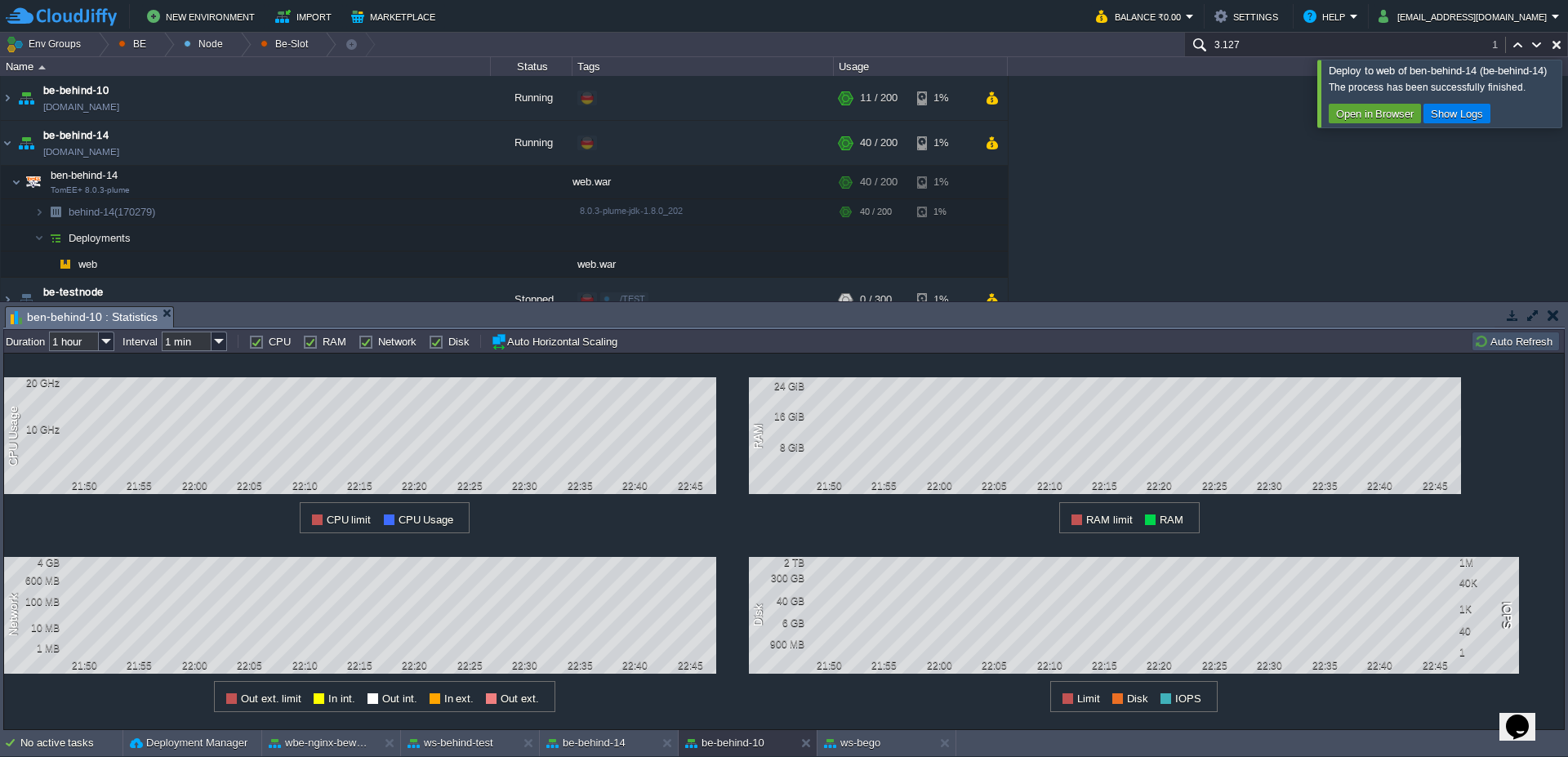
click at [612, 756] on div "No active tasks Deployment Manager wbe-nginx-beworld ws-behind-test be-behind-1…" at bounding box center [784, 743] width 1568 height 27
click at [612, 747] on button "be-behind-14" at bounding box center [586, 743] width 79 height 16
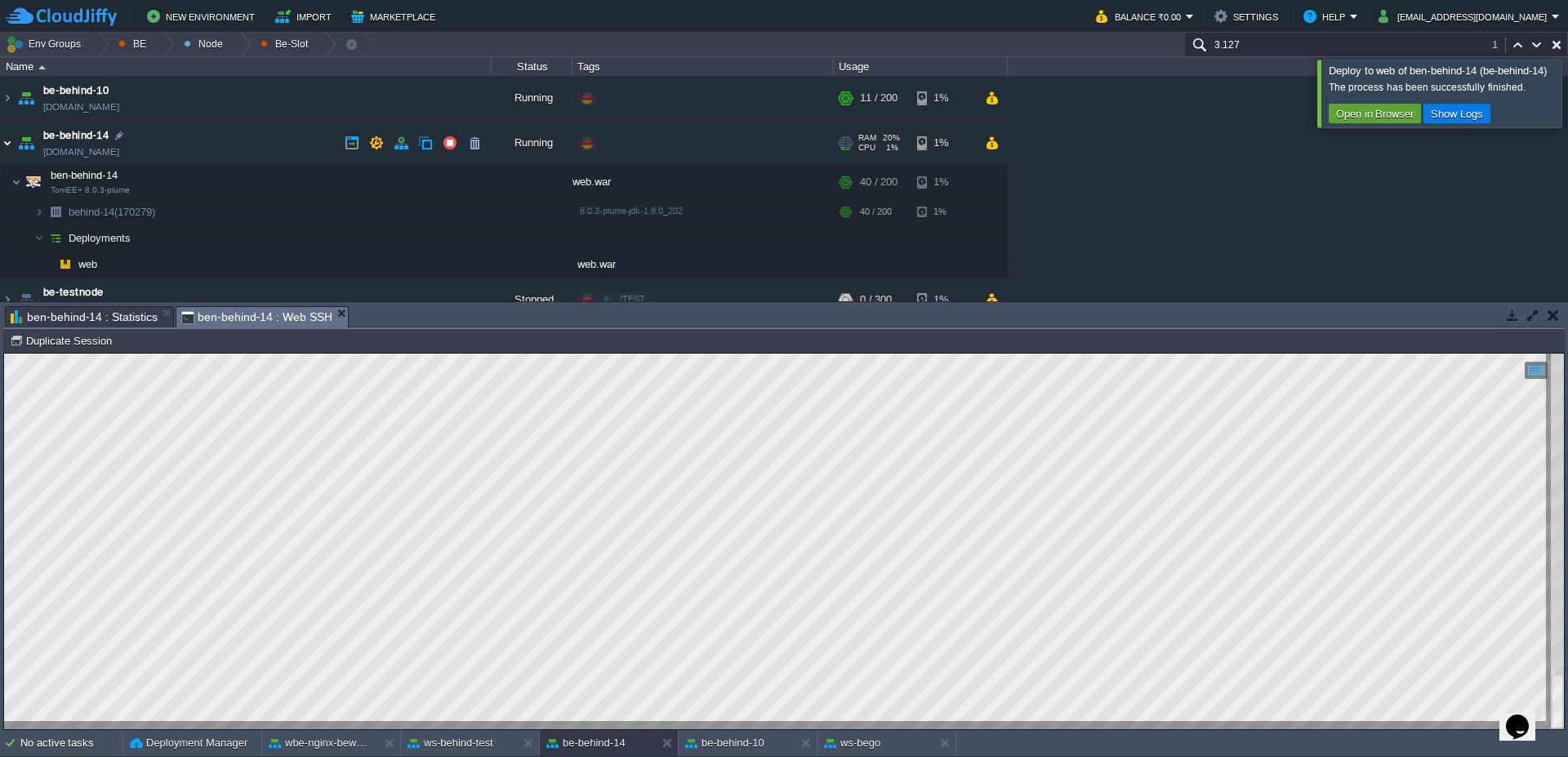
click at [3, 145] on img at bounding box center [8, 142] width 13 height 44
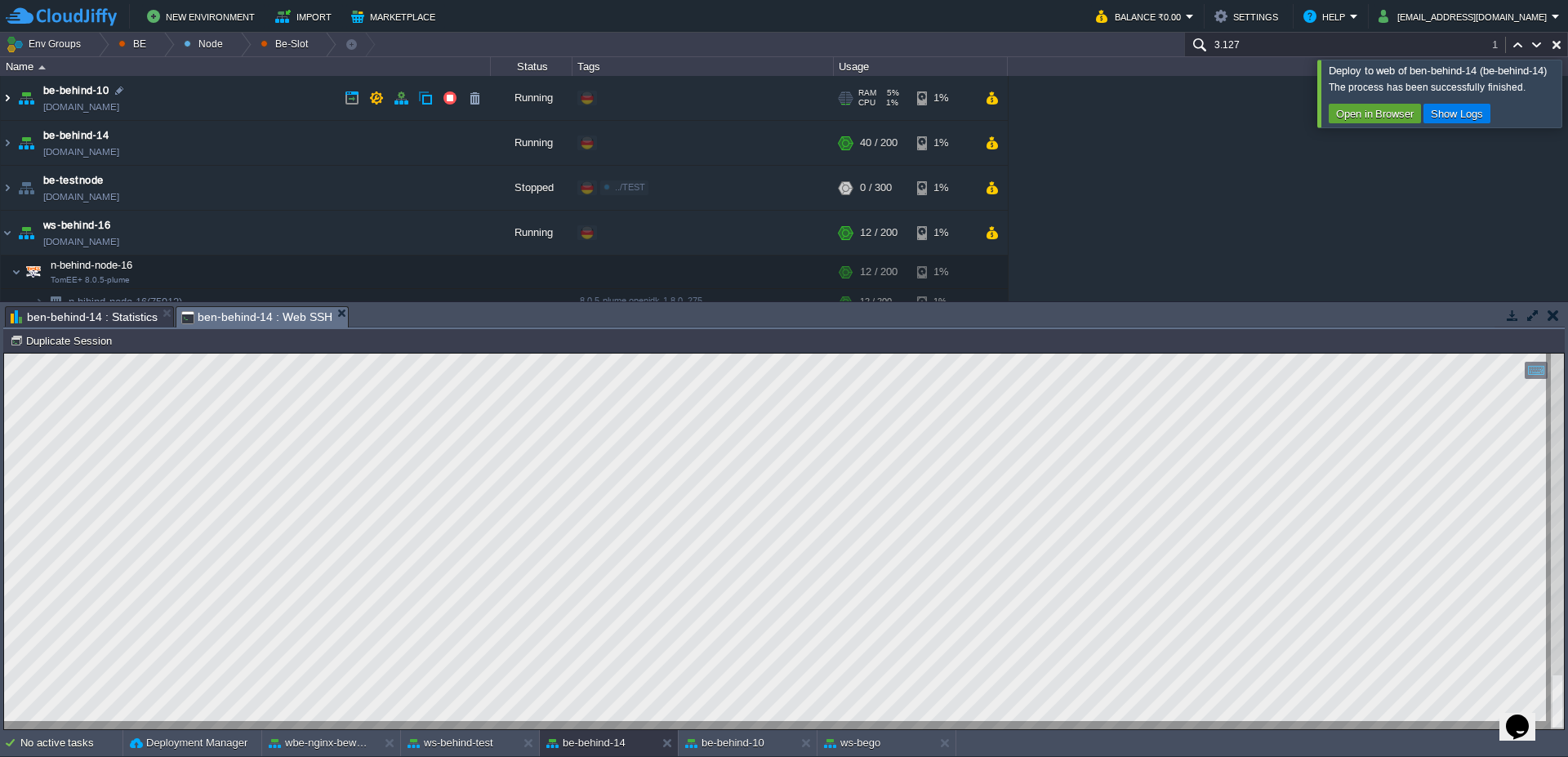
click at [8, 99] on img at bounding box center [8, 98] width 13 height 44
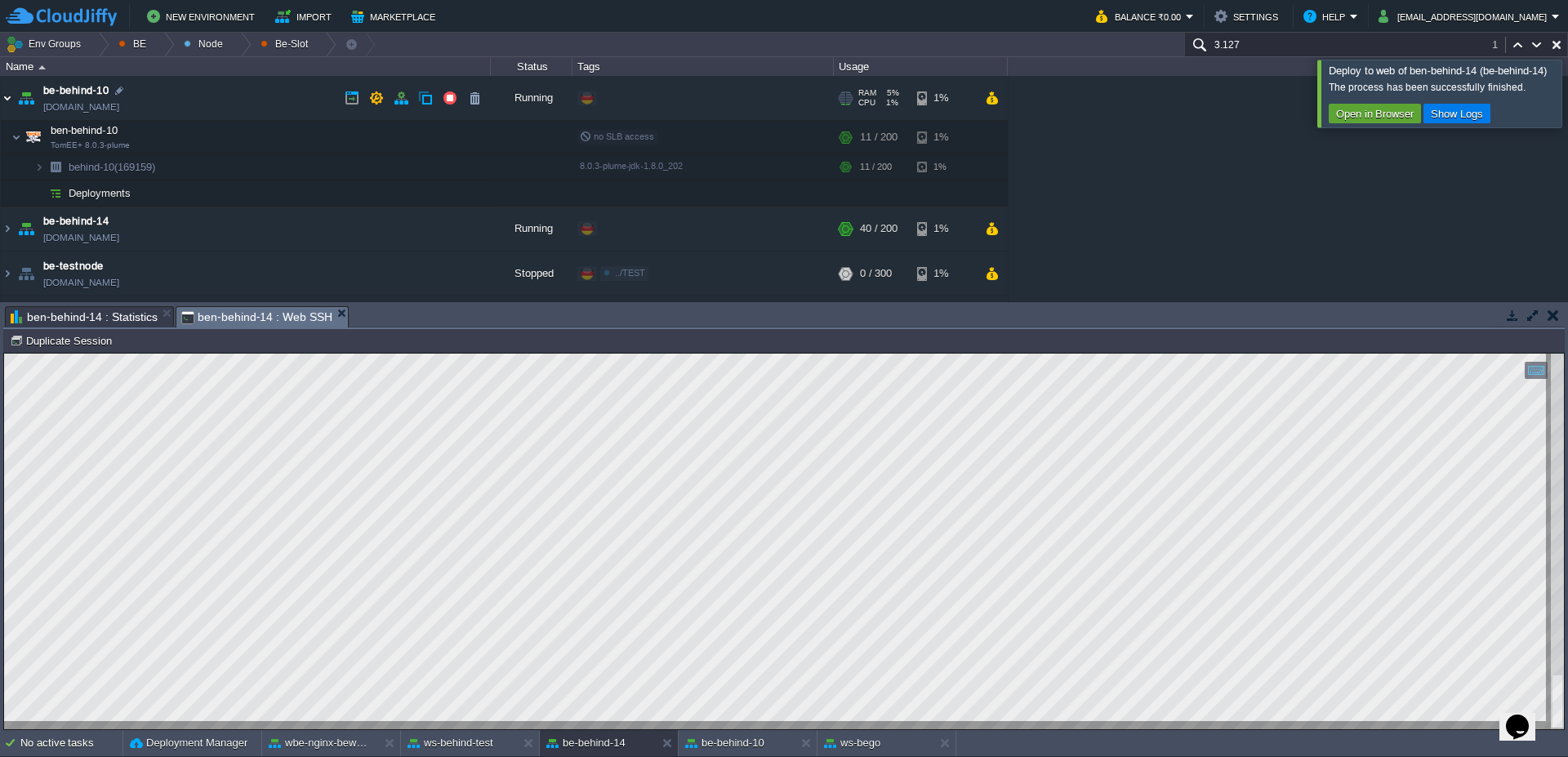
click at [10, 101] on img at bounding box center [8, 98] width 13 height 44
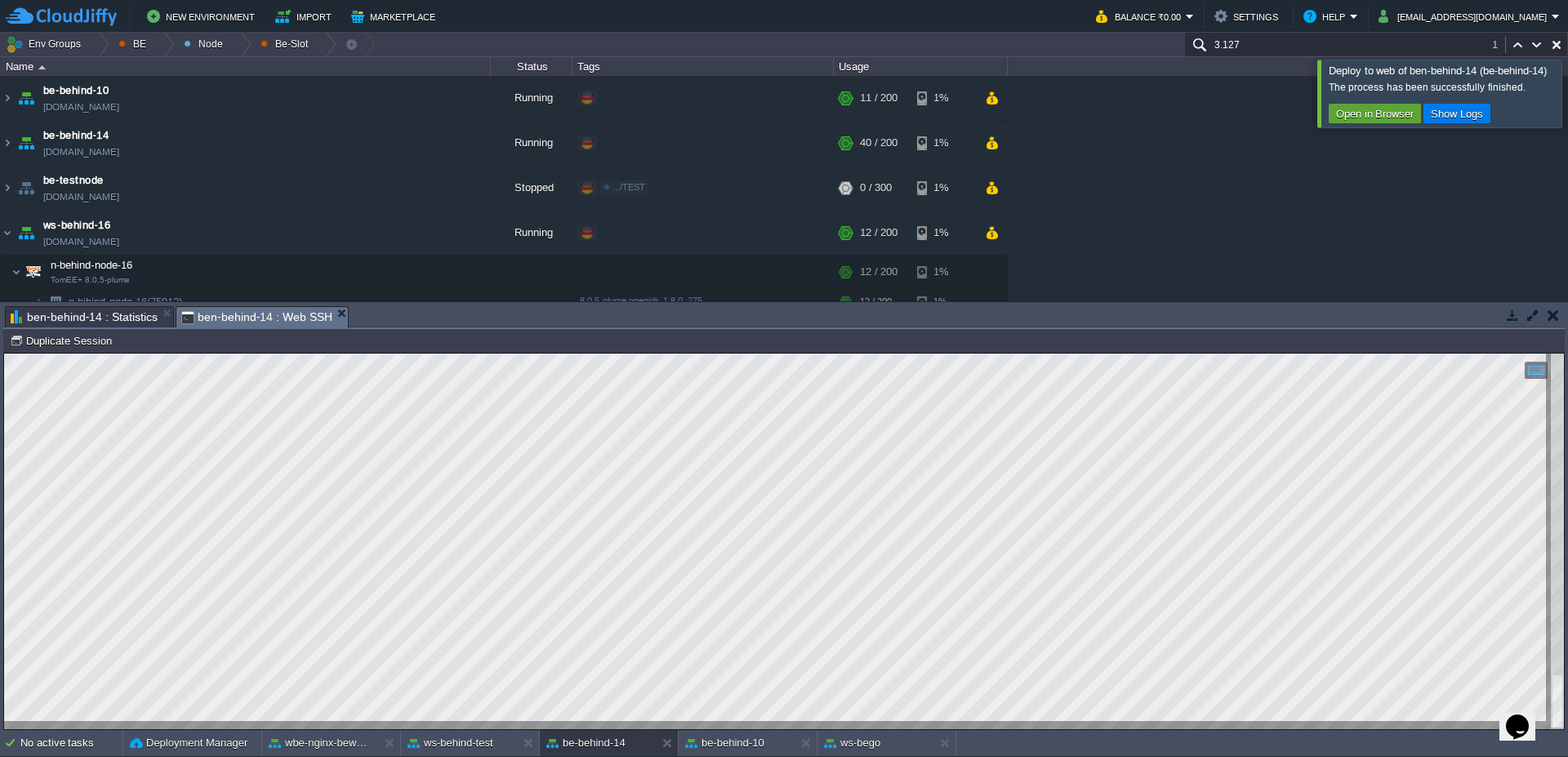
click at [1567, 82] on div at bounding box center [1588, 92] width 0 height 67
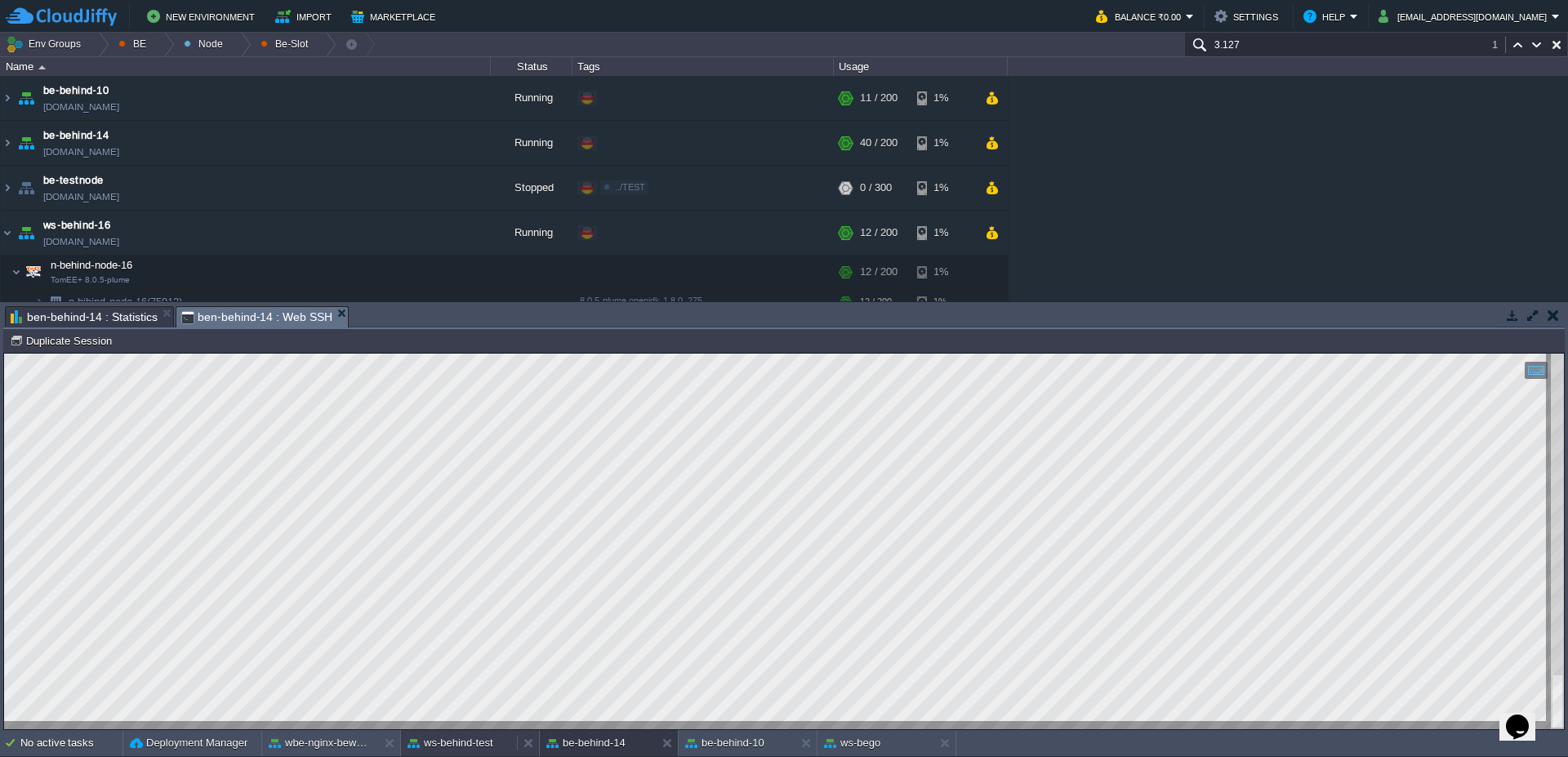
click at [454, 739] on button "ws-behind-test" at bounding box center [450, 743] width 86 height 16
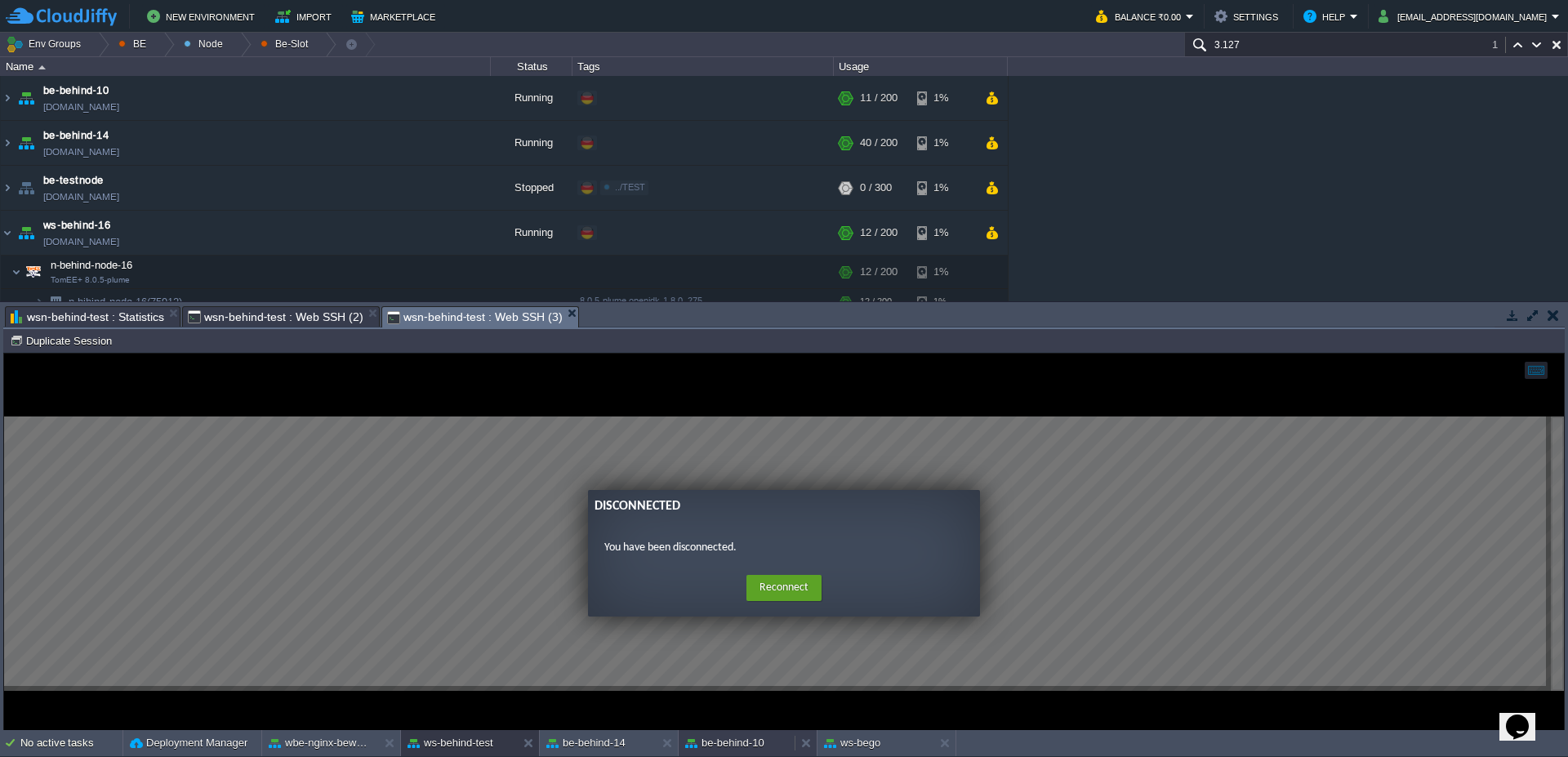
click at [738, 739] on button "be-behind-10" at bounding box center [725, 743] width 79 height 16
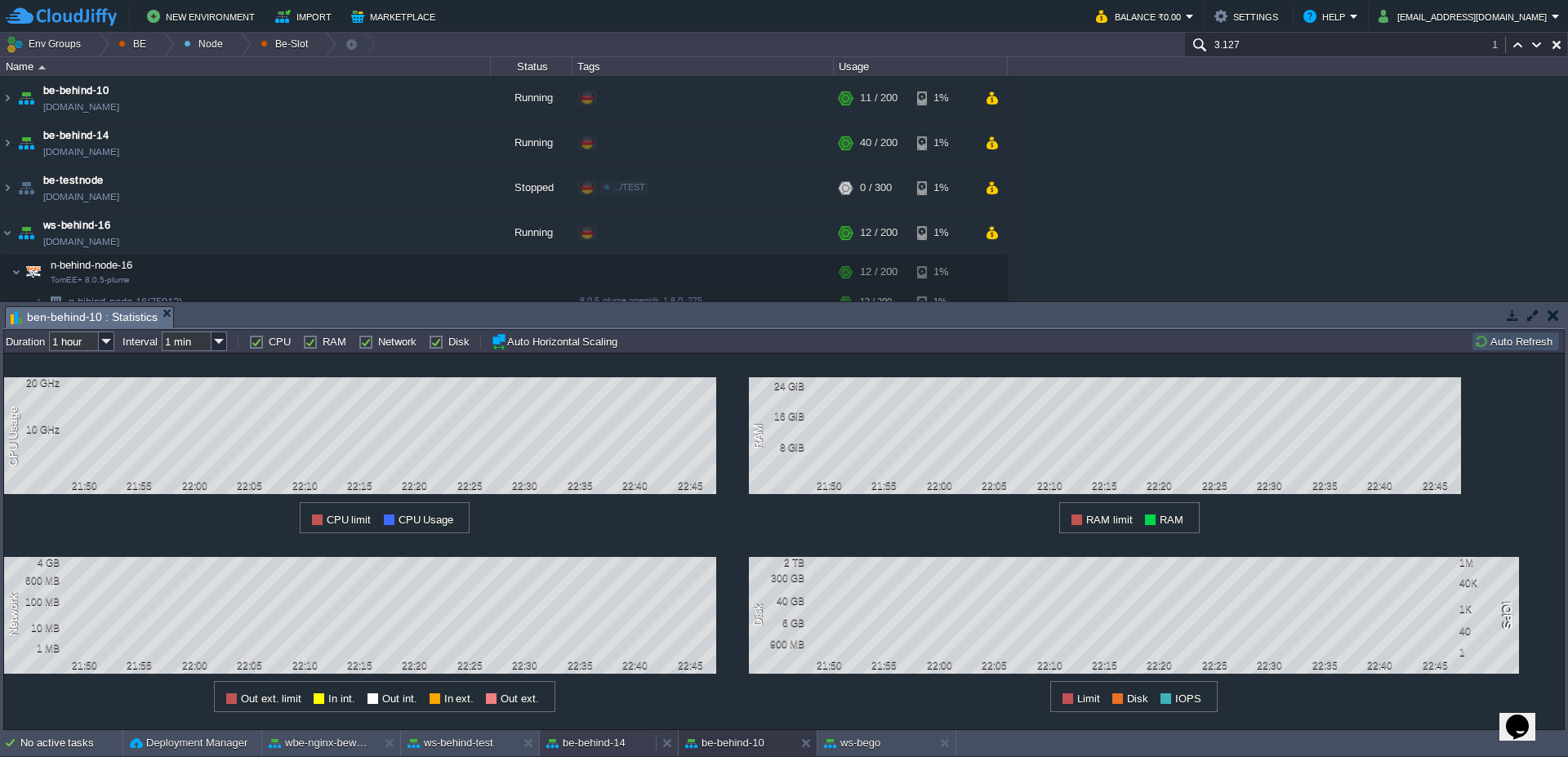
click at [619, 751] on div "be-behind-14" at bounding box center [598, 743] width 116 height 26
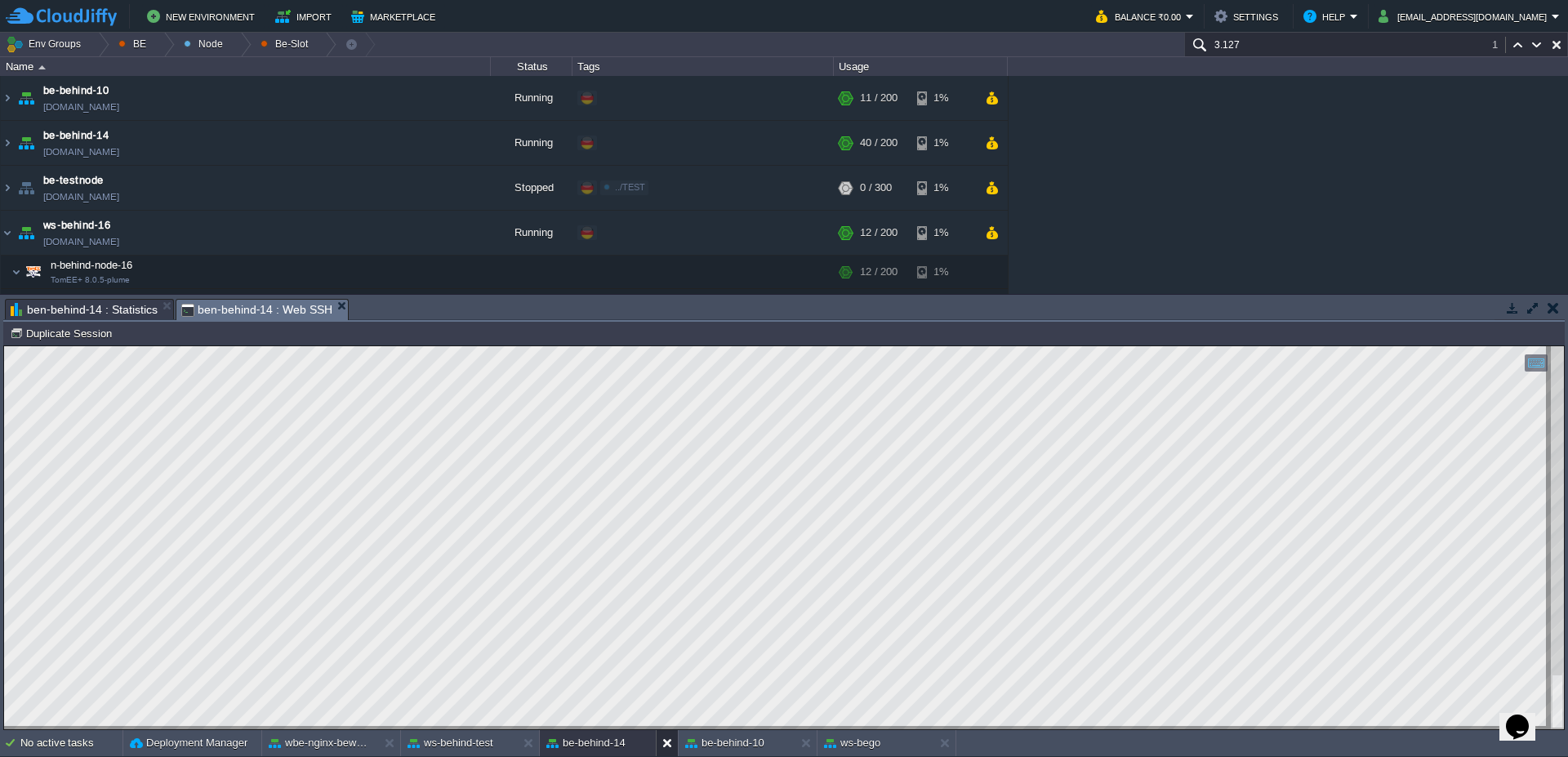
click at [674, 749] on button at bounding box center [669, 743] width 16 height 16
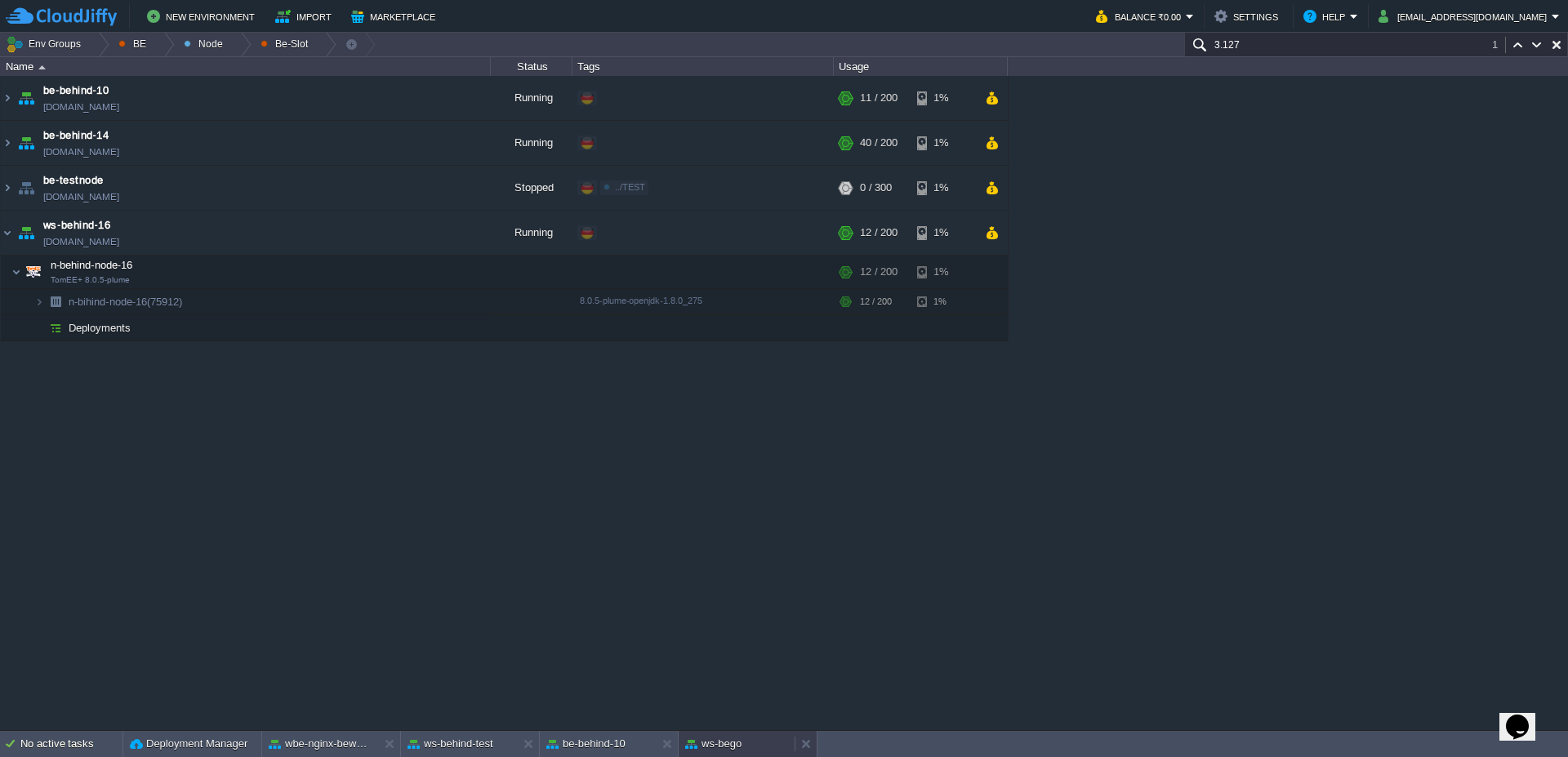
click at [724, 749] on button "ws-bego" at bounding box center [714, 743] width 57 height 16
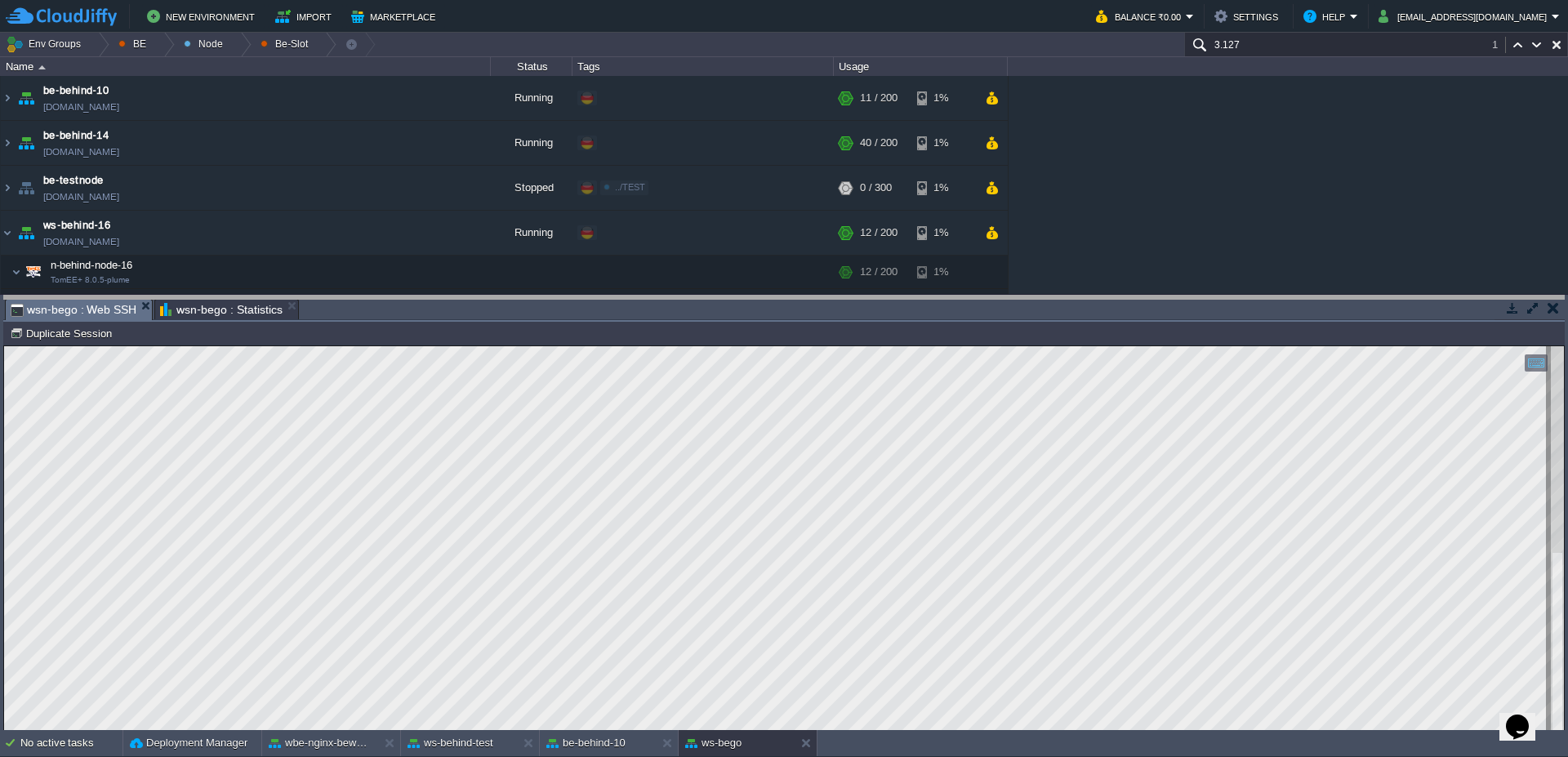
drag, startPoint x: 650, startPoint y: 307, endPoint x: 650, endPoint y: 297, distance: 10.0
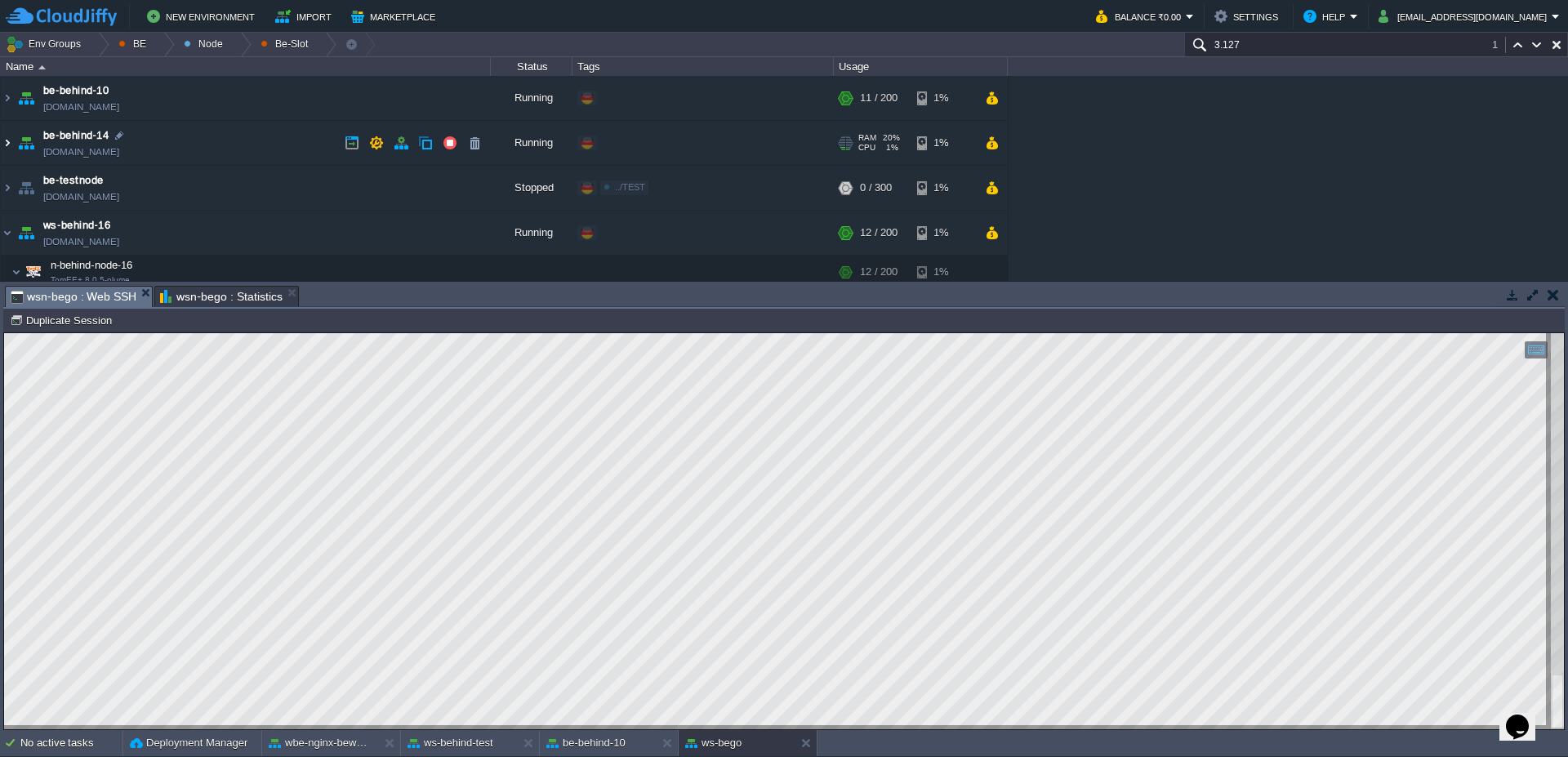
click at [8, 147] on img at bounding box center [8, 142] width 13 height 44
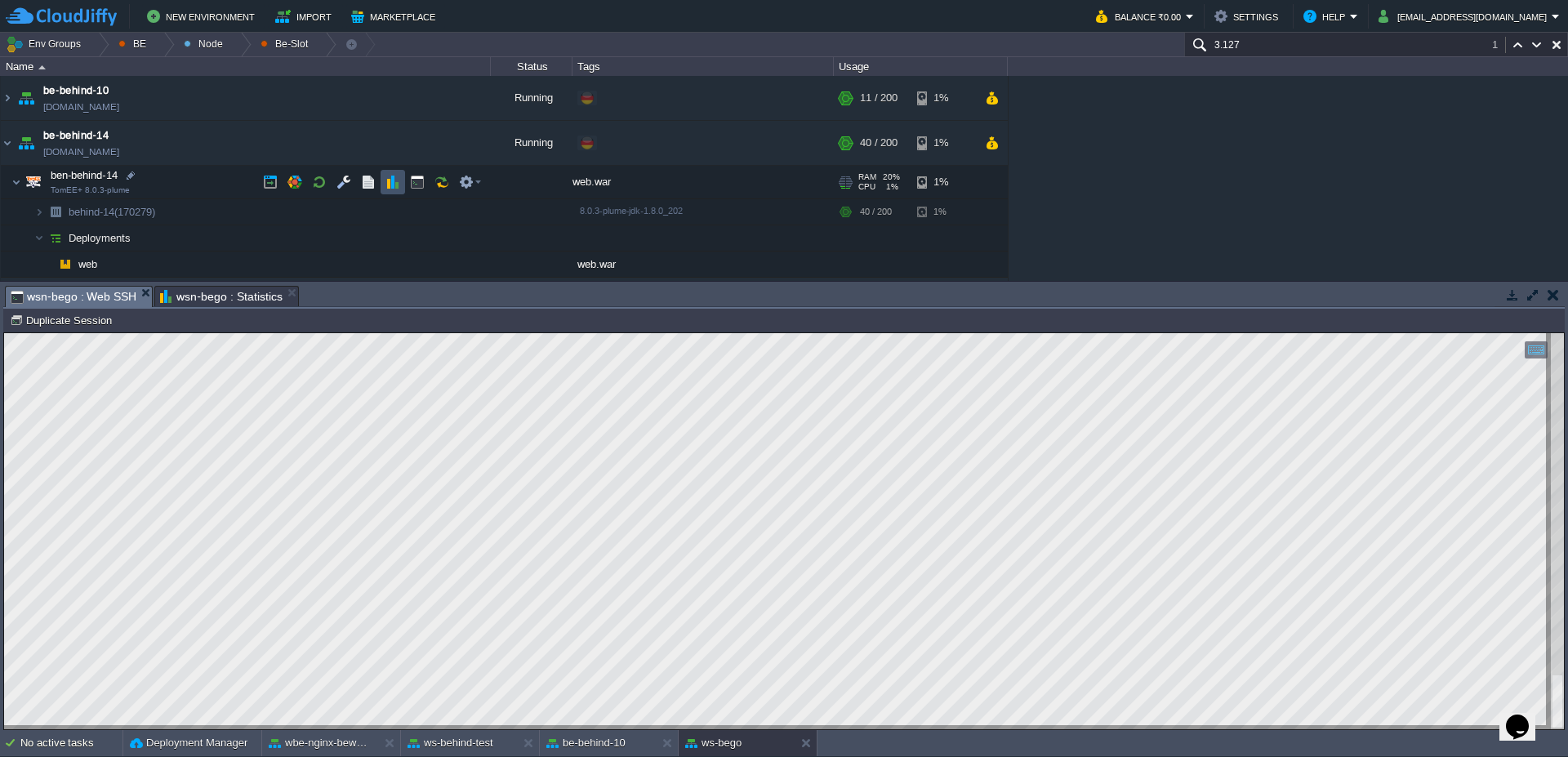
click at [386, 182] on button "button" at bounding box center [393, 182] width 15 height 15
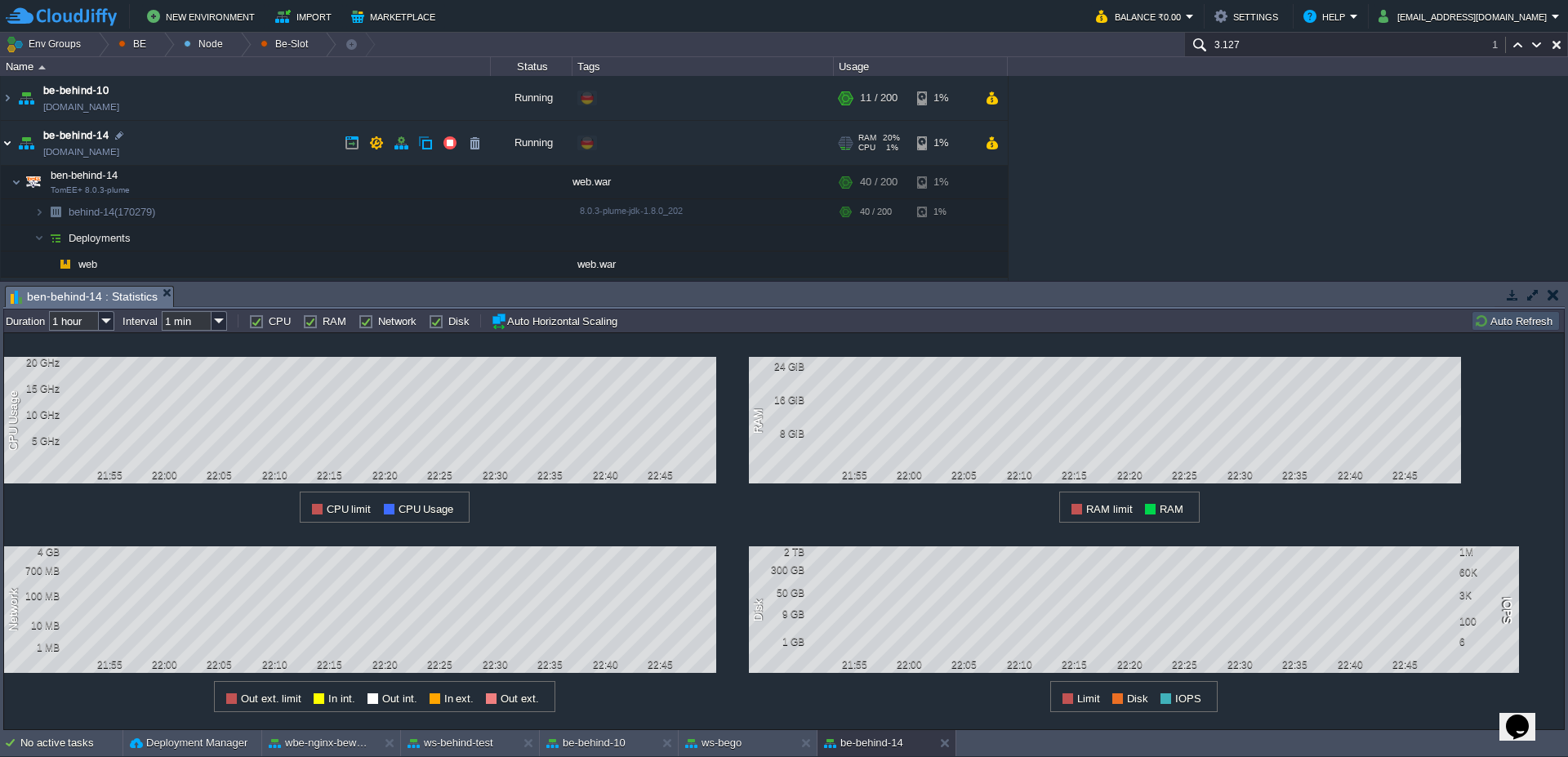
click at [3, 143] on img at bounding box center [8, 142] width 13 height 44
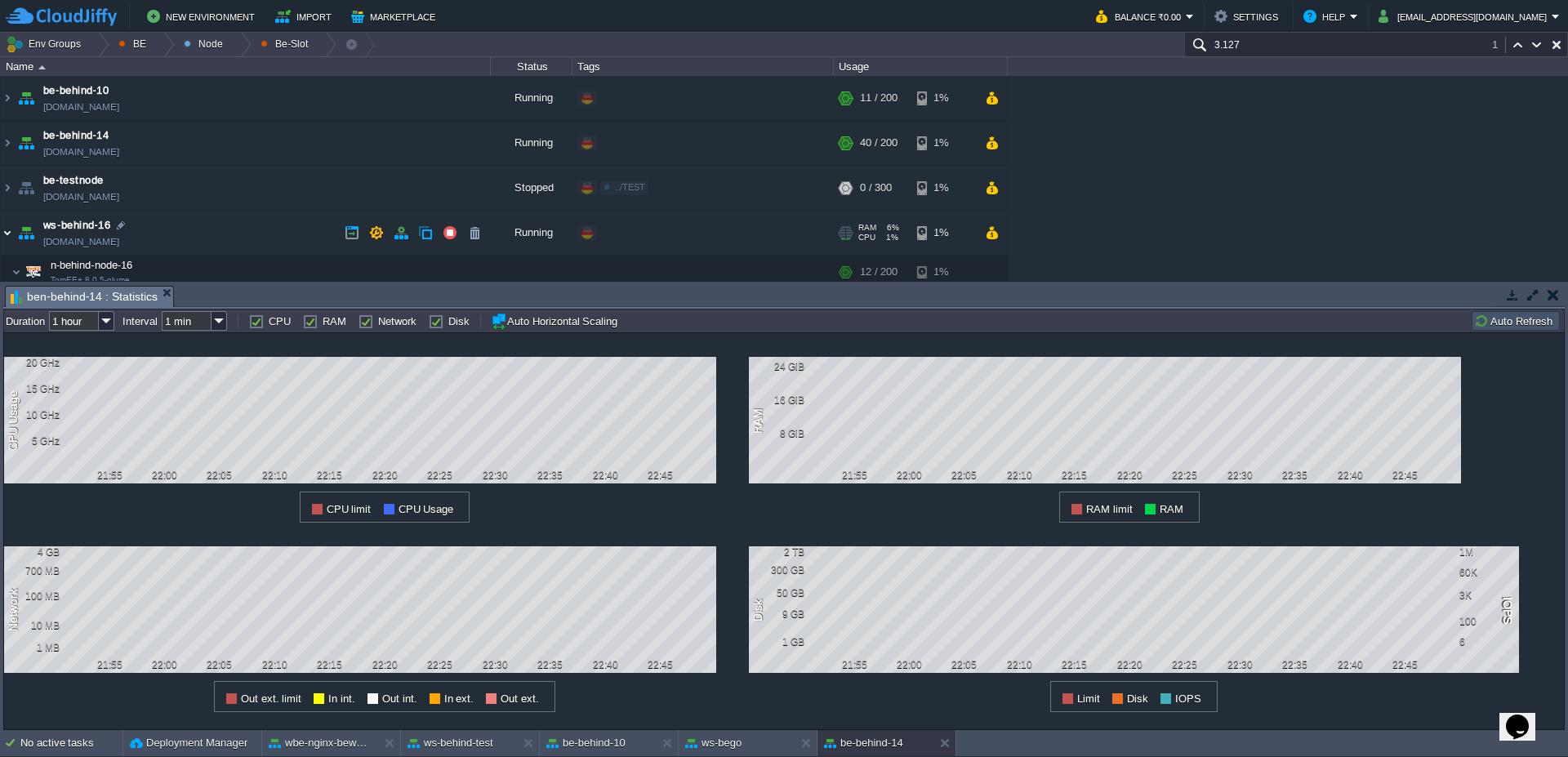
click at [9, 237] on img at bounding box center [8, 232] width 13 height 44
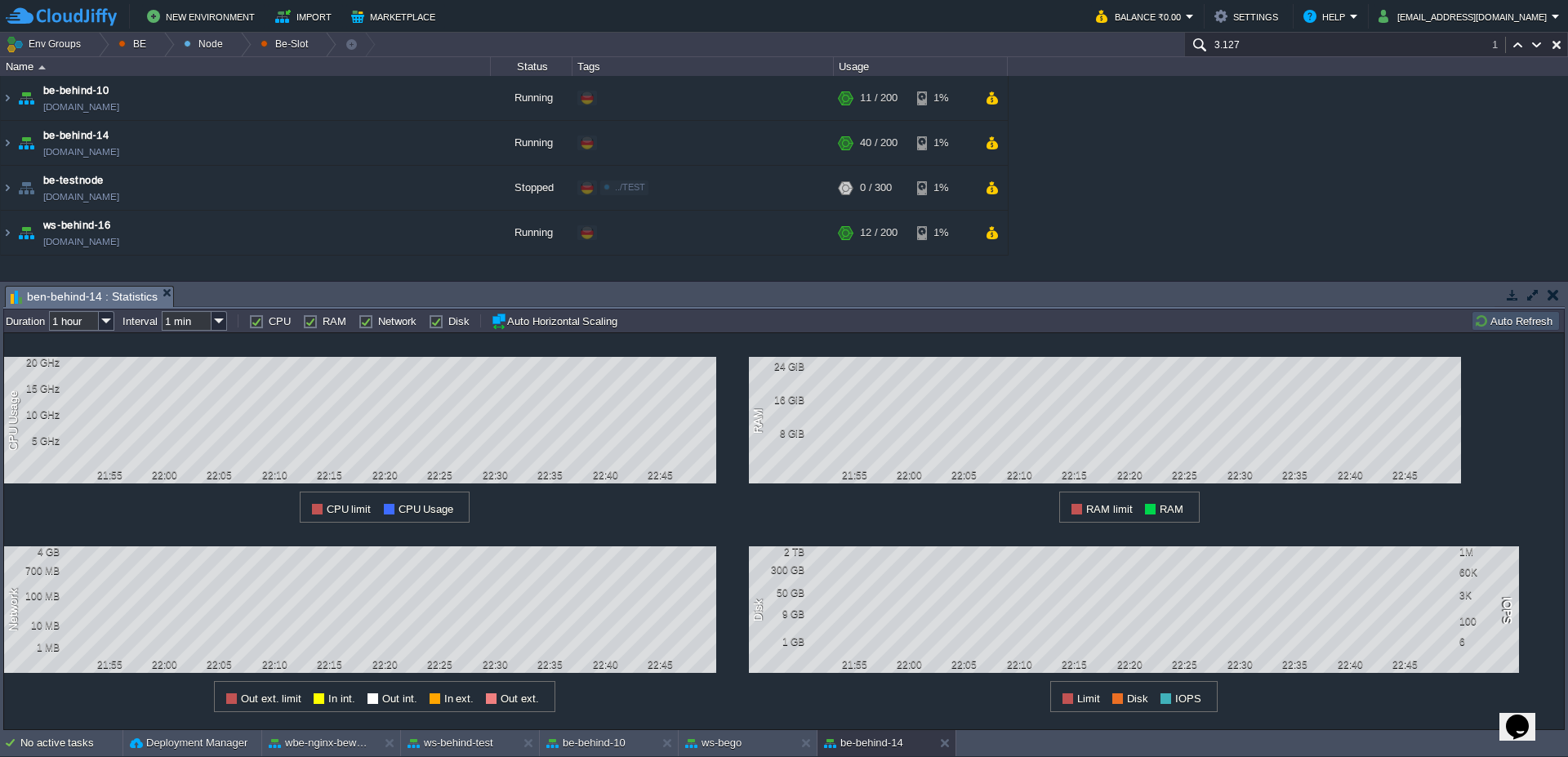
click at [1494, 327] on button "Auto Refresh" at bounding box center [1515, 321] width 83 height 15
click at [719, 746] on button "ws-bego" at bounding box center [714, 743] width 57 height 16
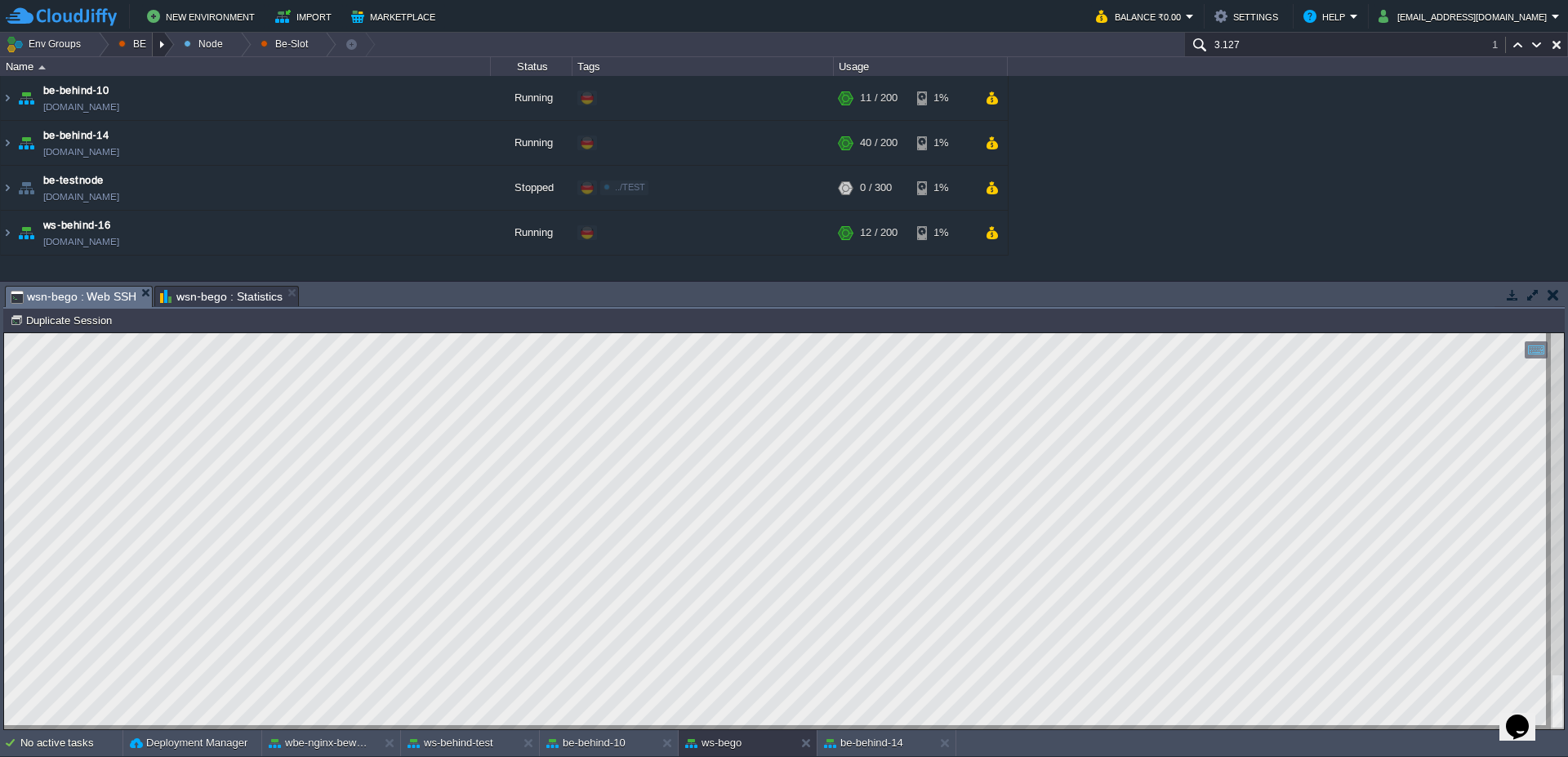
click at [157, 41] on div at bounding box center [163, 44] width 22 height 24
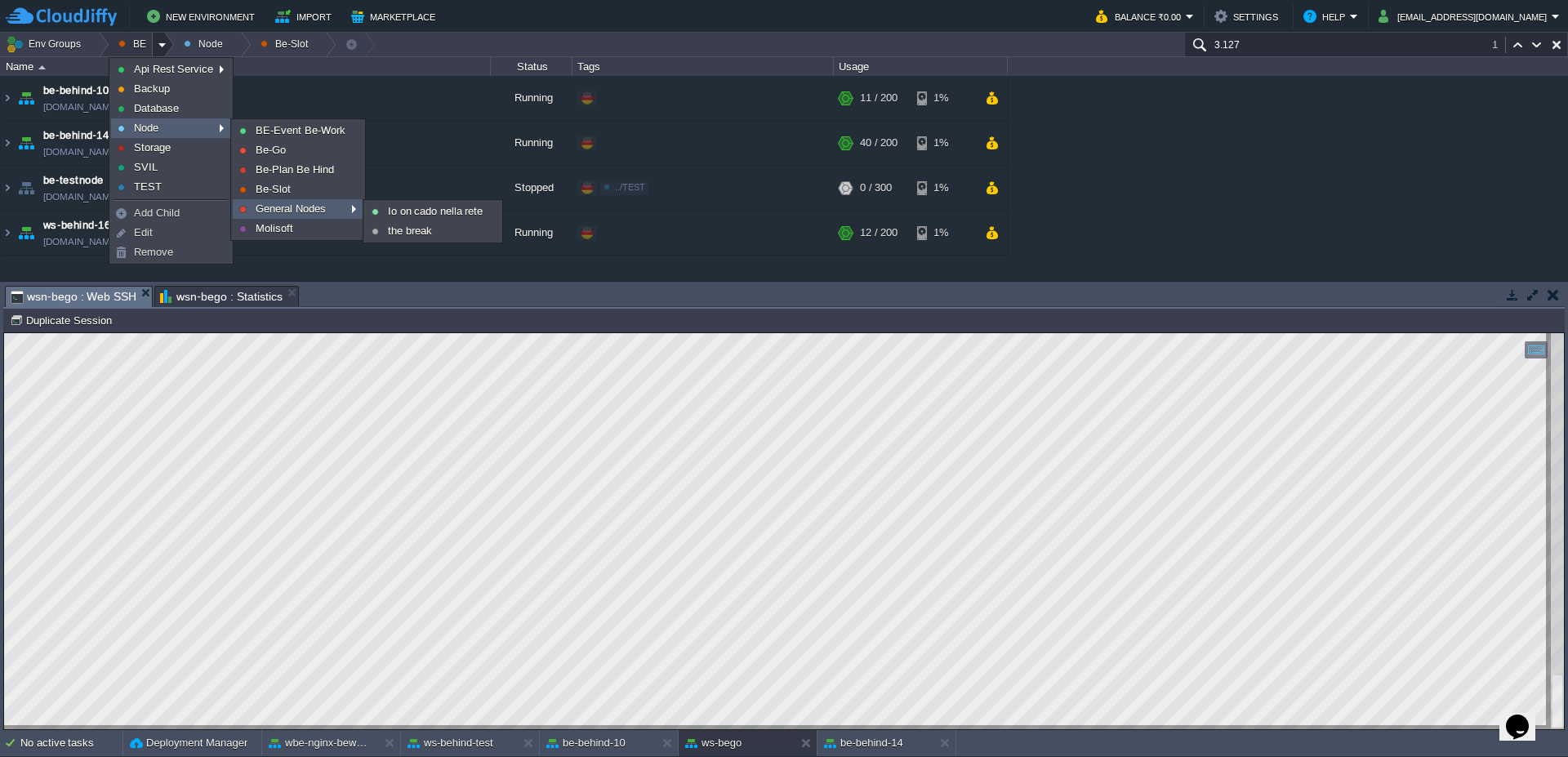
click at [329, 214] on link "General Nodes" at bounding box center [298, 208] width 129 height 18
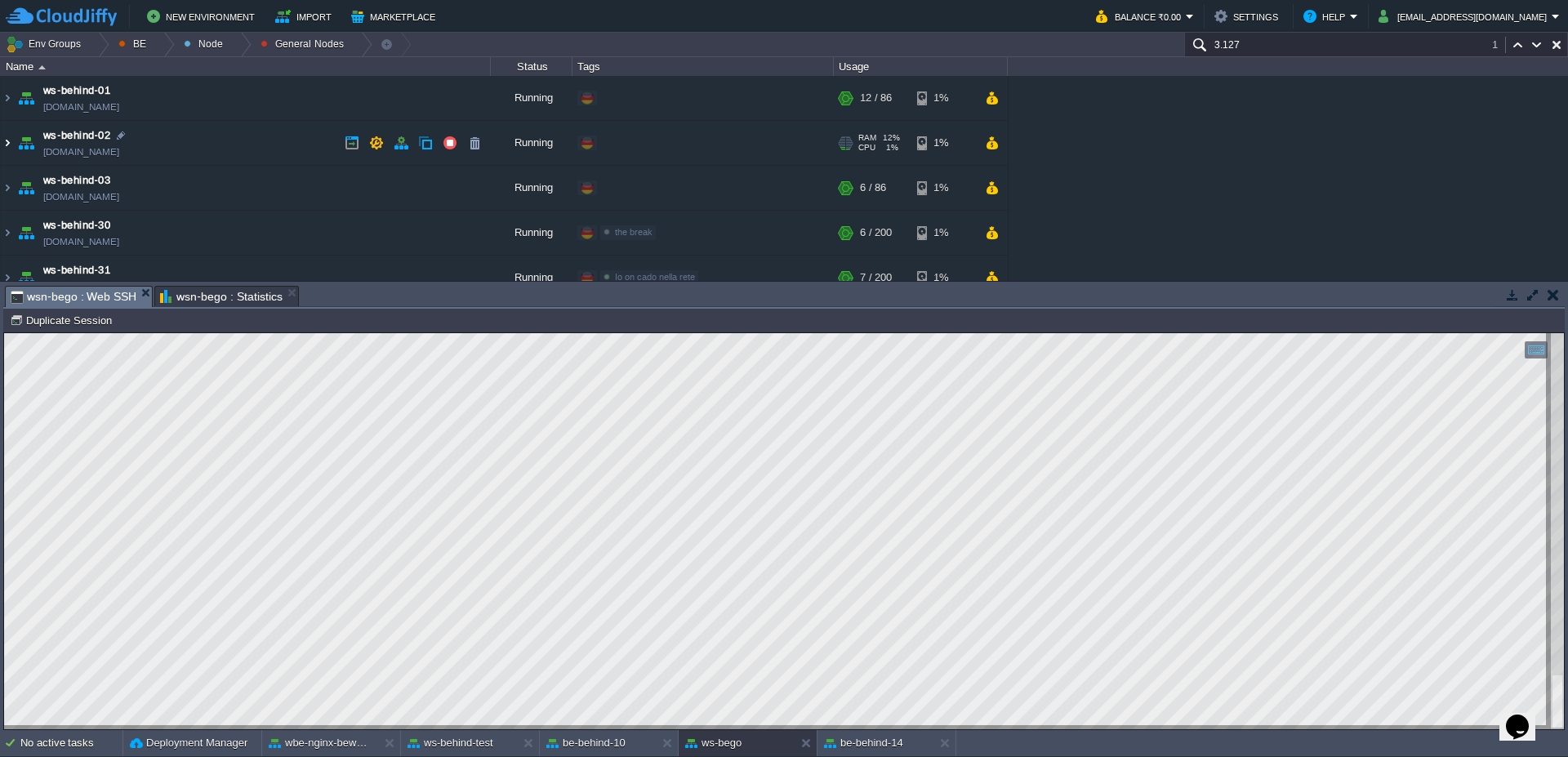
click at [5, 145] on img at bounding box center [8, 142] width 13 height 44
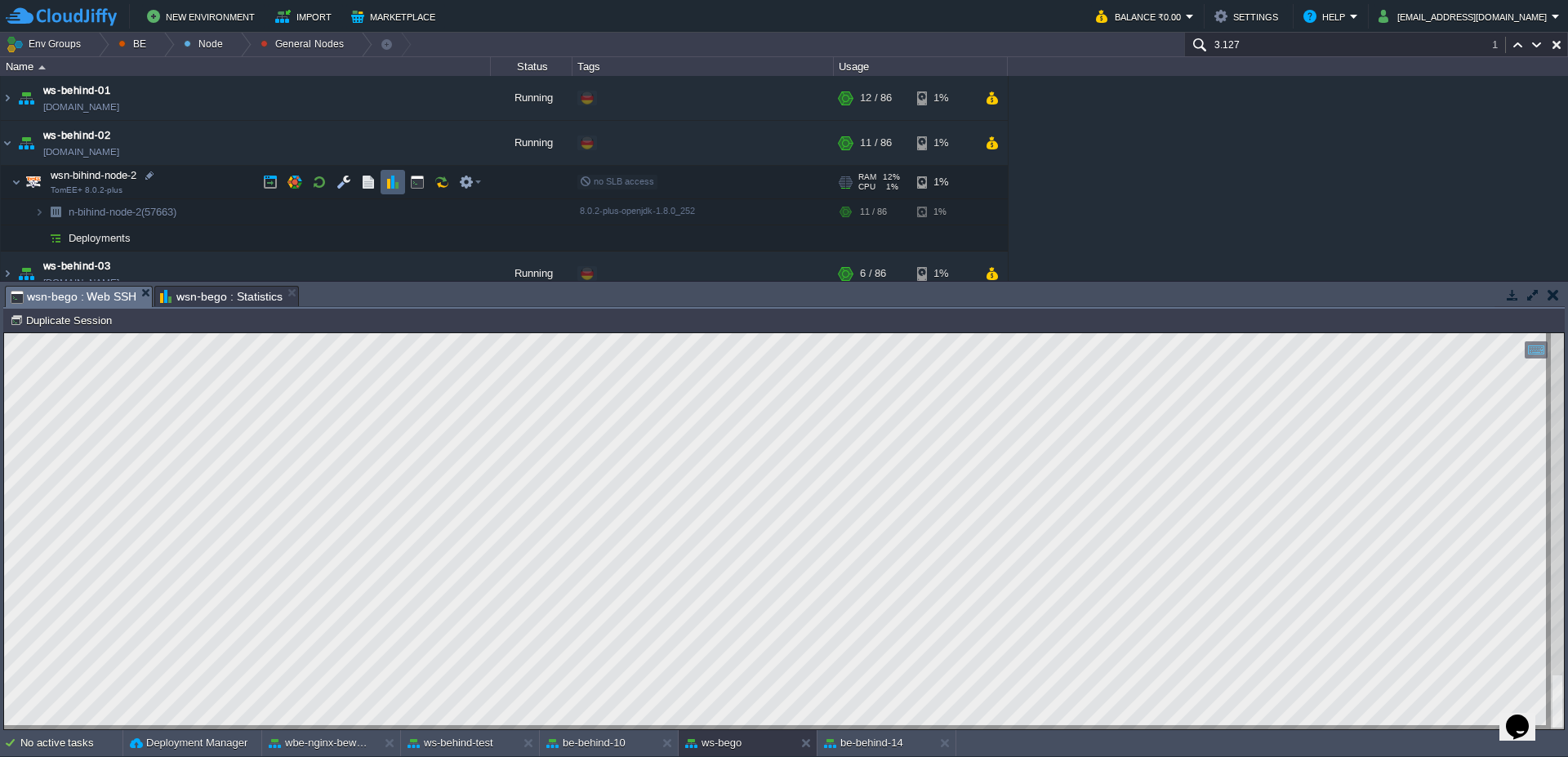
click at [405, 183] on td at bounding box center [418, 182] width 25 height 25
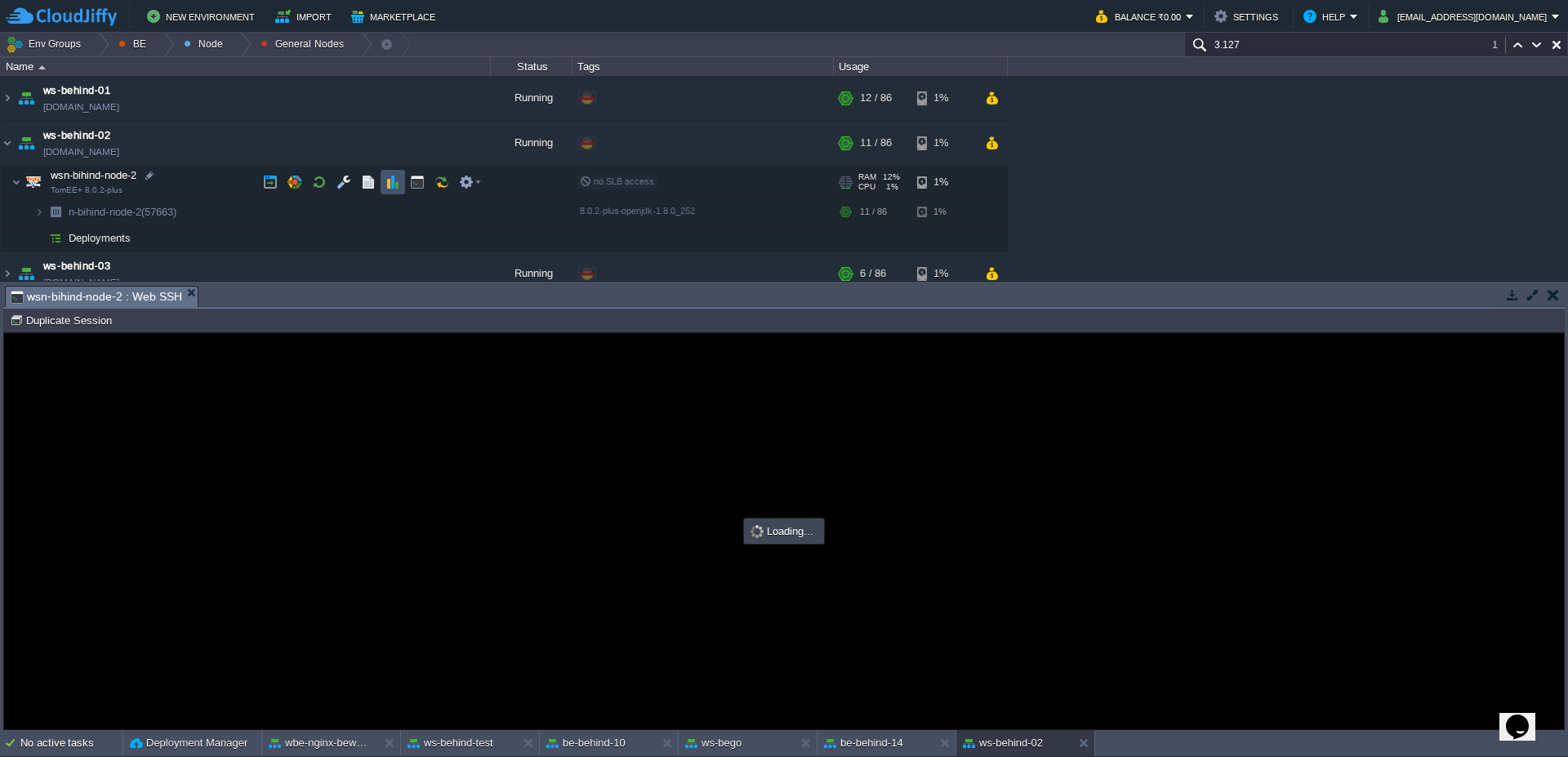
click at [396, 180] on button "button" at bounding box center [393, 182] width 15 height 15
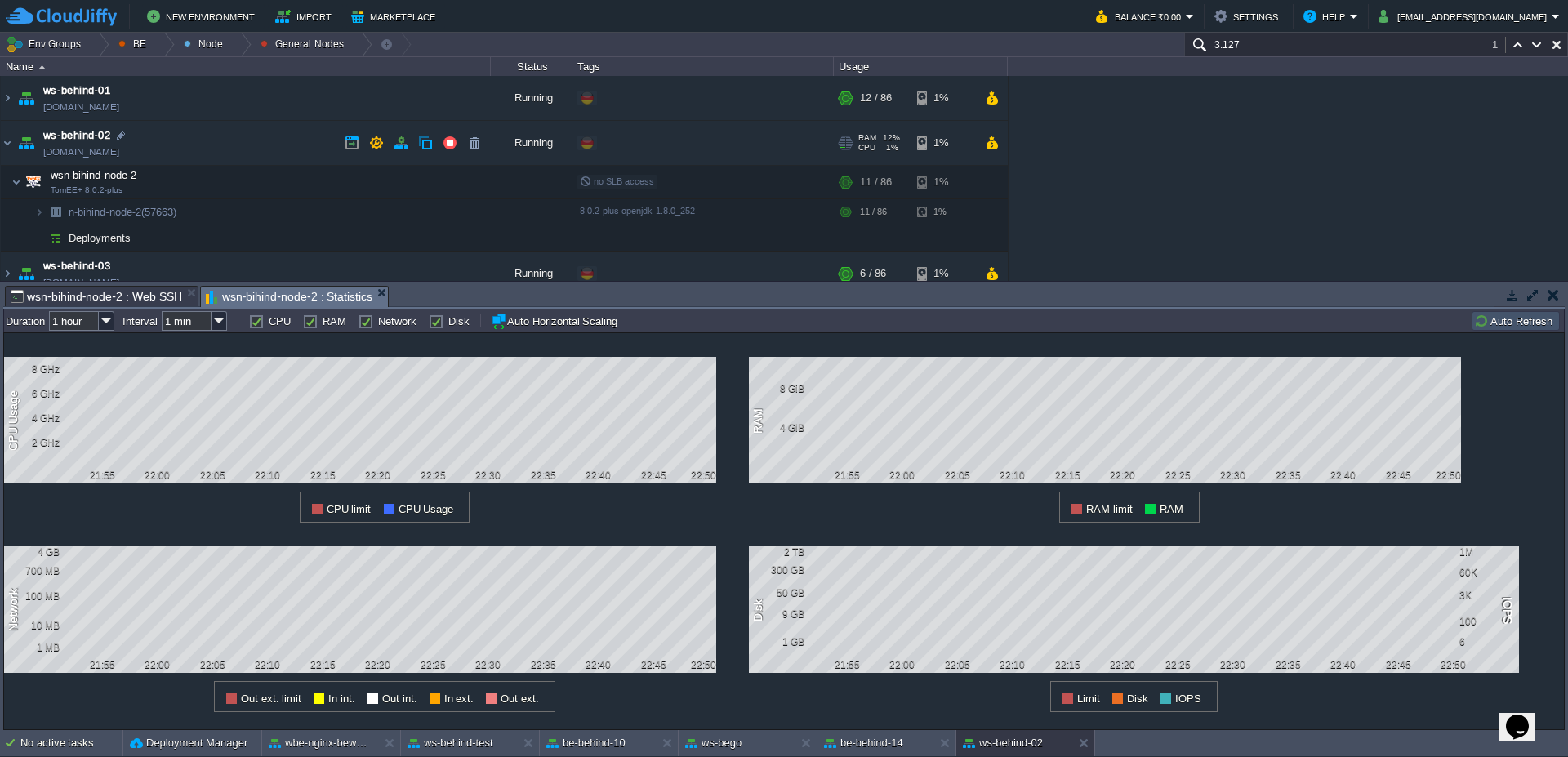
click at [16, 143] on img at bounding box center [26, 142] width 23 height 44
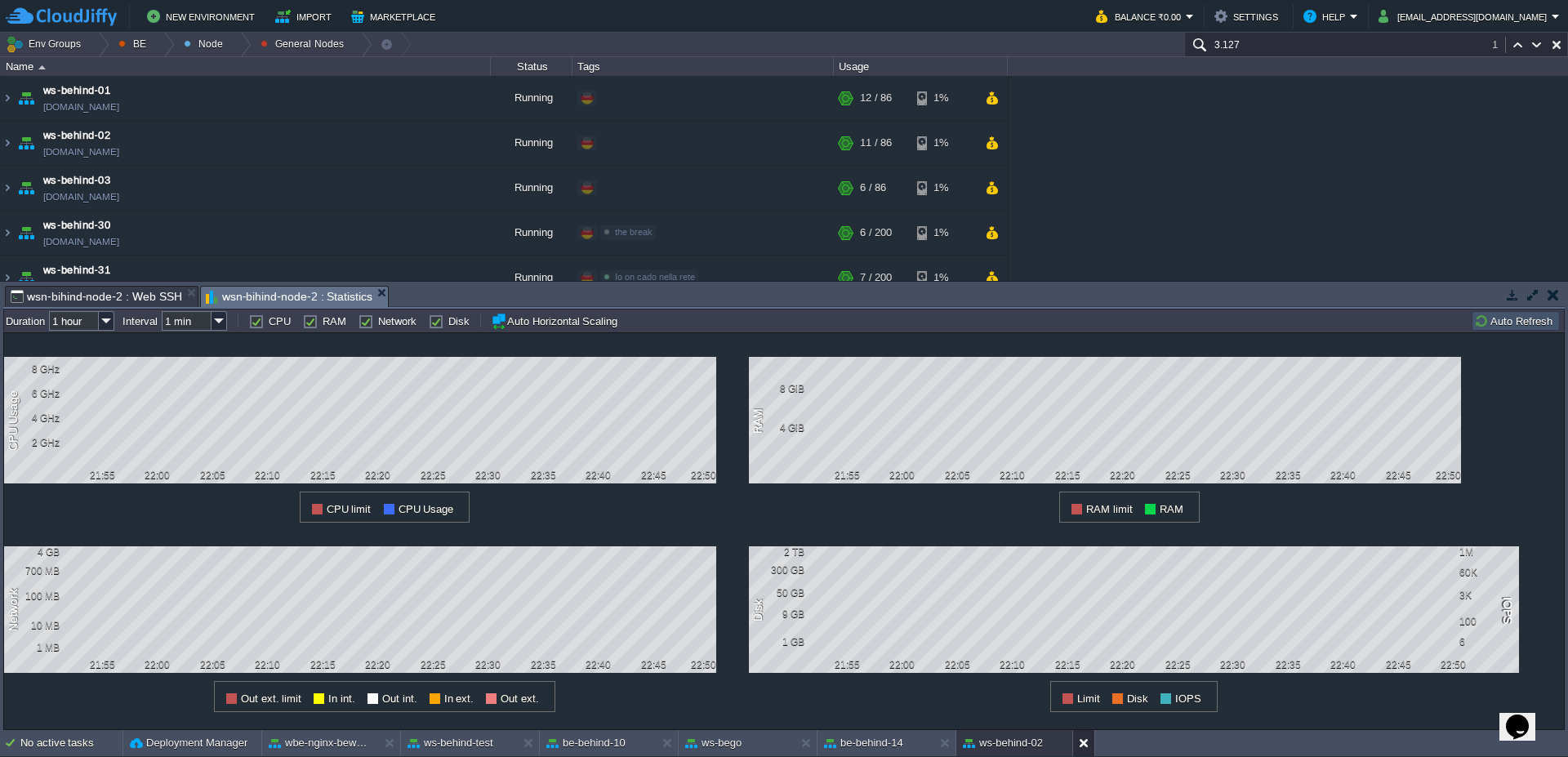
click at [1085, 743] on button at bounding box center [1086, 743] width 16 height 16
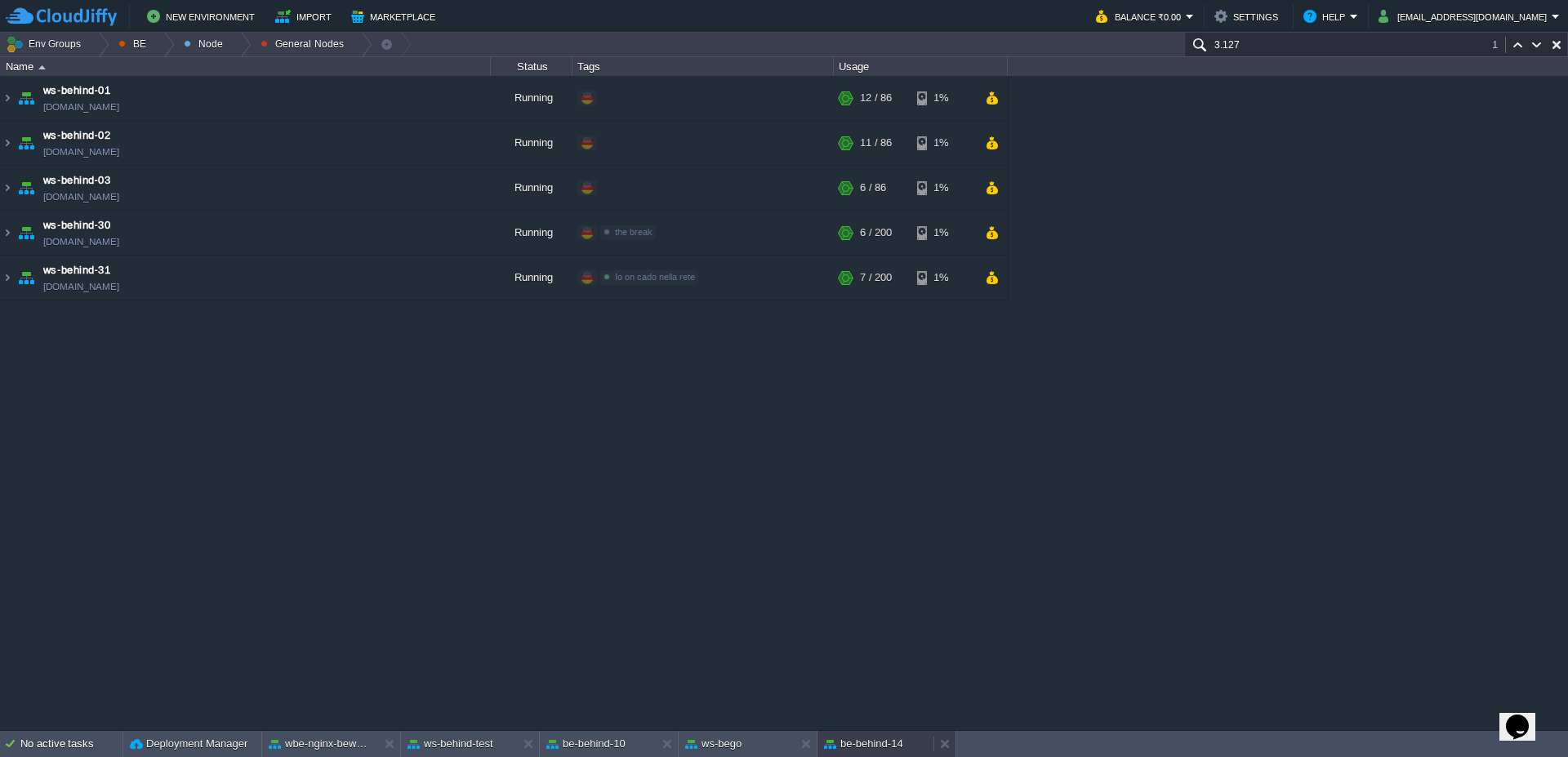
click at [871, 735] on button "be-behind-14" at bounding box center [864, 743] width 79 height 16
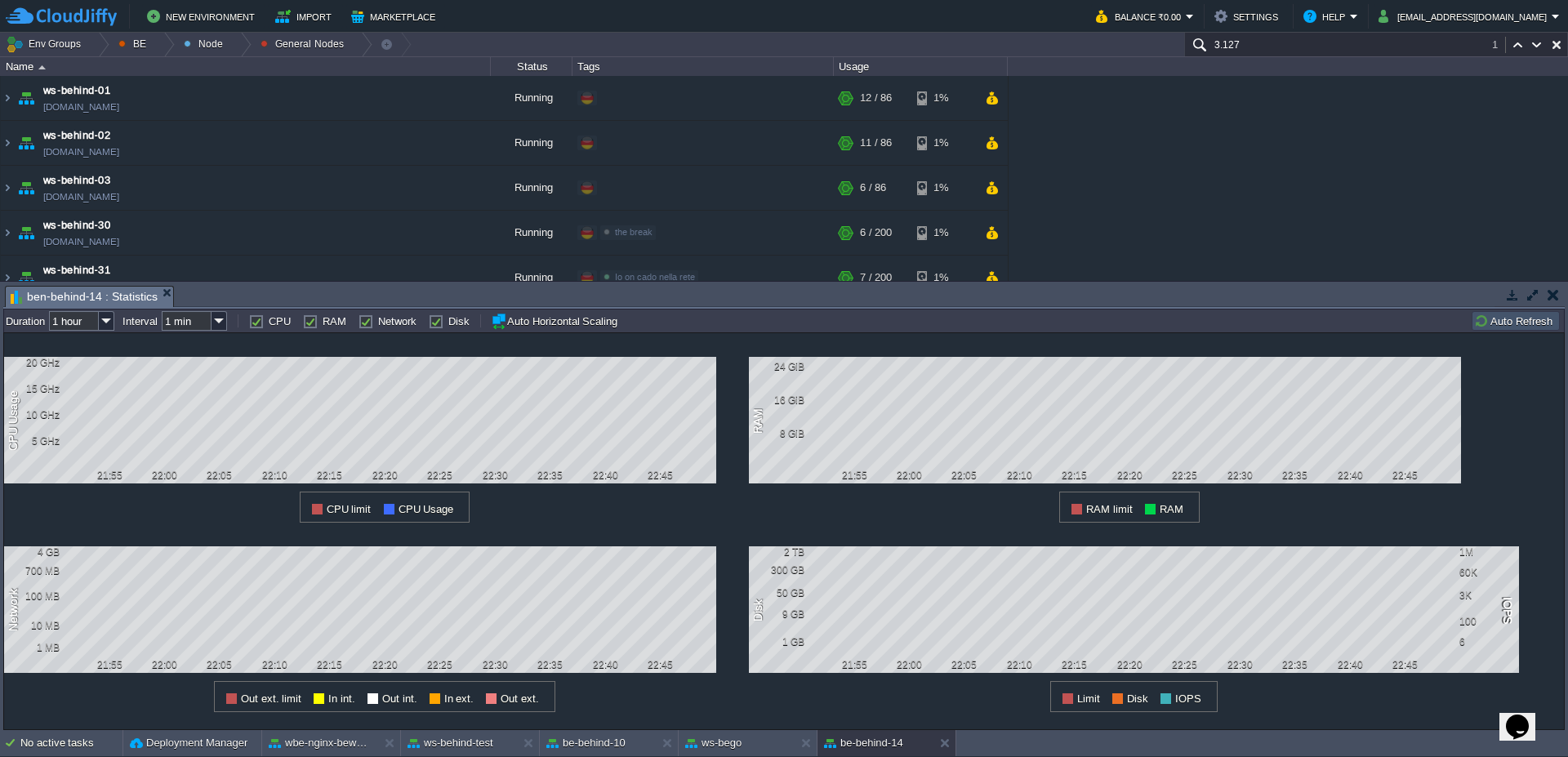
click at [1497, 321] on button "Auto Refresh" at bounding box center [1515, 321] width 83 height 15
click at [6, 147] on img at bounding box center [8, 142] width 13 height 44
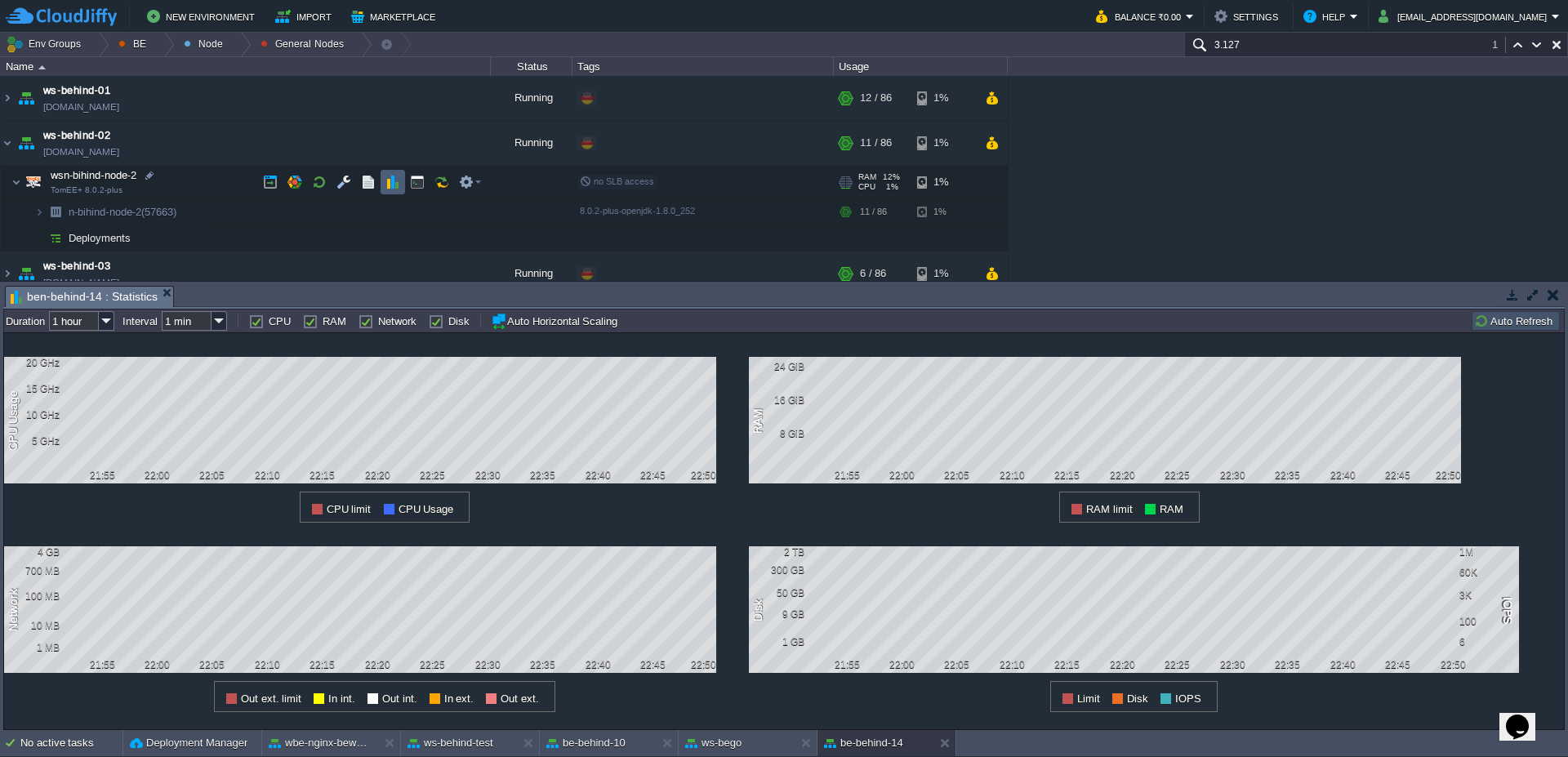
click at [400, 187] on td at bounding box center [393, 182] width 25 height 25
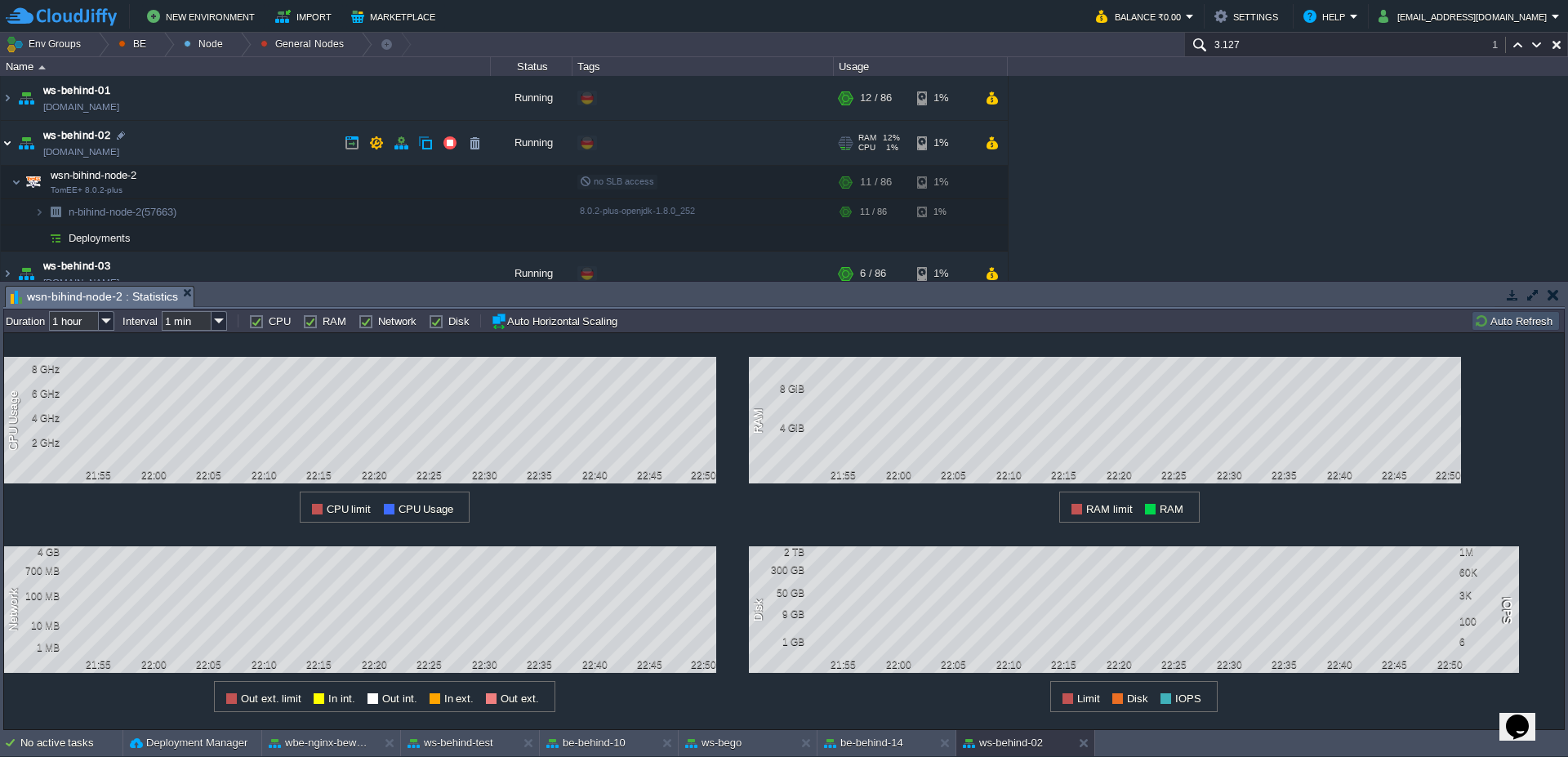
click at [5, 143] on img at bounding box center [8, 142] width 13 height 44
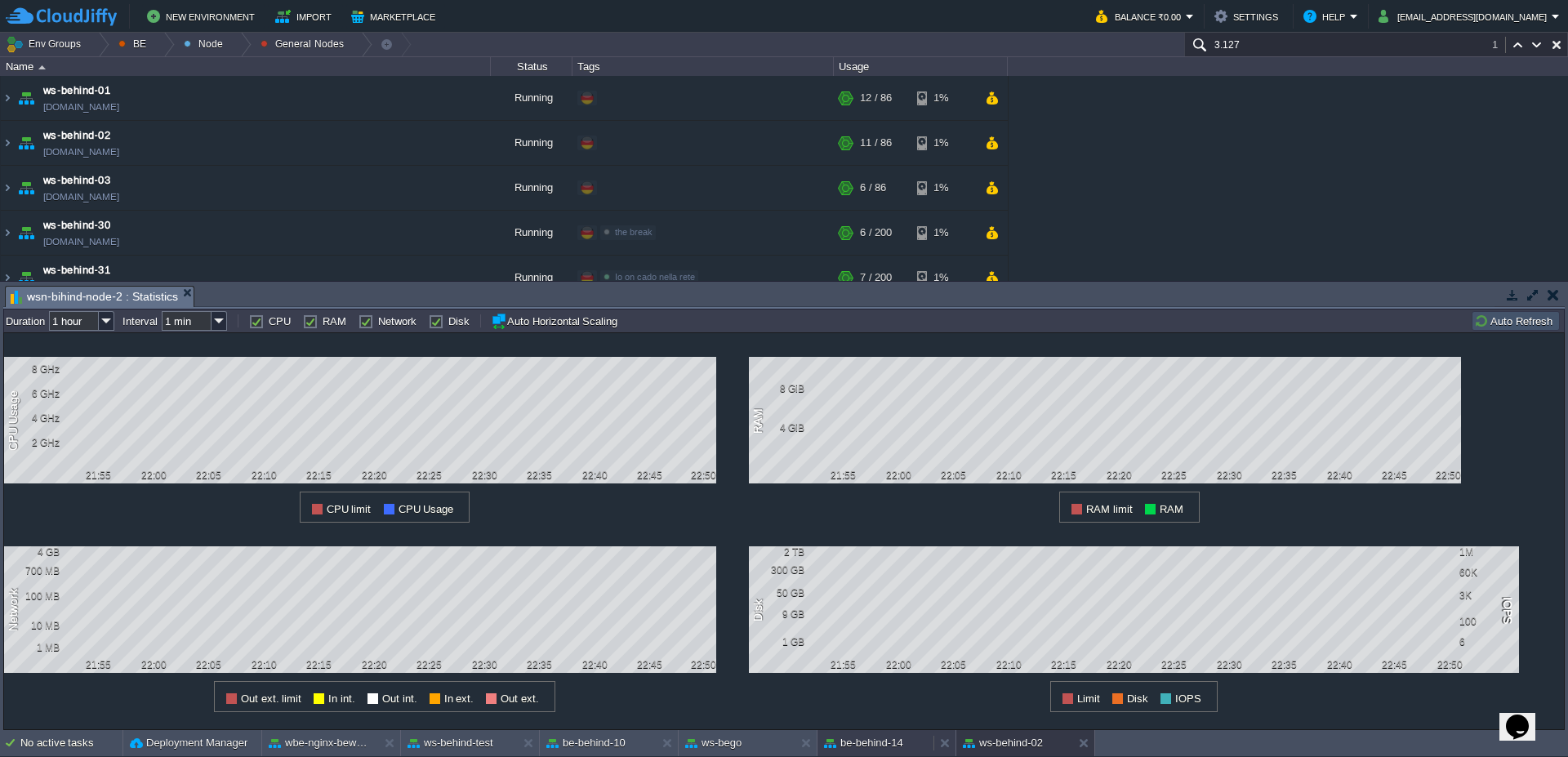
click at [875, 739] on button "be-behind-14" at bounding box center [864, 743] width 79 height 16
click at [1490, 321] on button "Auto Refresh" at bounding box center [1515, 321] width 83 height 15
click at [940, 741] on button at bounding box center [948, 743] width 16 height 16
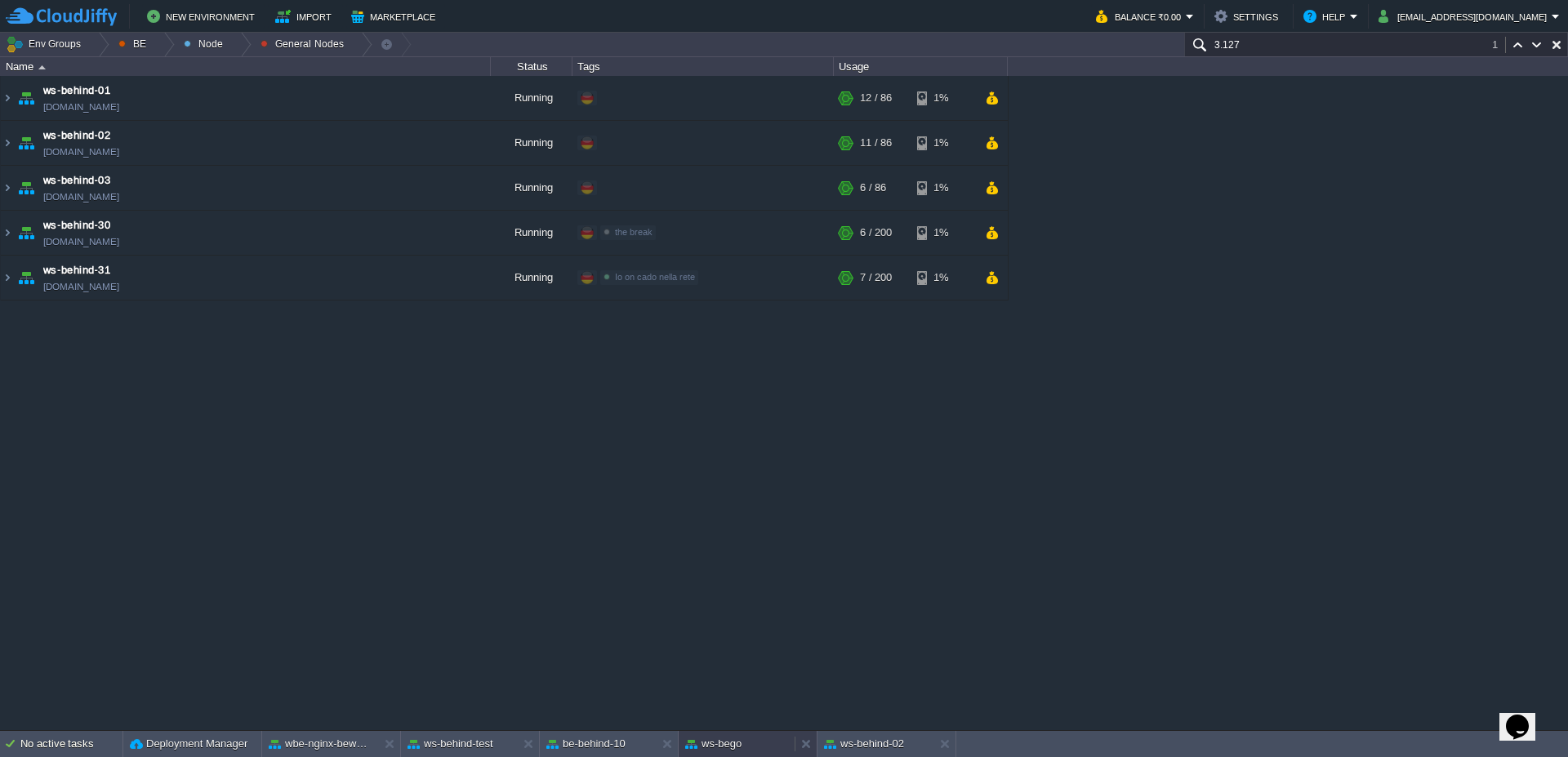
click at [746, 748] on div "ws-bego" at bounding box center [736, 744] width 116 height 26
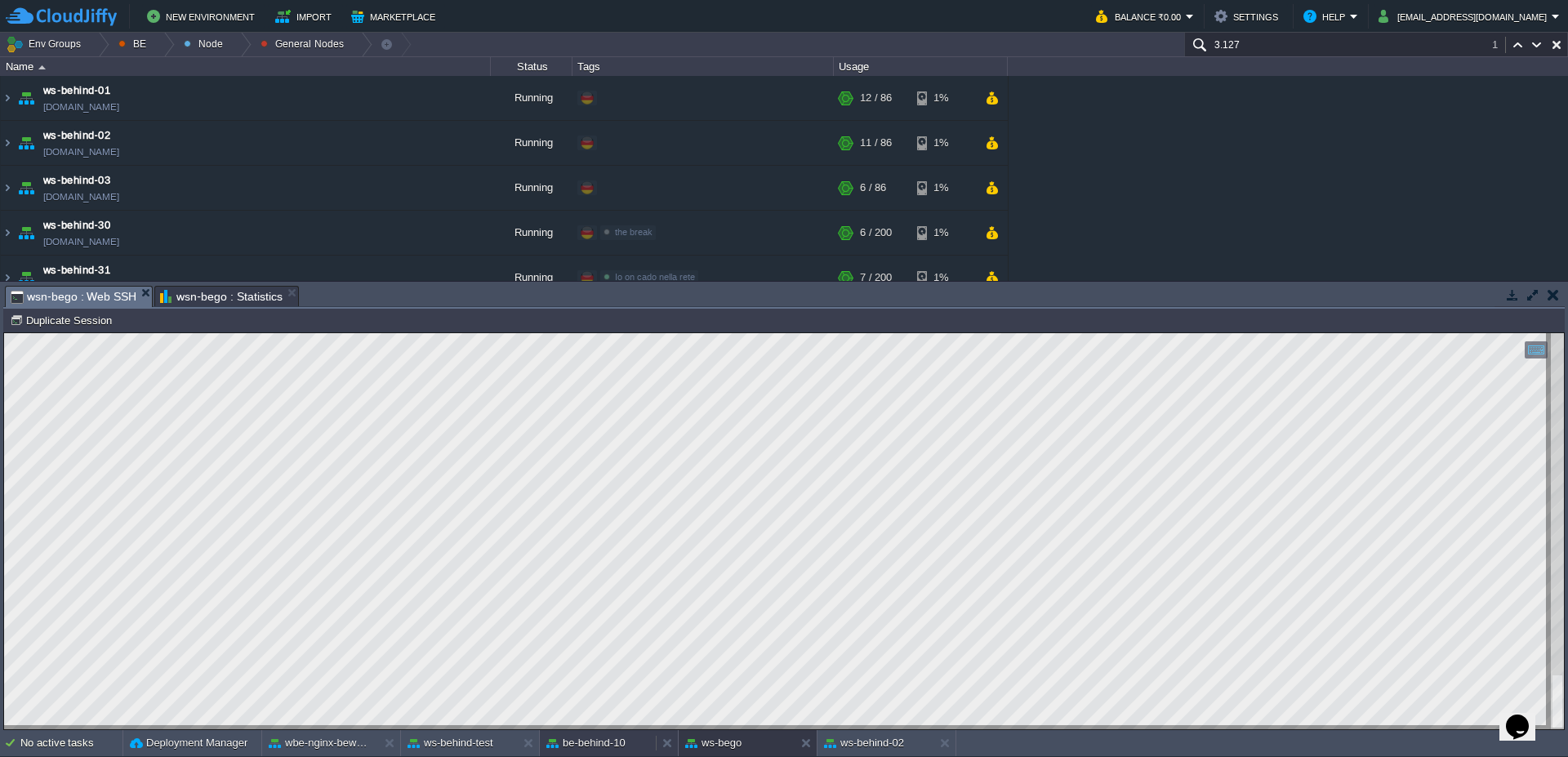
click at [580, 749] on button "be-behind-10" at bounding box center [586, 743] width 79 height 16
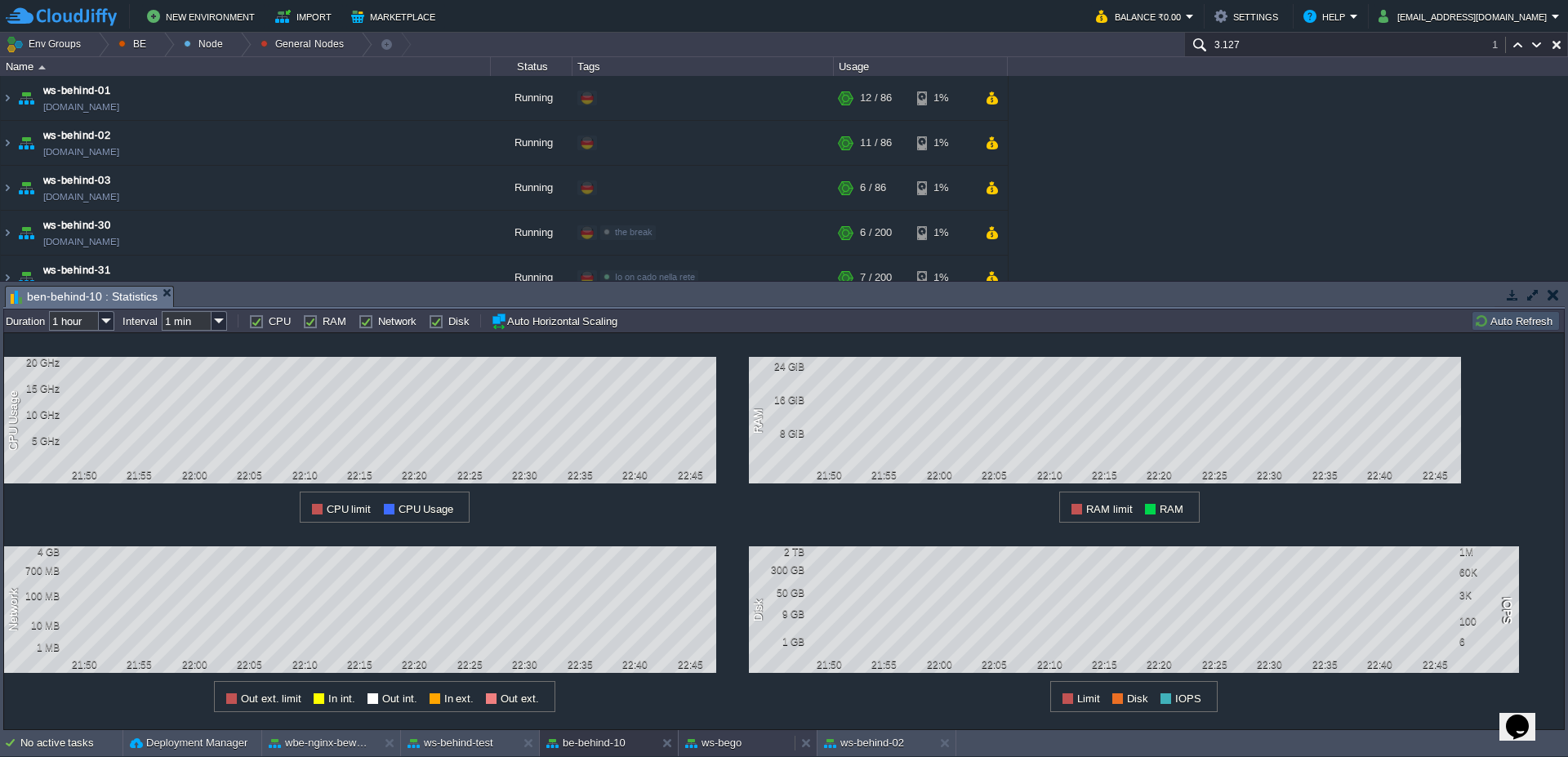
click at [744, 750] on div "ws-bego" at bounding box center [736, 743] width 116 height 26
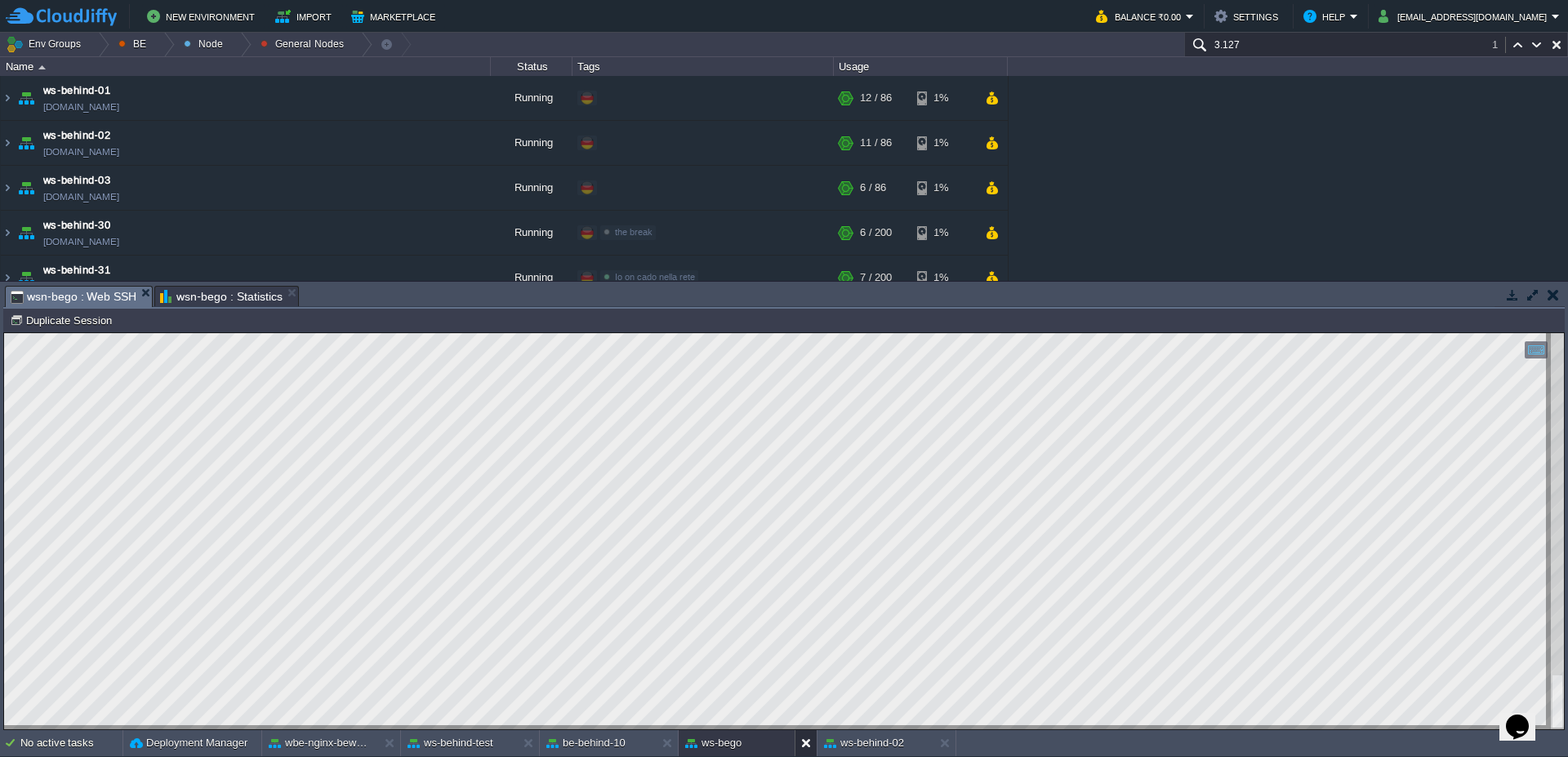
click at [803, 737] on button at bounding box center [809, 743] width 16 height 16
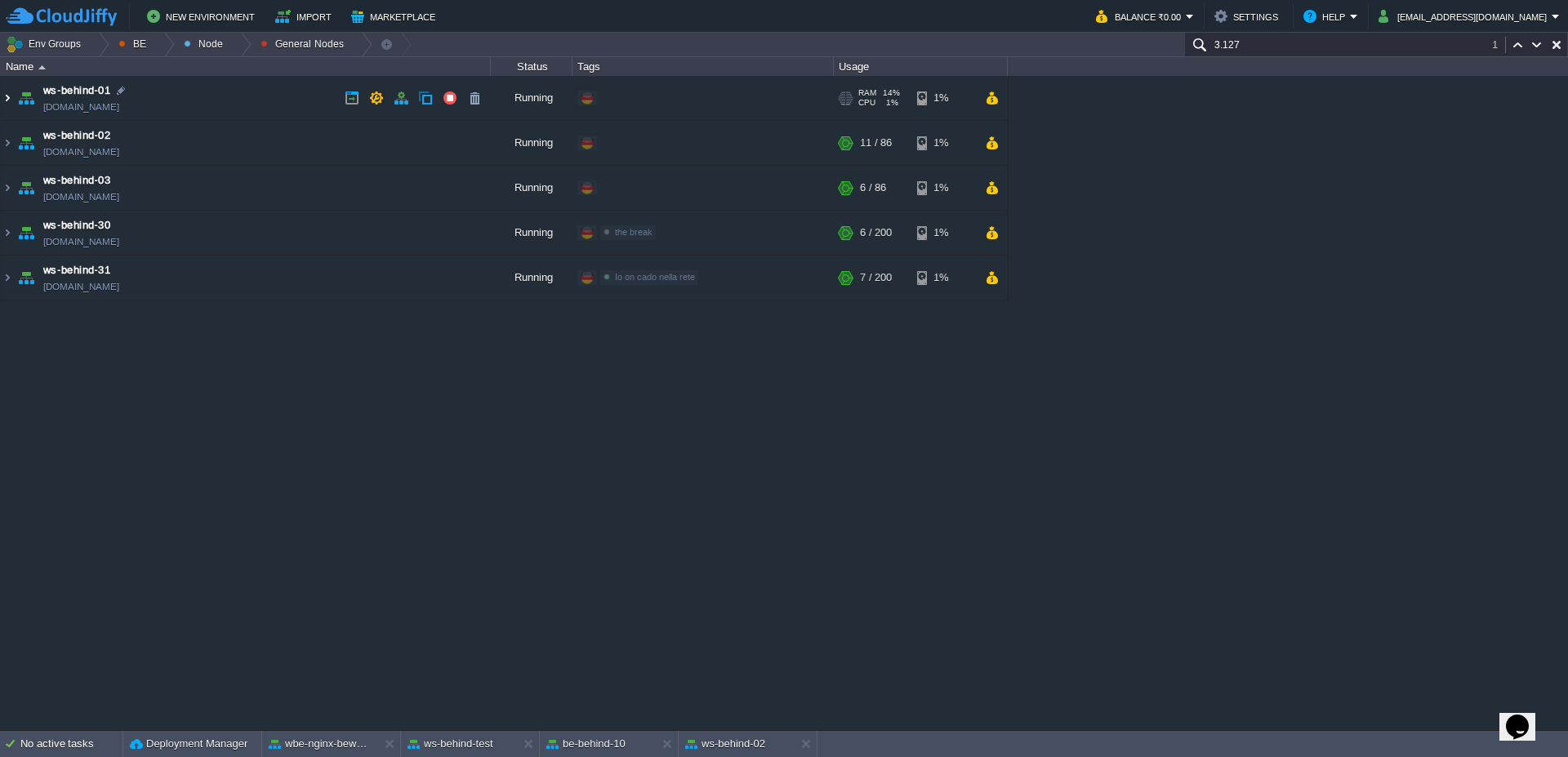
click at [1, 102] on img at bounding box center [8, 98] width 13 height 44
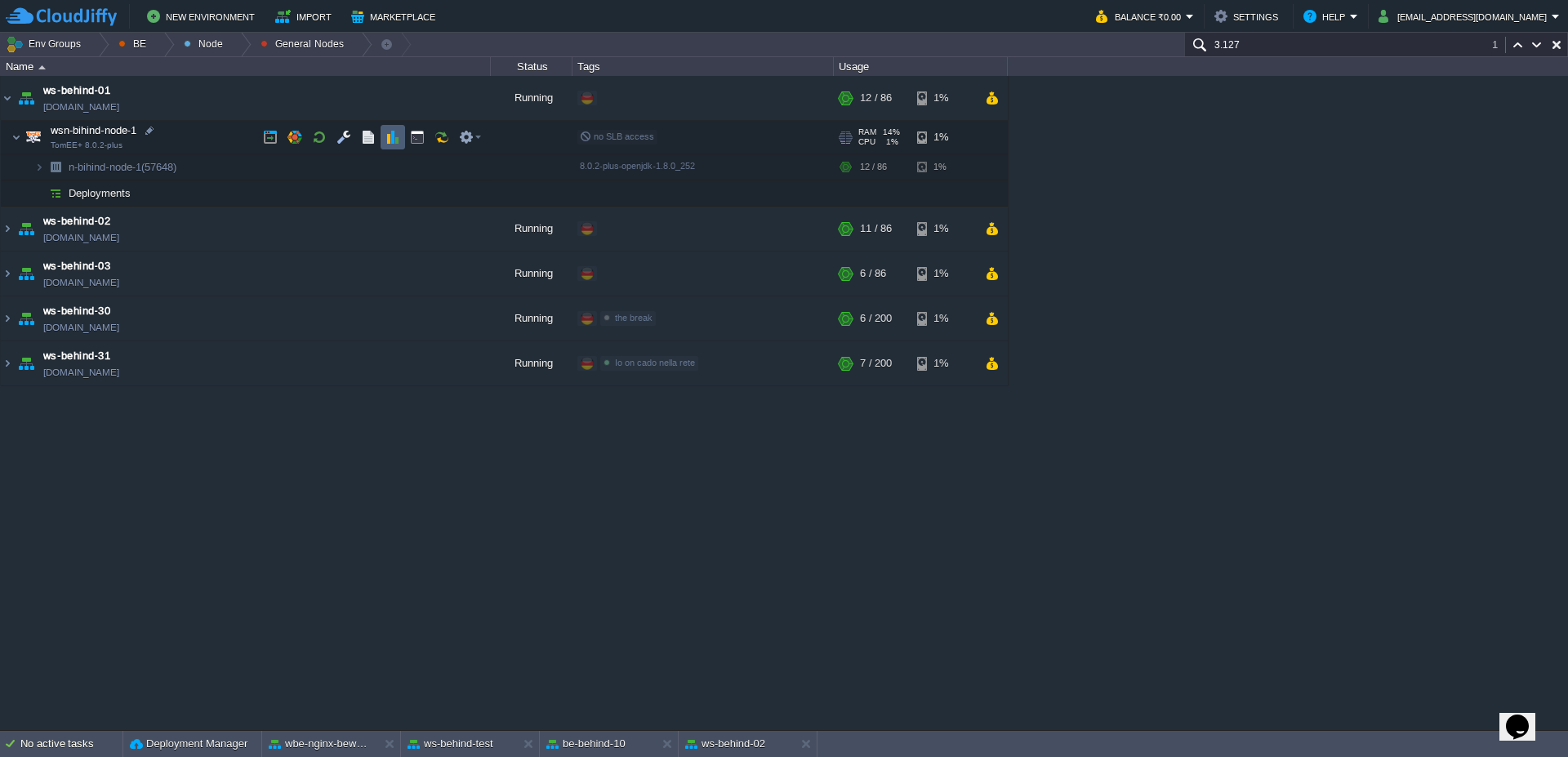
click at [391, 131] on button "button" at bounding box center [393, 138] width 15 height 15
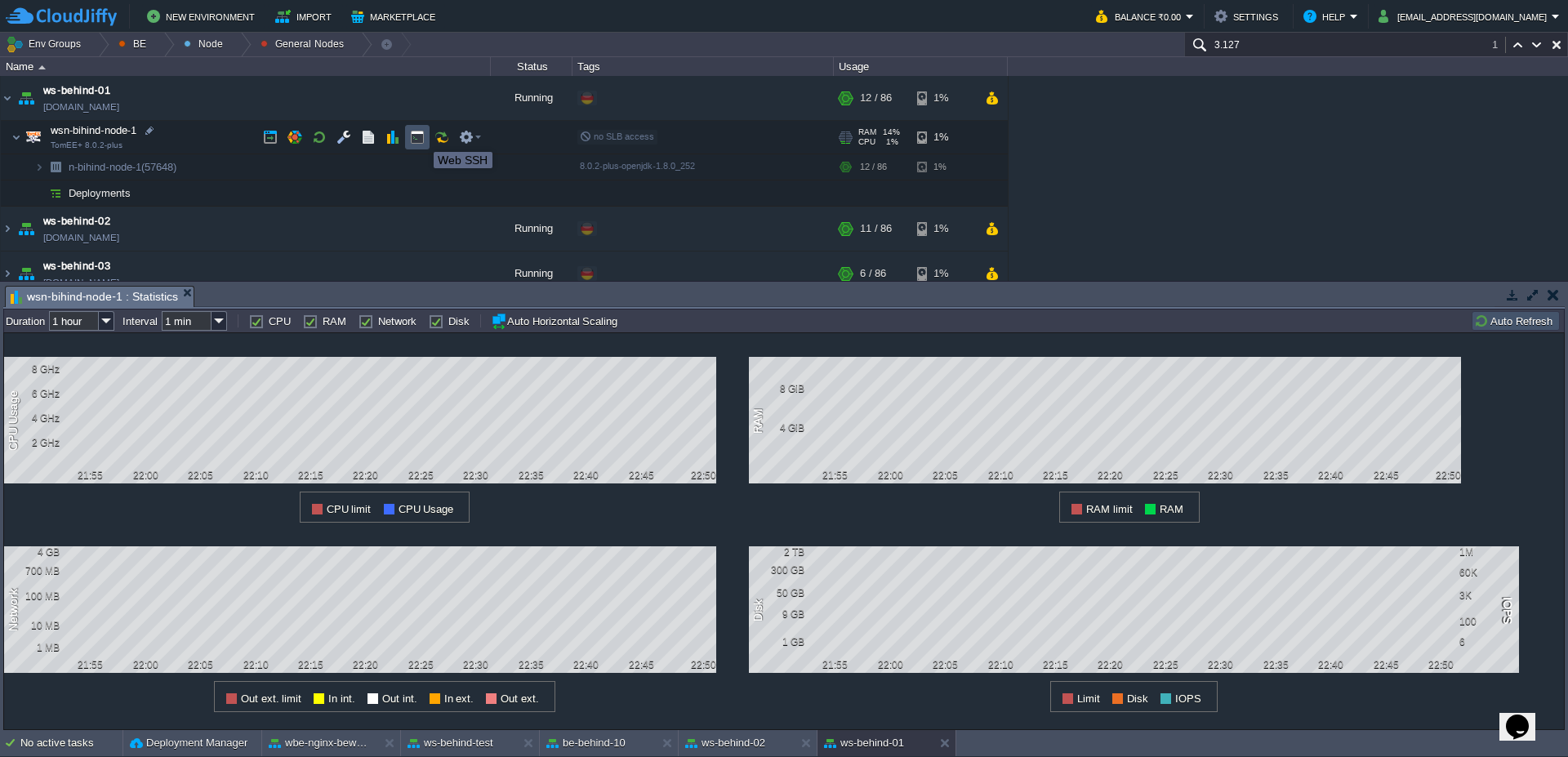
click at [422, 137] on button "button" at bounding box center [418, 138] width 15 height 15
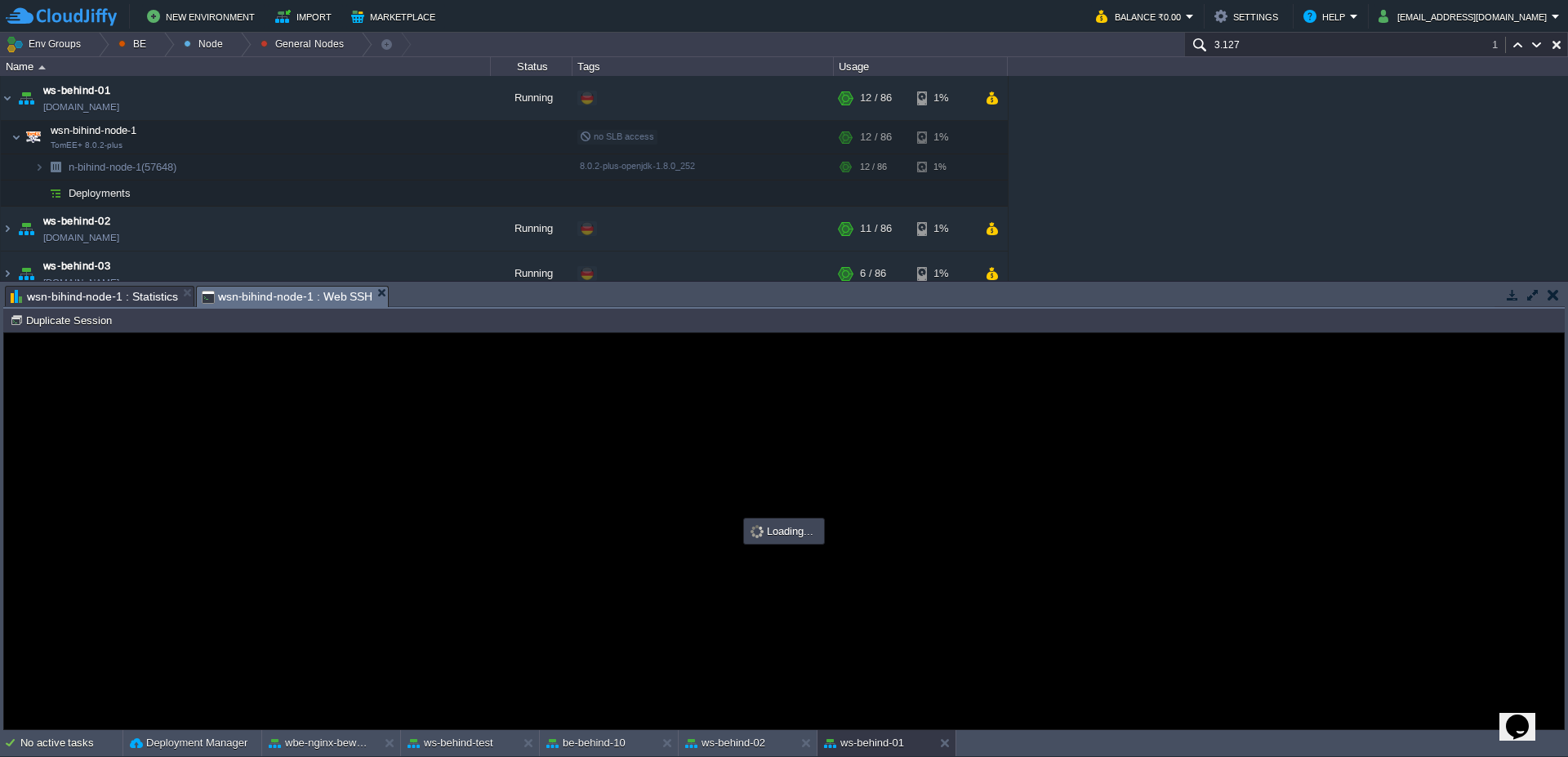
type input "#000000"
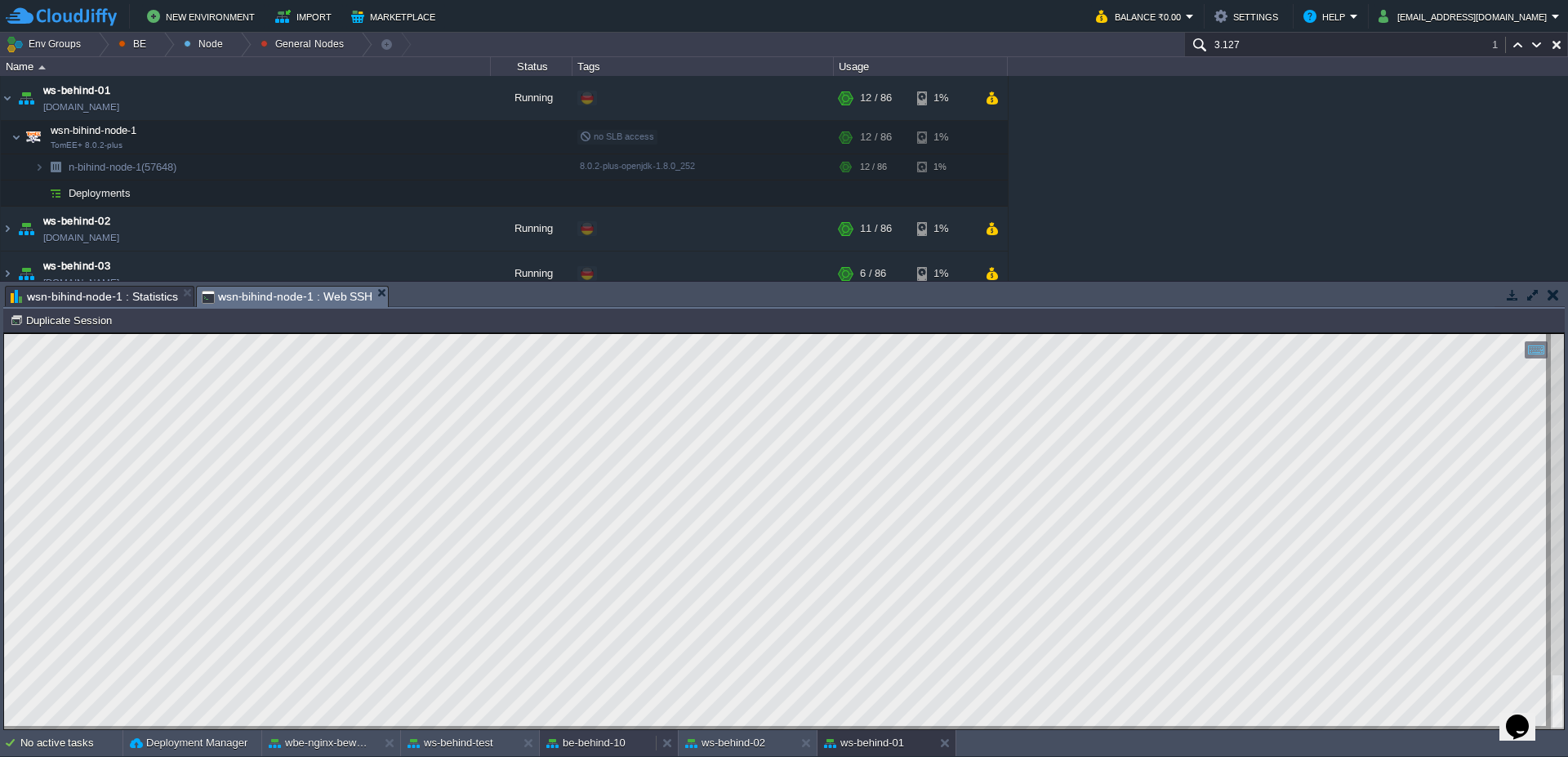
click at [585, 741] on button "be-behind-10" at bounding box center [586, 743] width 79 height 16
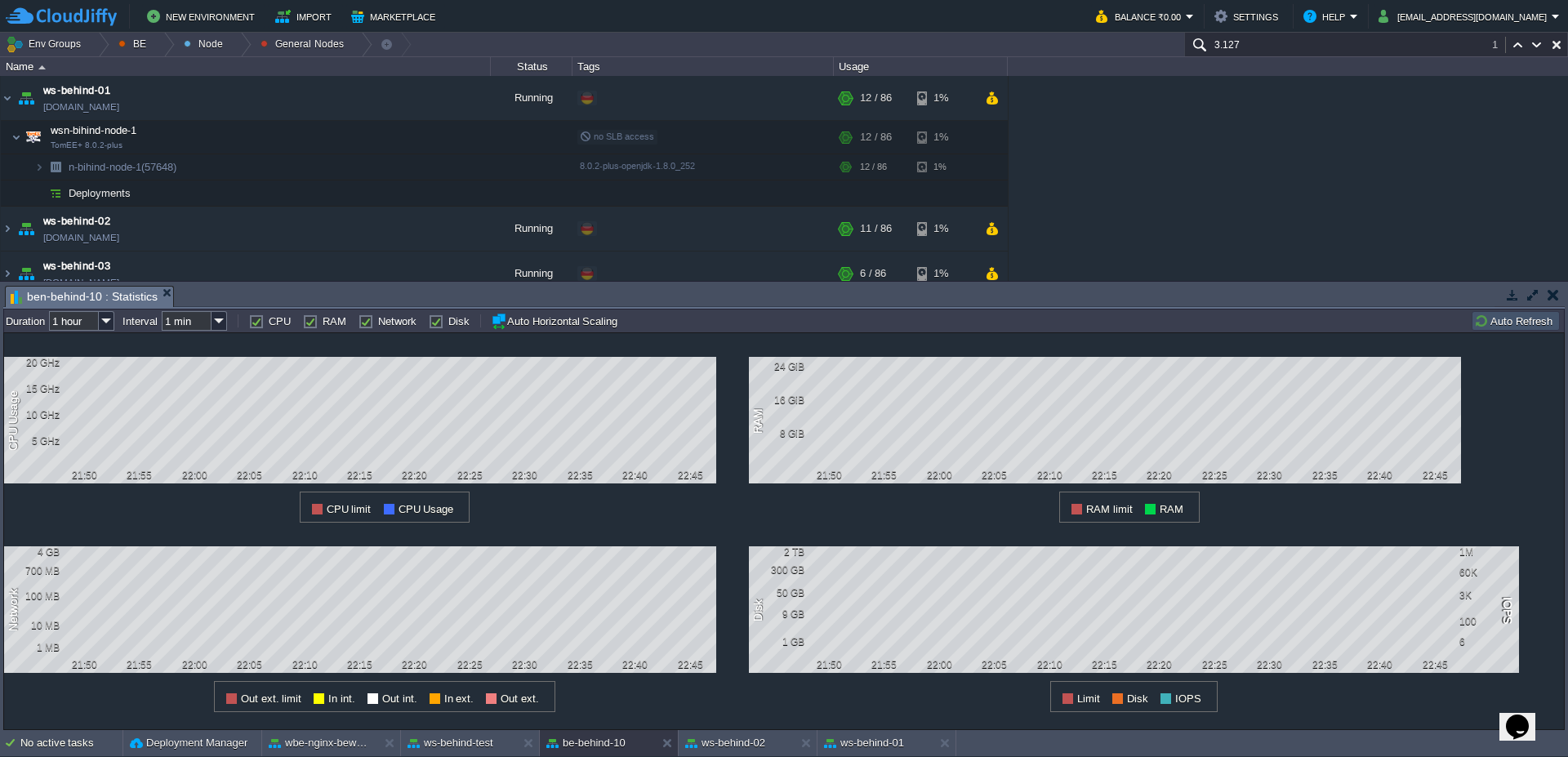
click at [1499, 319] on button "Auto Refresh" at bounding box center [1515, 321] width 83 height 15
click at [467, 744] on button "ws-behind-test" at bounding box center [450, 743] width 86 height 16
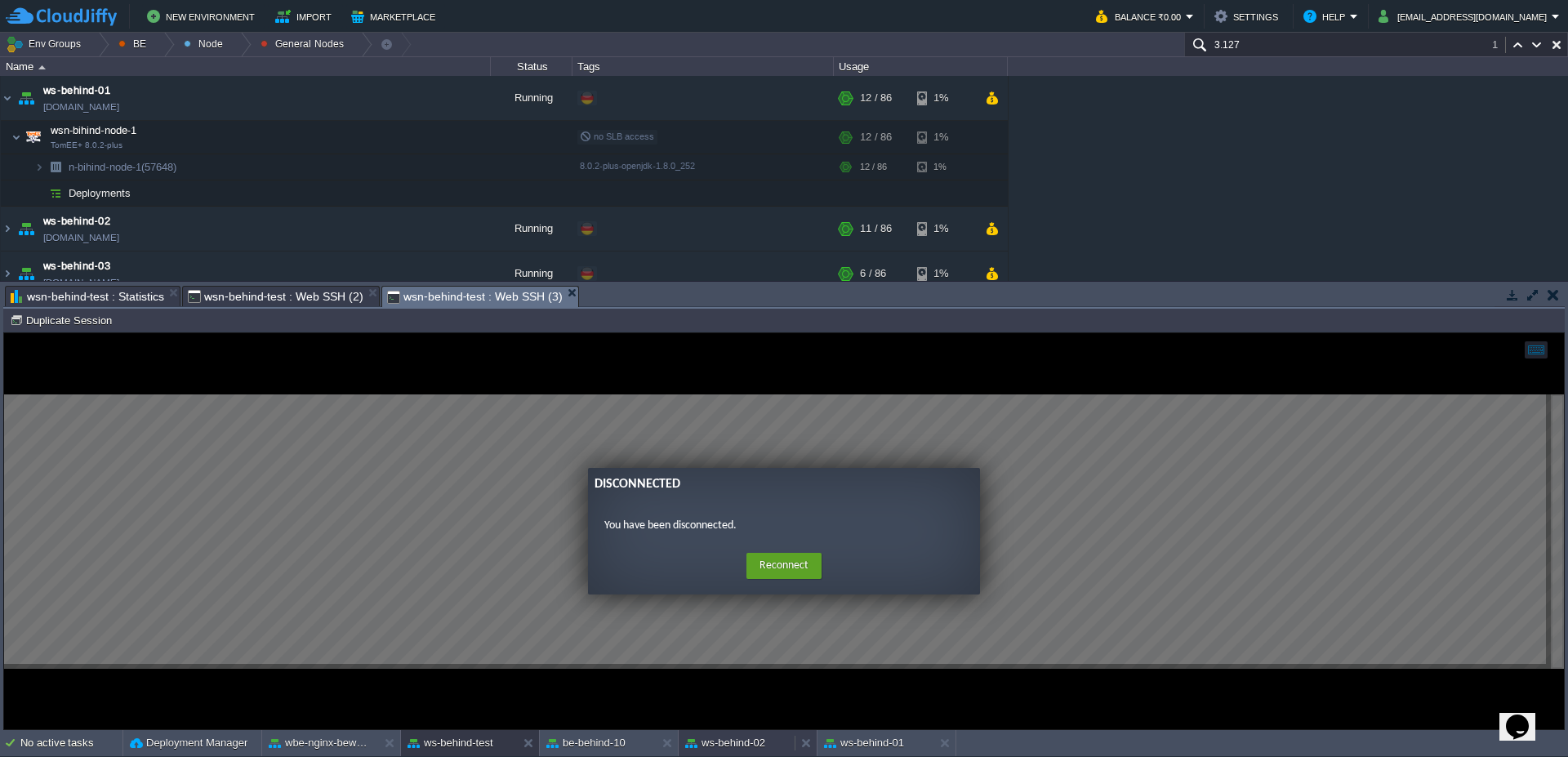
click at [748, 735] on button "ws-behind-02" at bounding box center [725, 743] width 80 height 16
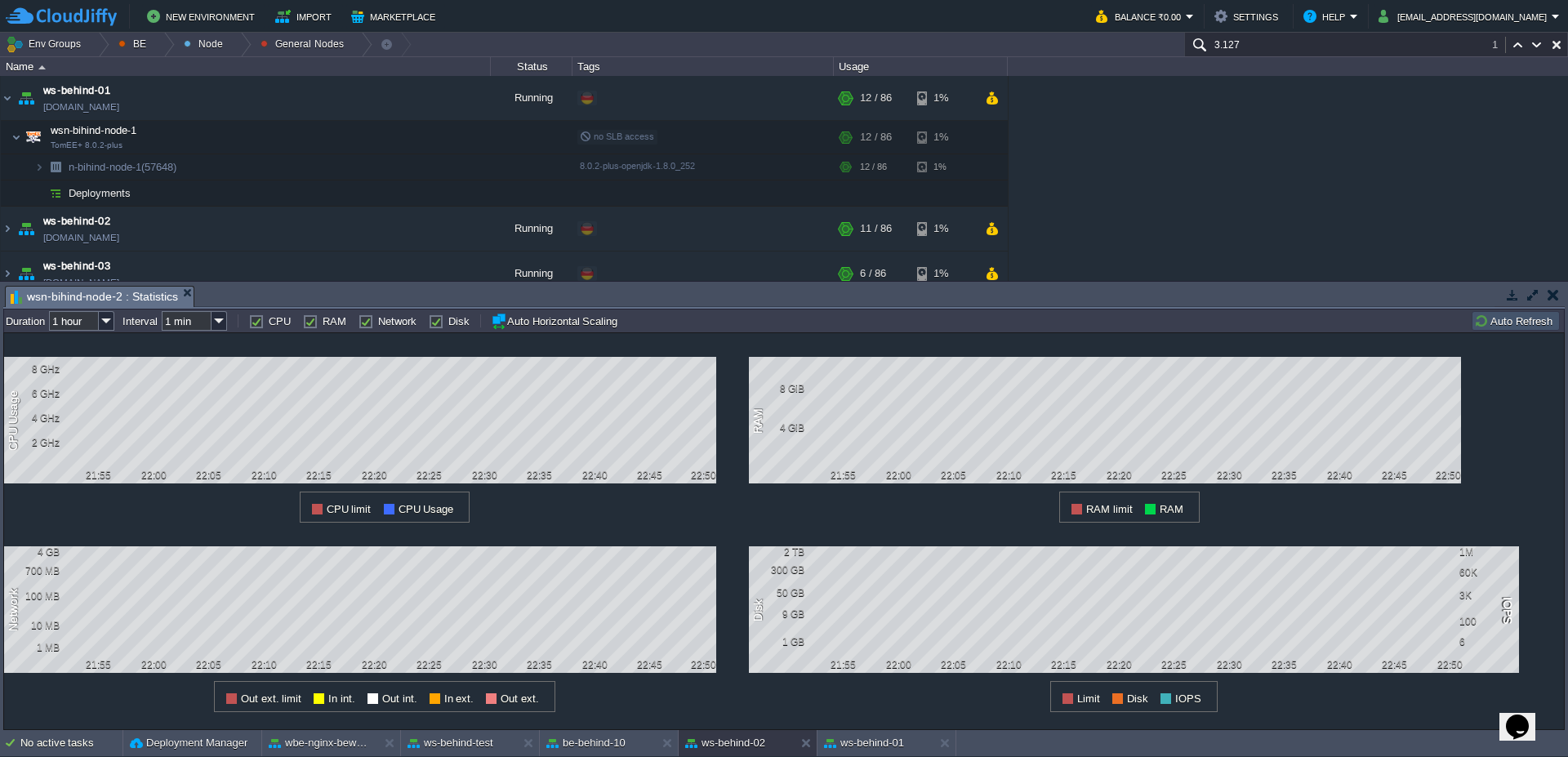
click at [1500, 315] on button "Auto Refresh" at bounding box center [1515, 321] width 83 height 15
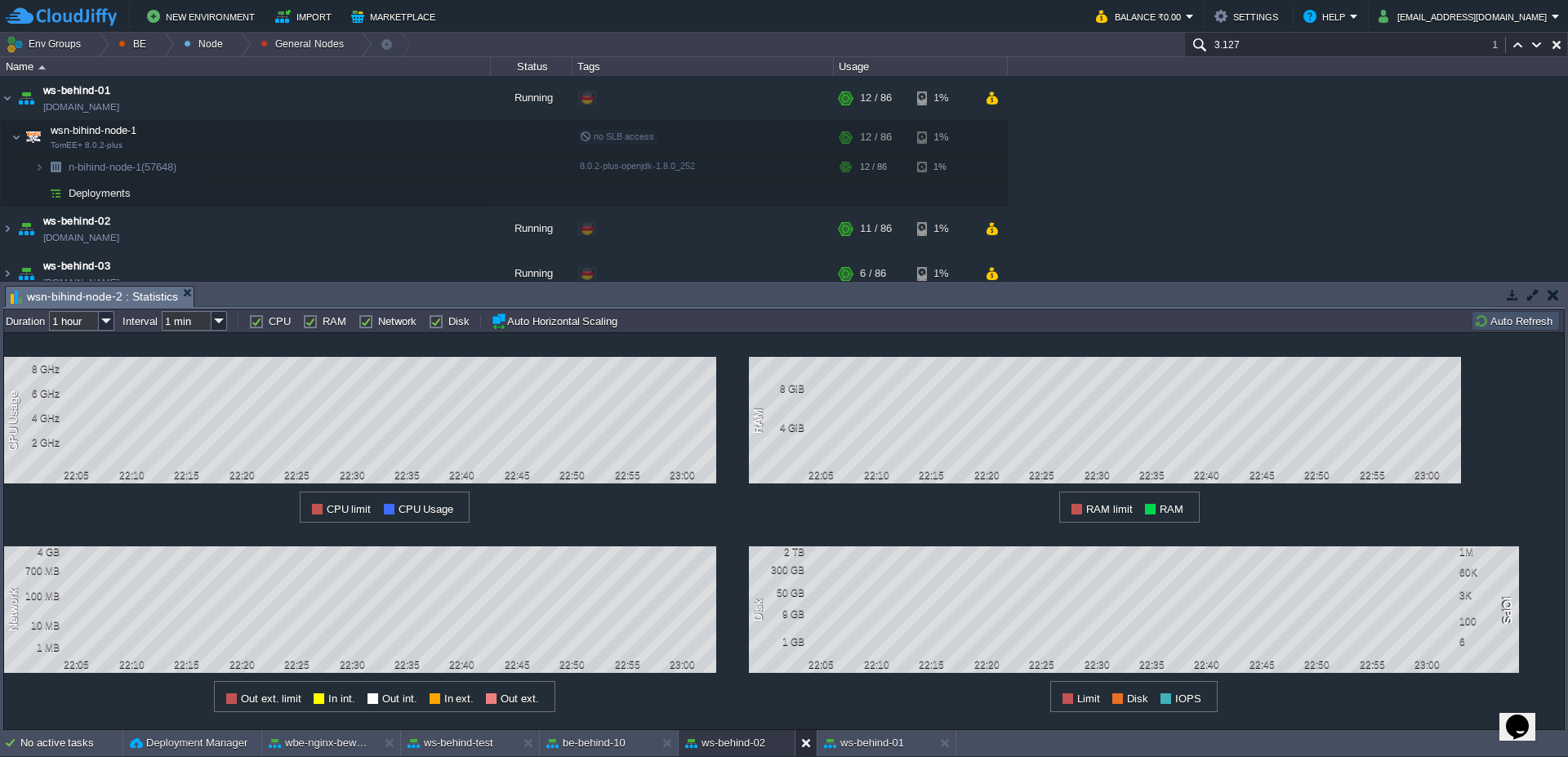
click at [807, 740] on button at bounding box center [809, 743] width 16 height 16
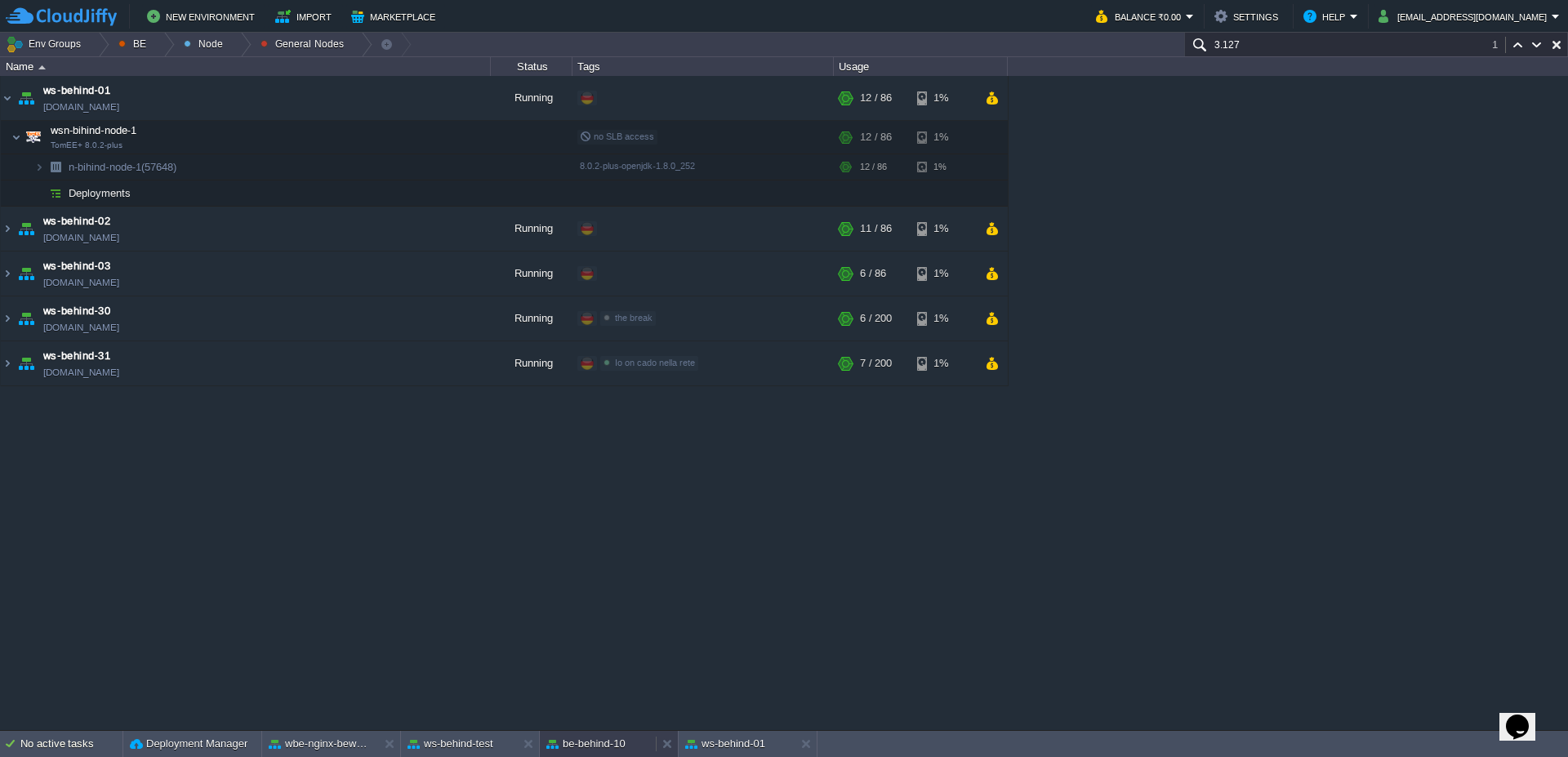
click at [588, 741] on button "be-behind-10" at bounding box center [586, 743] width 79 height 16
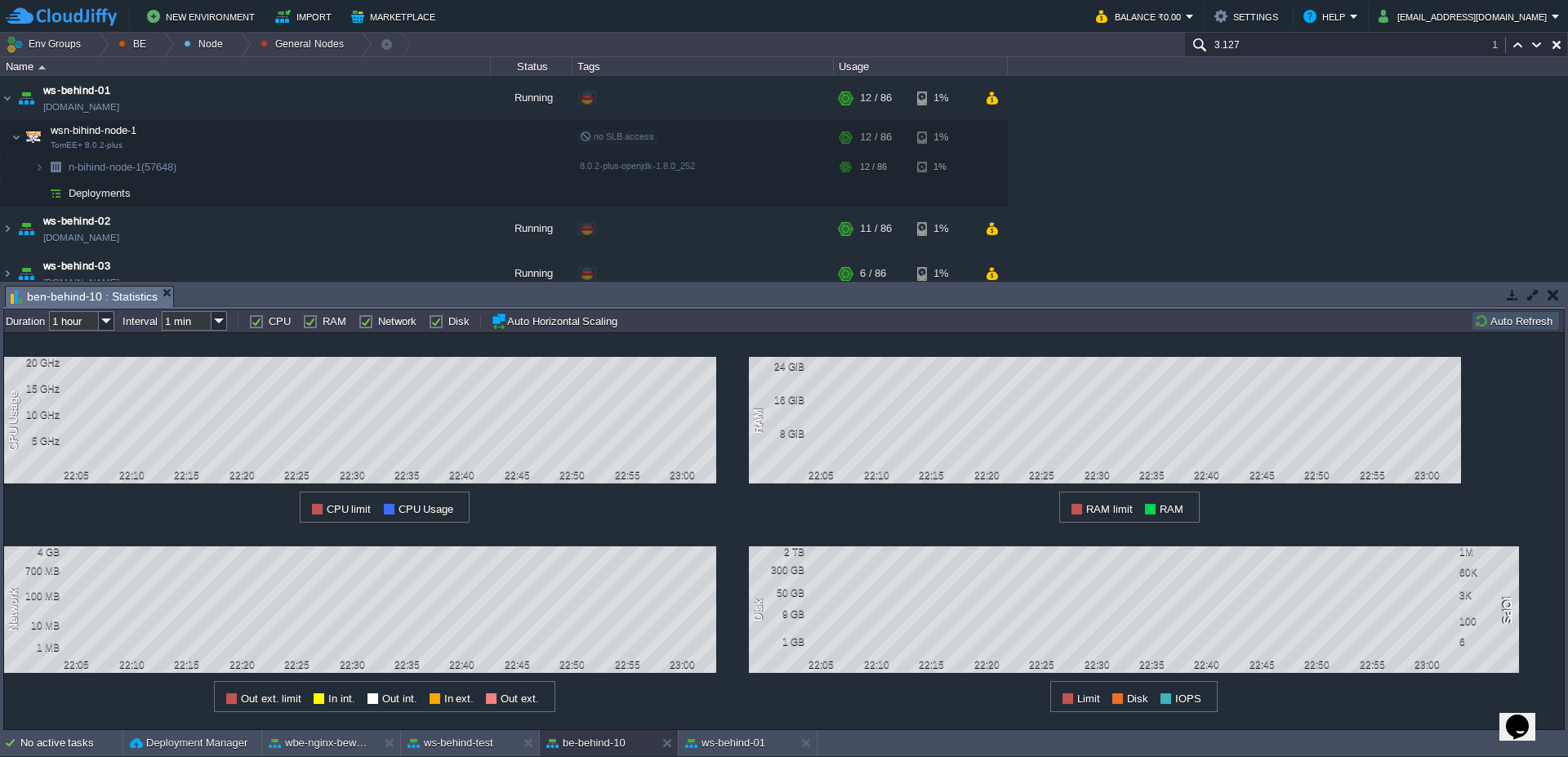
click at [1497, 315] on button "Auto Refresh" at bounding box center [1515, 321] width 83 height 15
click at [327, 752] on div "wbe-nginx-beworld" at bounding box center [320, 743] width 116 height 26
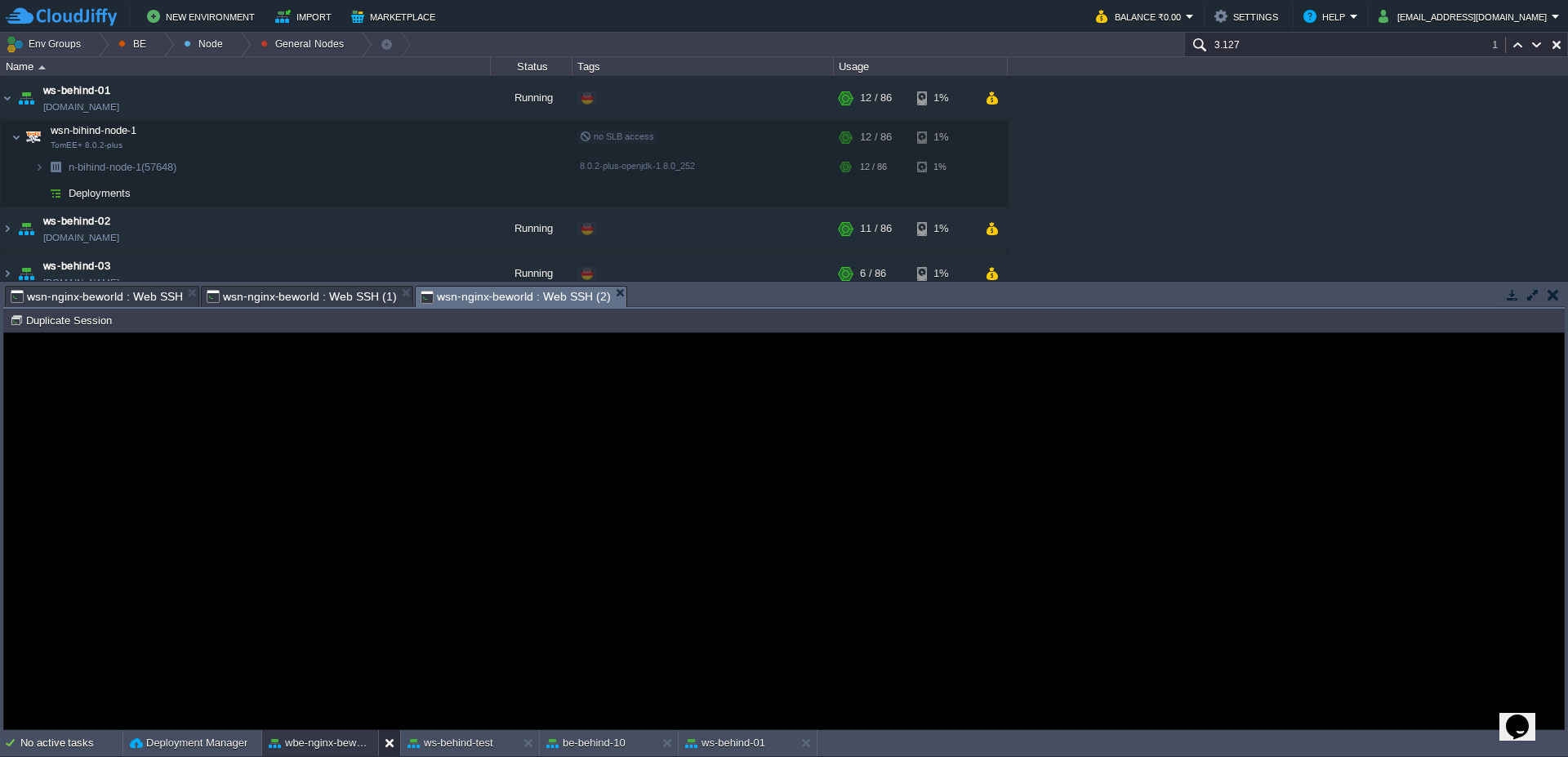
click at [387, 744] on button at bounding box center [392, 743] width 16 height 16
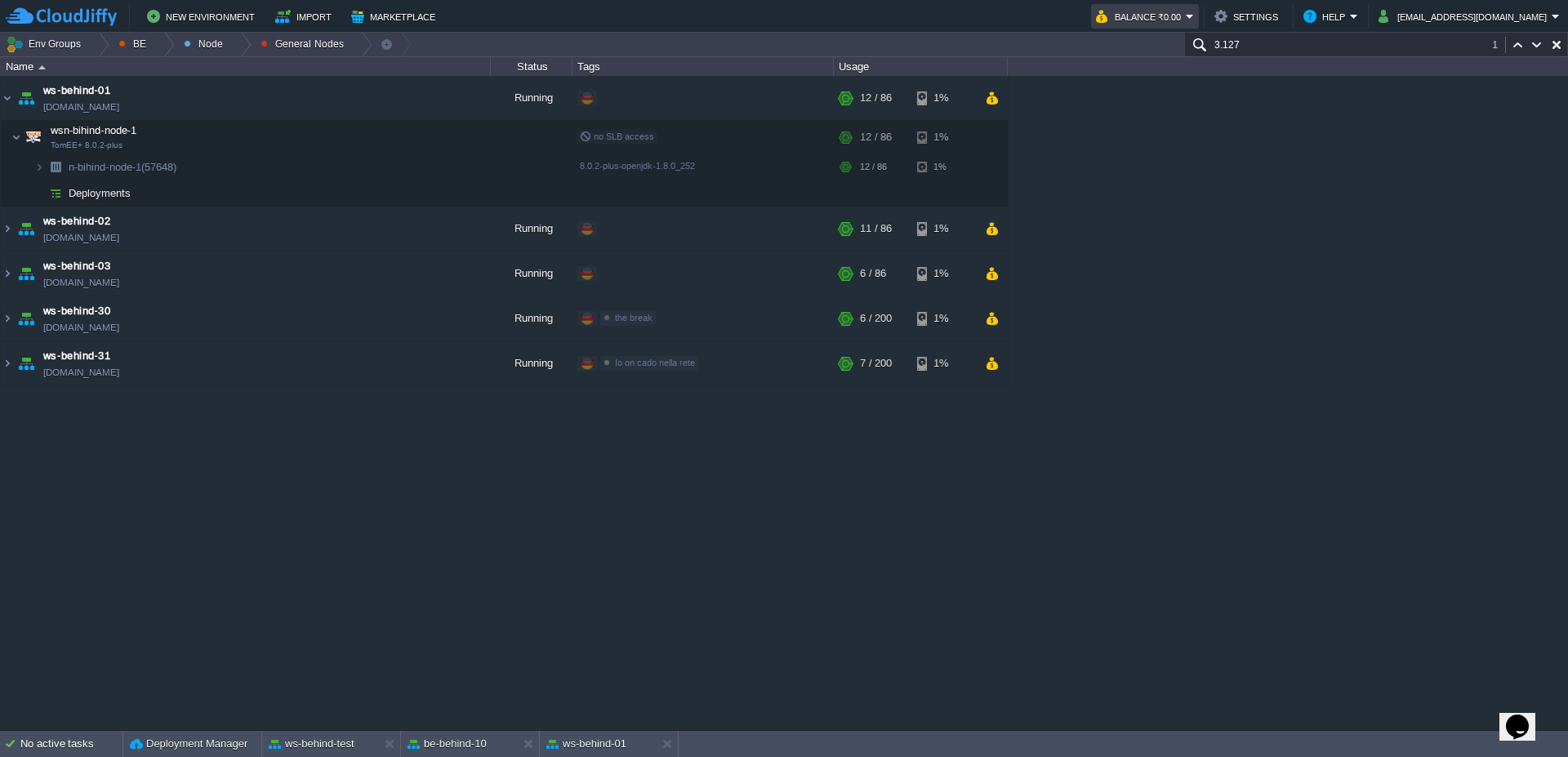
click at [1194, 23] on em "Balance ₹0.00" at bounding box center [1145, 16] width 98 height 20
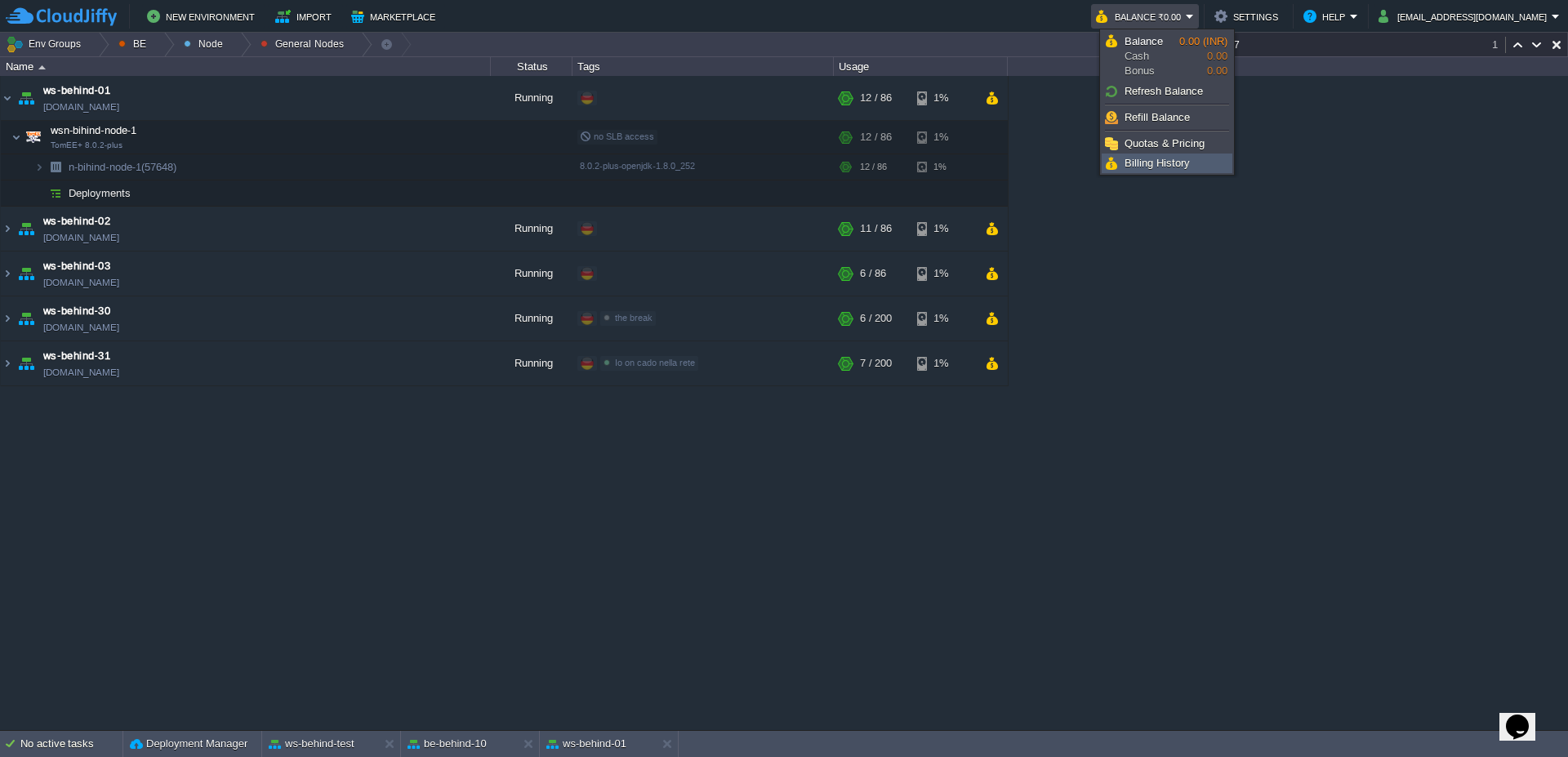
click at [1198, 161] on link "Billing History" at bounding box center [1166, 163] width 129 height 18
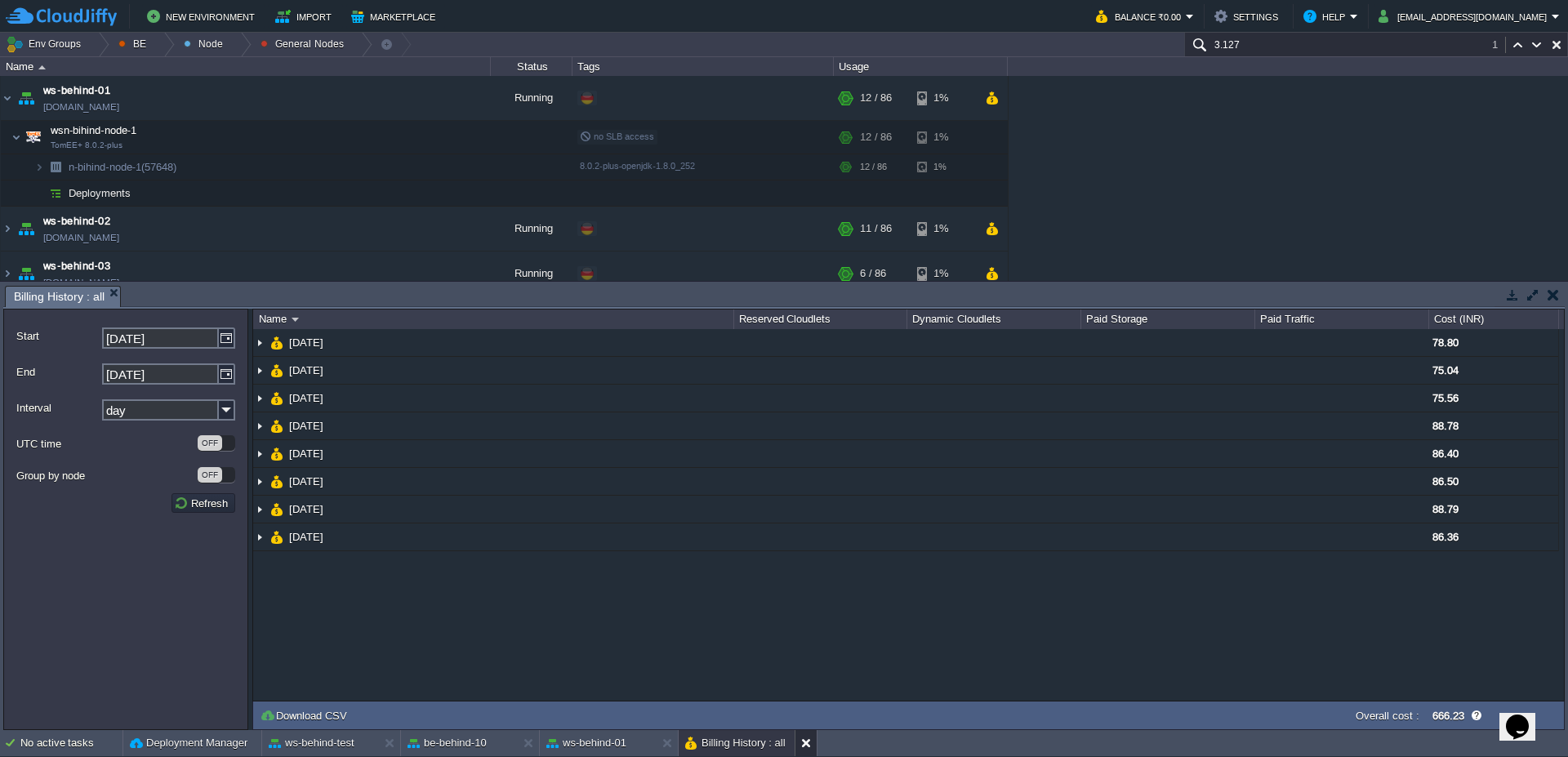
click at [805, 745] on button at bounding box center [809, 743] width 16 height 16
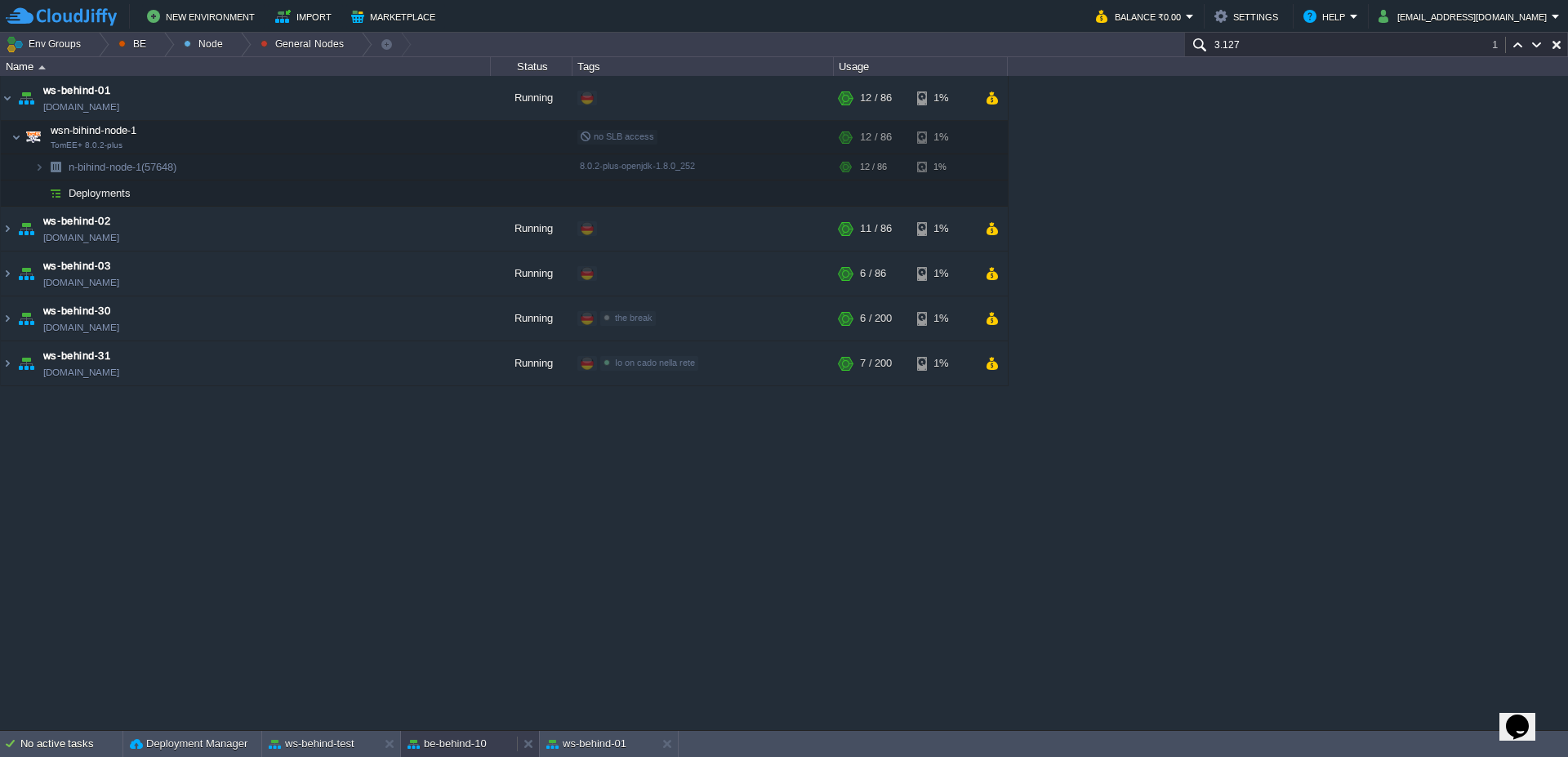
click at [475, 755] on div "be-behind-10" at bounding box center [458, 744] width 116 height 26
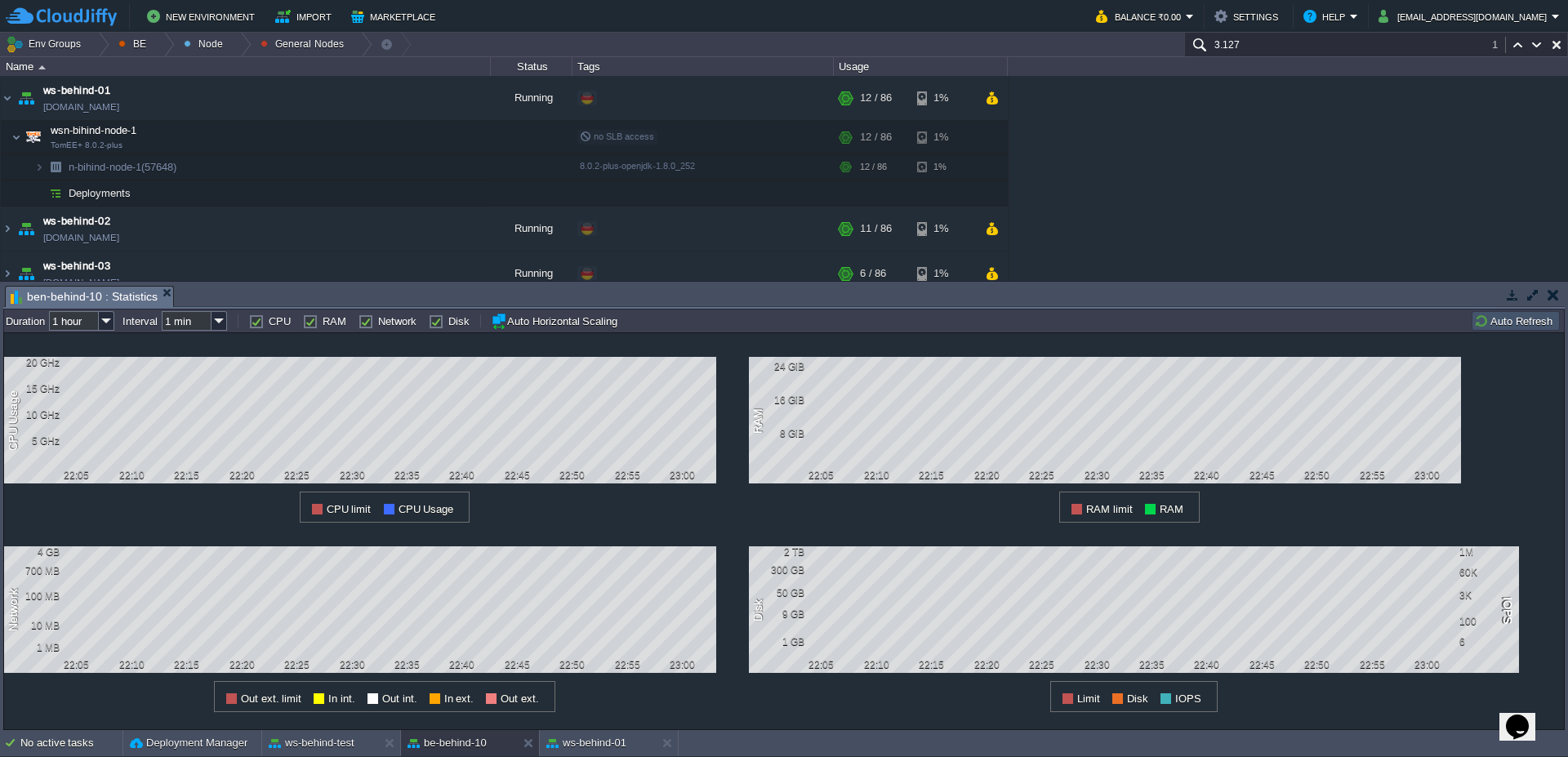
click at [1521, 326] on button "Auto Refresh" at bounding box center [1515, 321] width 83 height 15
click at [12, 100] on img at bounding box center [8, 98] width 13 height 44
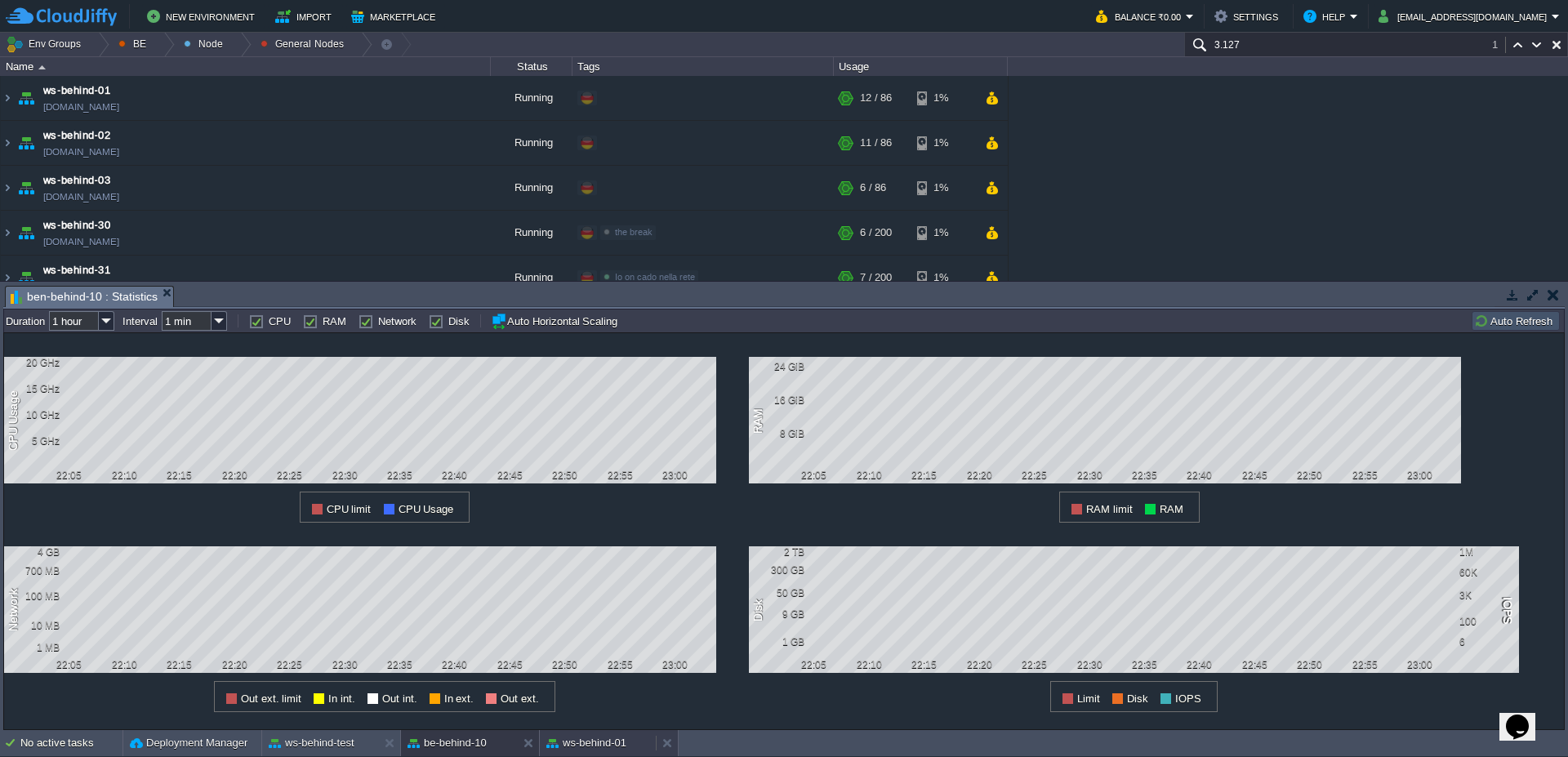
click at [584, 747] on button "ws-behind-01" at bounding box center [586, 743] width 80 height 16
